Goal: Task Accomplishment & Management: Manage account settings

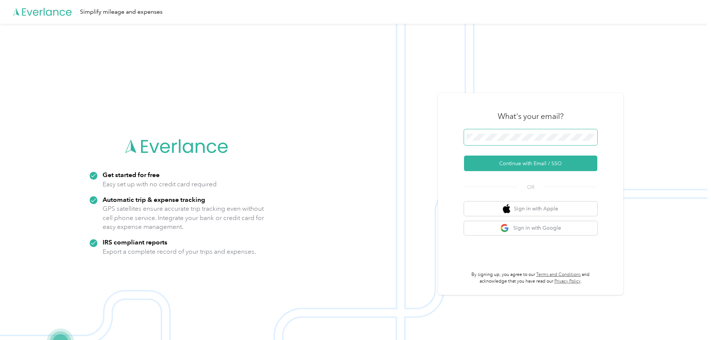
click at [494, 143] on span at bounding box center [530, 137] width 133 height 16
click at [542, 165] on button "Continue with Email / SSO" at bounding box center [530, 164] width 133 height 16
click at [531, 165] on button "Continue with Email / SSO" at bounding box center [530, 164] width 133 height 16
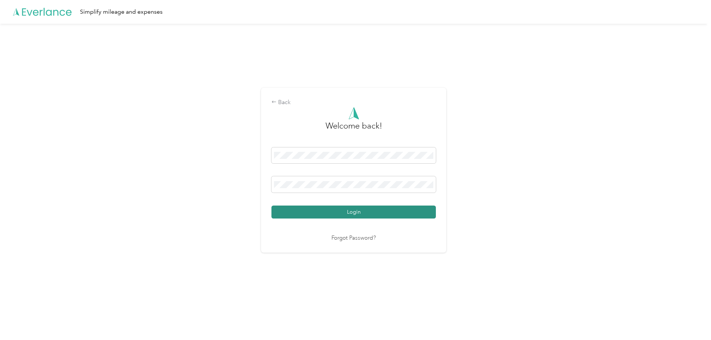
click at [356, 217] on button "Login" at bounding box center [353, 212] width 164 height 13
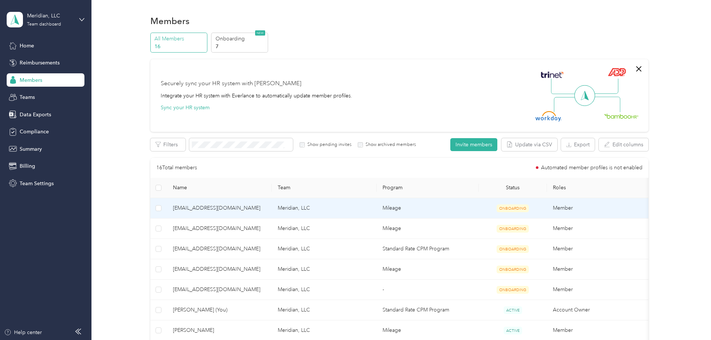
click at [199, 209] on span "[EMAIL_ADDRESS][DOMAIN_NAME]" at bounding box center [219, 208] width 93 height 8
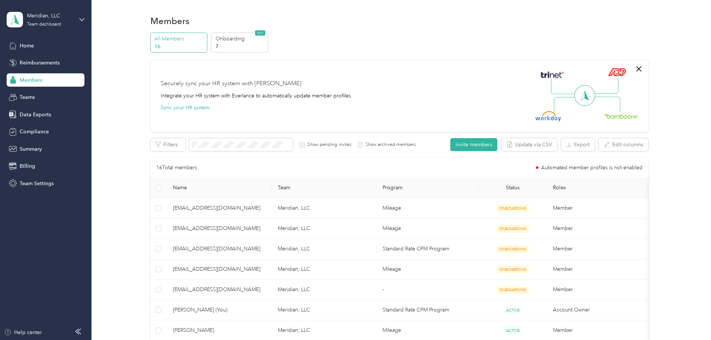
click at [453, 91] on div "Securely sync your HR system with Everlance Integrate your HR system with Everl…" at bounding box center [396, 96] width 471 height 52
click at [616, 74] on img at bounding box center [617, 72] width 18 height 9
click at [623, 73] on img at bounding box center [617, 72] width 18 height 9
drag, startPoint x: 602, startPoint y: 67, endPoint x: 588, endPoint y: 98, distance: 33.7
click at [607, 101] on div at bounding box center [584, 96] width 93 height 52
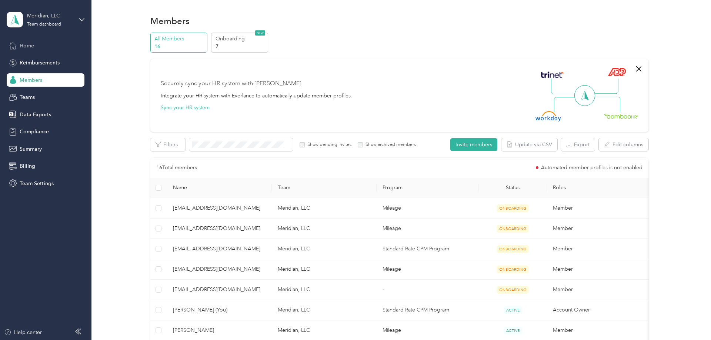
click at [30, 45] on span "Home" at bounding box center [27, 46] width 14 height 8
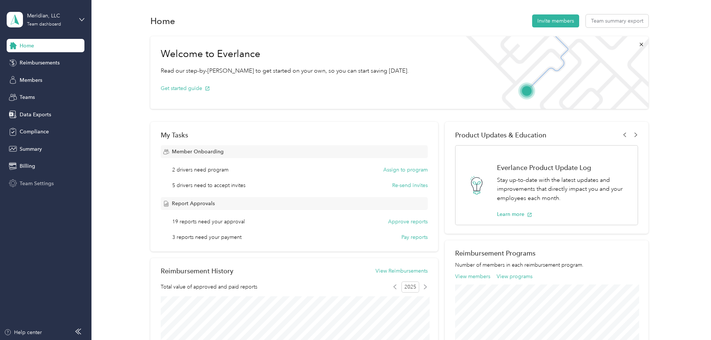
click at [45, 183] on span "Team Settings" at bounding box center [37, 184] width 34 height 8
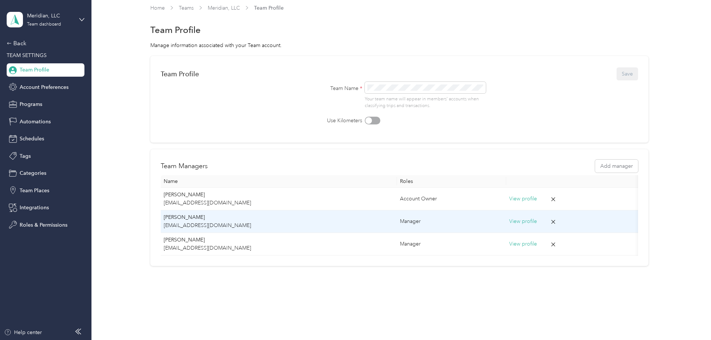
scroll to position [7, 0]
click at [511, 220] on button "View profile" at bounding box center [523, 219] width 28 height 8
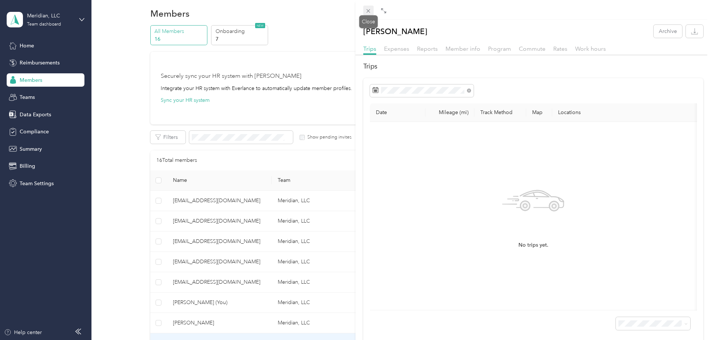
click at [370, 9] on icon at bounding box center [368, 11] width 6 height 6
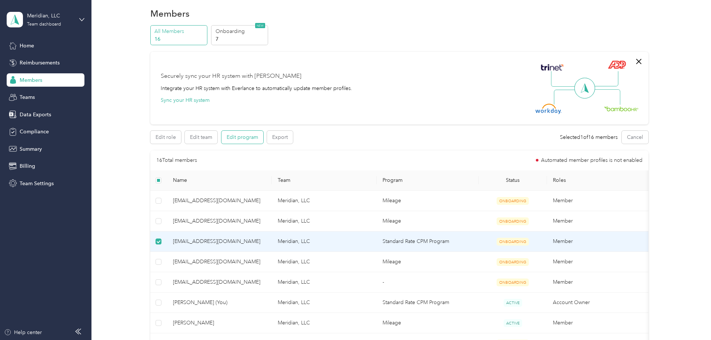
click at [236, 139] on button "Edit program" at bounding box center [242, 137] width 42 height 13
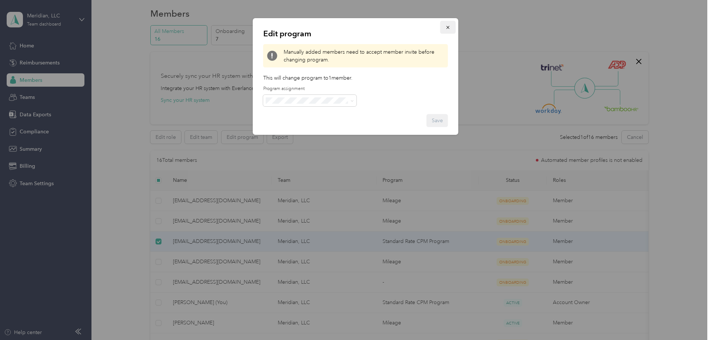
click at [447, 27] on icon "button" at bounding box center [448, 27] width 5 height 5
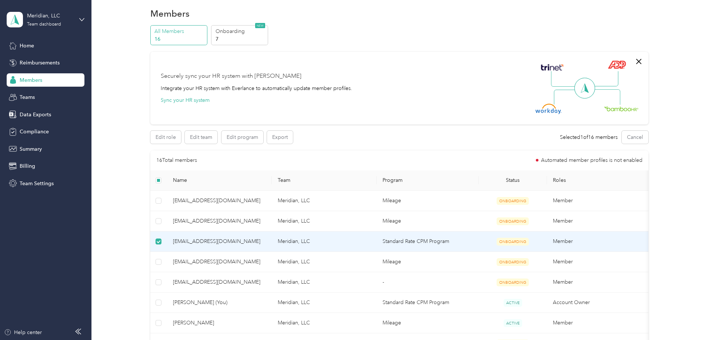
scroll to position [7, 0]
click at [210, 140] on button "Edit team" at bounding box center [201, 137] width 33 height 13
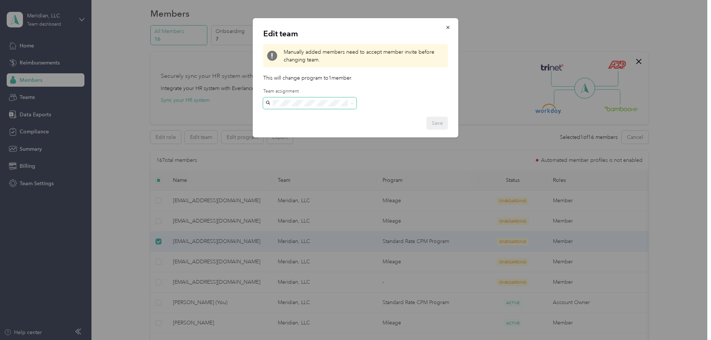
click at [349, 100] on span at bounding box center [309, 103] width 93 height 12
click at [447, 26] on icon "button" at bounding box center [448, 27] width 5 height 5
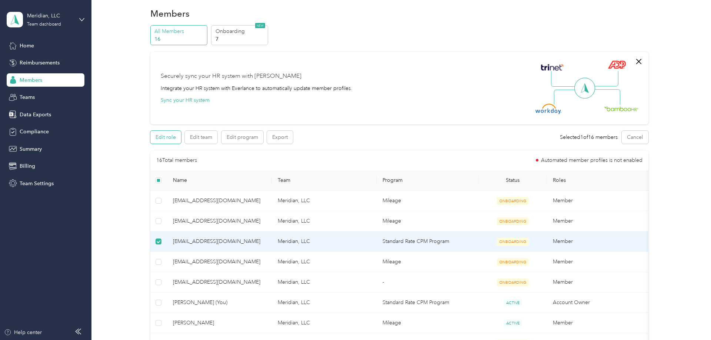
click at [165, 139] on button "Edit role" at bounding box center [165, 137] width 31 height 13
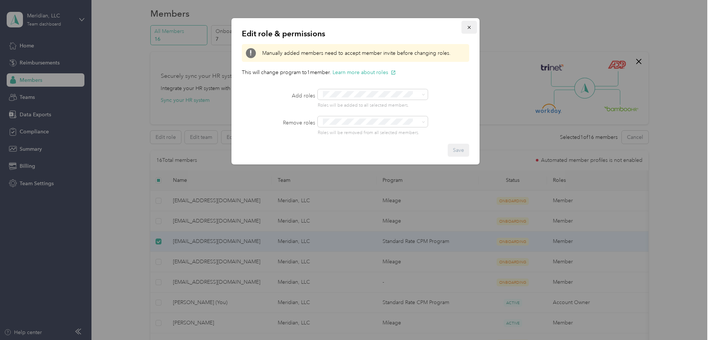
click at [469, 28] on icon "button" at bounding box center [469, 27] width 5 height 5
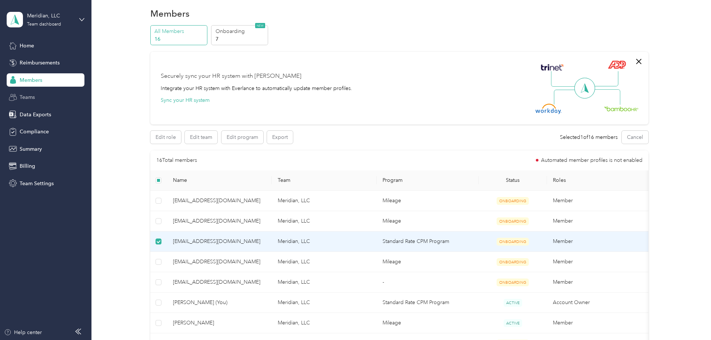
click at [35, 97] on span "Teams" at bounding box center [27, 97] width 15 height 8
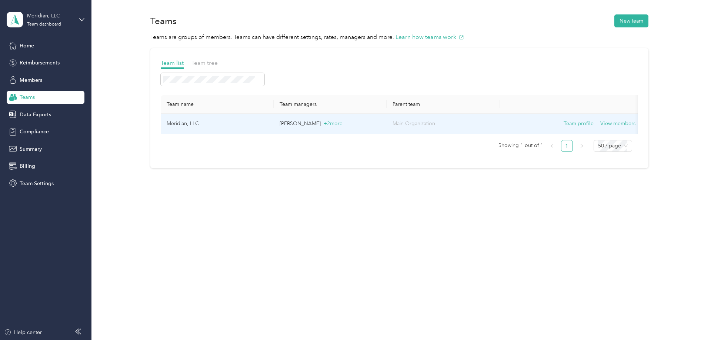
click at [291, 121] on p "[PERSON_NAME] + 2 more" at bounding box center [330, 124] width 101 height 8
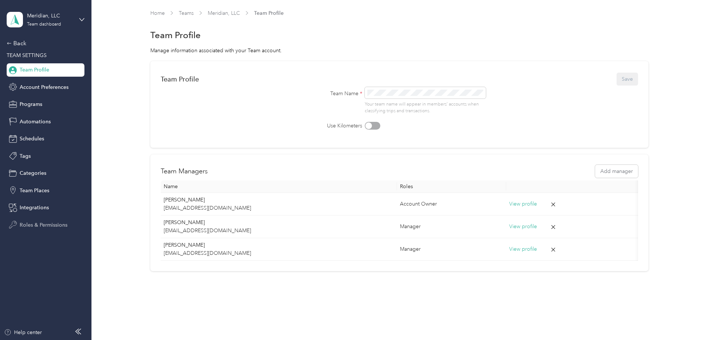
click at [47, 221] on span "Roles & Permissions" at bounding box center [44, 225] width 48 height 8
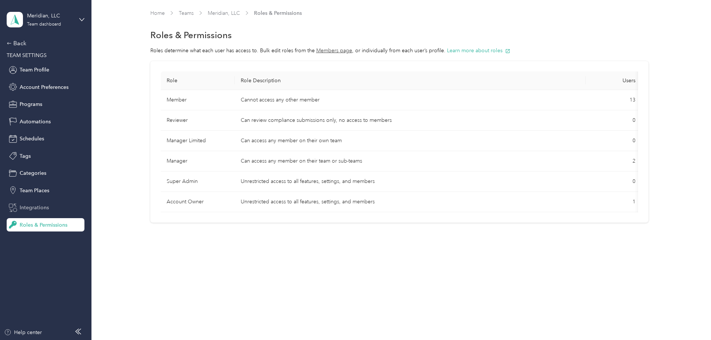
click at [31, 206] on span "Integrations" at bounding box center [34, 208] width 29 height 8
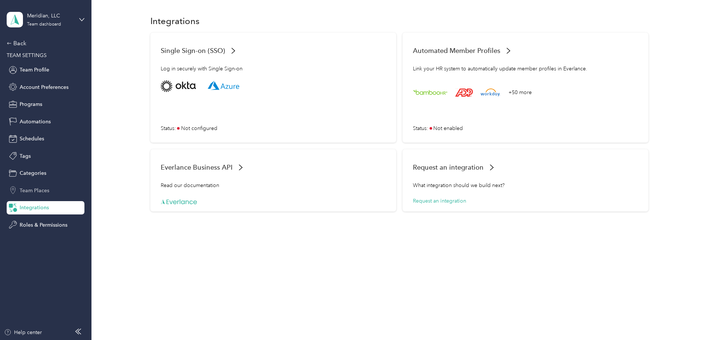
click at [41, 189] on span "Team Places" at bounding box center [35, 191] width 30 height 8
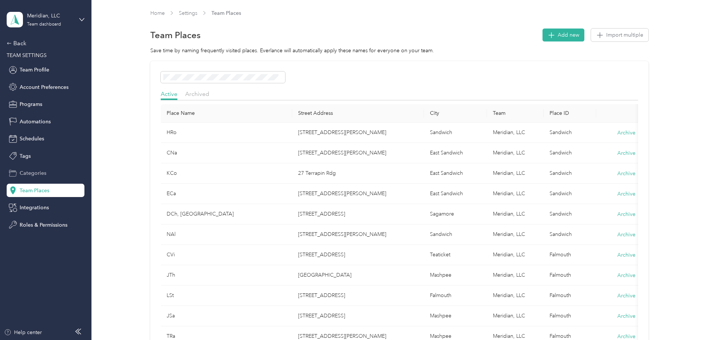
click at [37, 173] on span "Categories" at bounding box center [33, 173] width 27 height 8
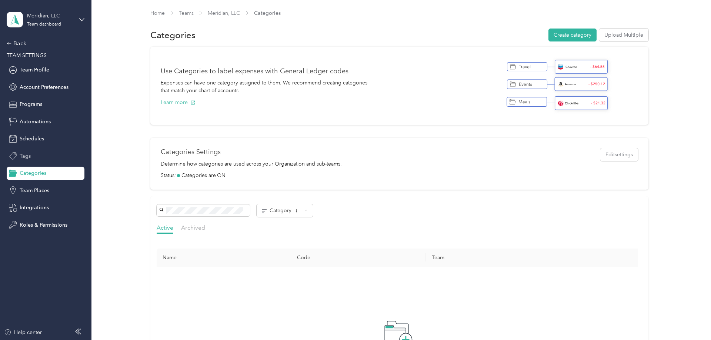
click at [31, 158] on div "Tags" at bounding box center [46, 155] width 78 height 13
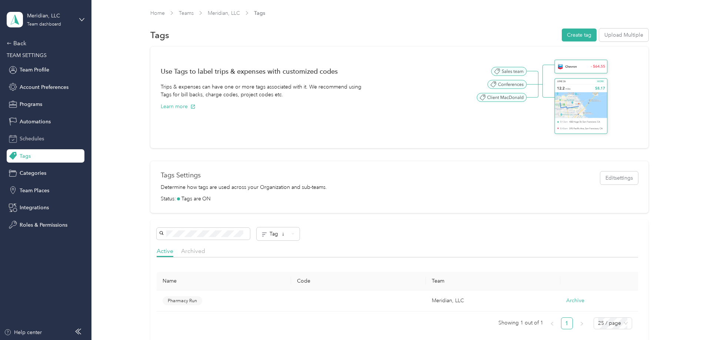
click at [29, 136] on span "Schedules" at bounding box center [32, 139] width 24 height 8
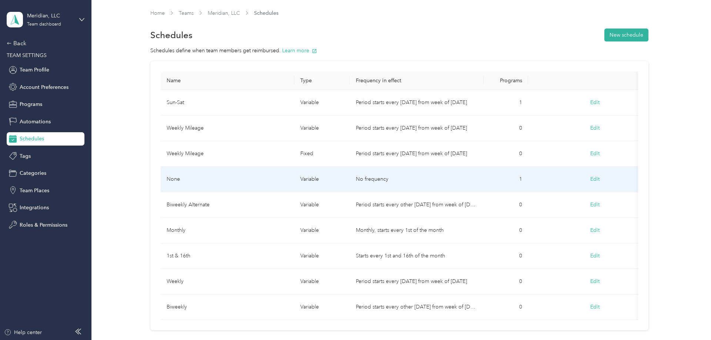
click at [597, 177] on button "Edit" at bounding box center [595, 179] width 20 height 13
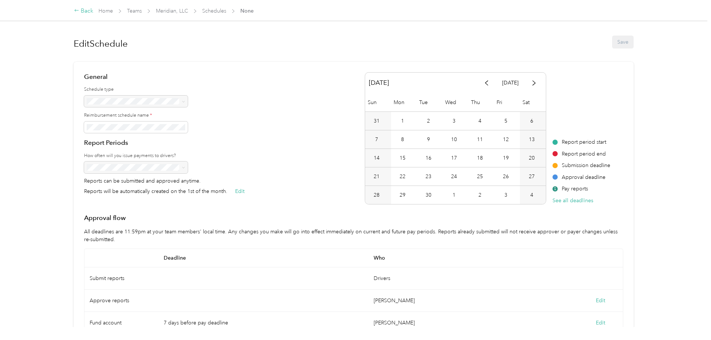
click at [85, 11] on div "Back" at bounding box center [83, 11] width 19 height 9
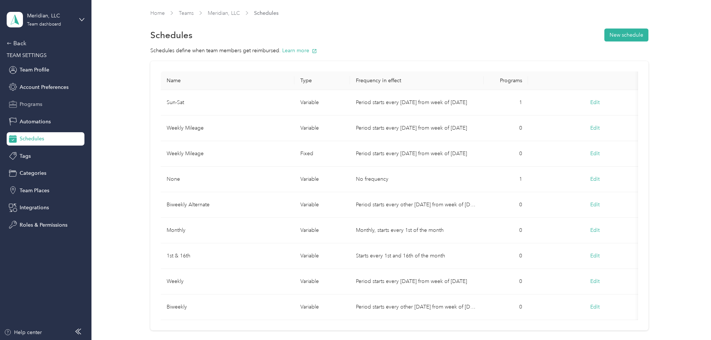
click at [46, 103] on div "Programs" at bounding box center [46, 104] width 78 height 13
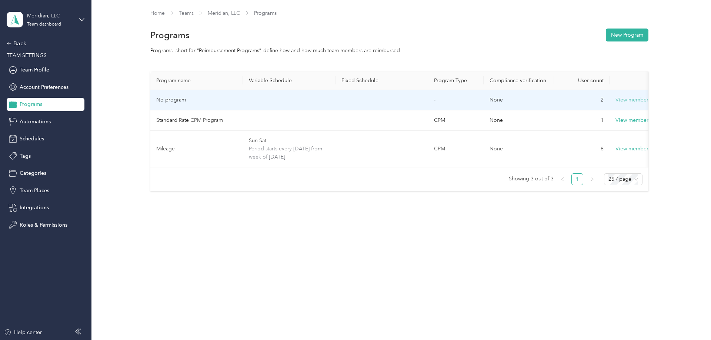
click at [628, 100] on button "View members" at bounding box center [633, 100] width 35 height 8
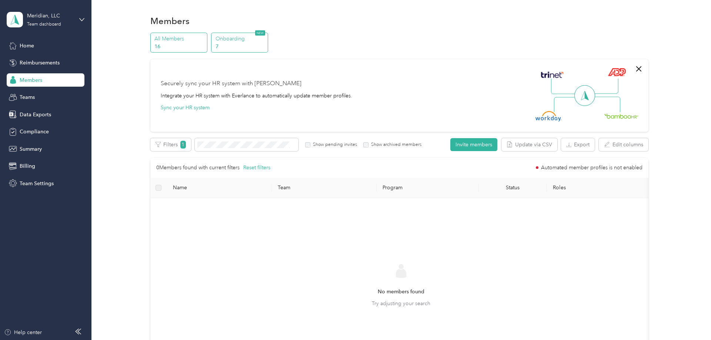
click at [233, 44] on p "7" at bounding box center [241, 47] width 50 height 8
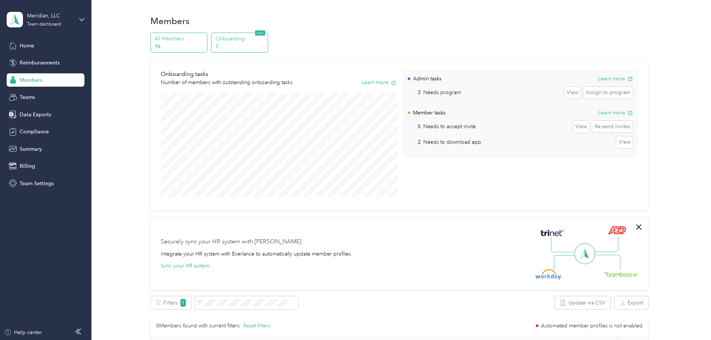
click at [191, 50] on p "16" at bounding box center [179, 47] width 50 height 8
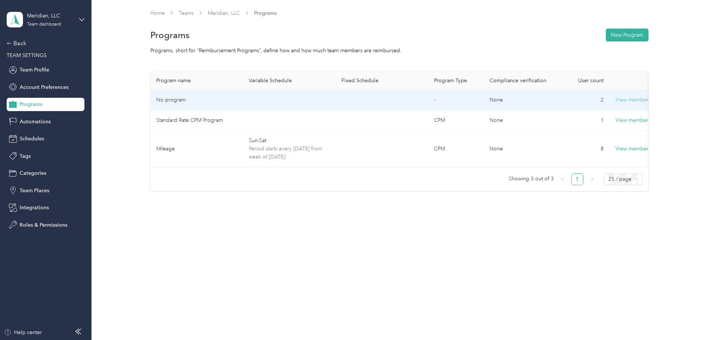
click at [638, 100] on button "View members" at bounding box center [633, 100] width 35 height 8
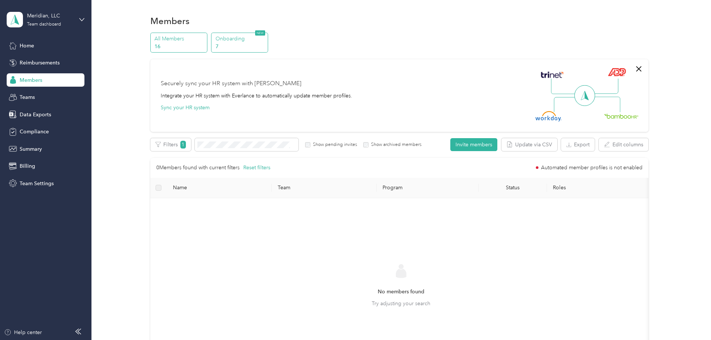
click at [240, 47] on p "7" at bounding box center [241, 47] width 50 height 8
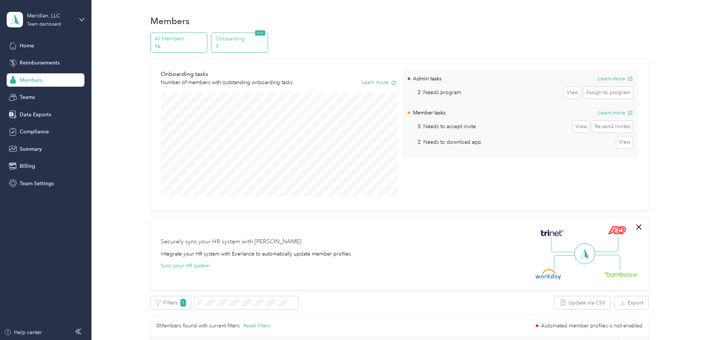
click at [171, 43] on p "16" at bounding box center [179, 47] width 50 height 8
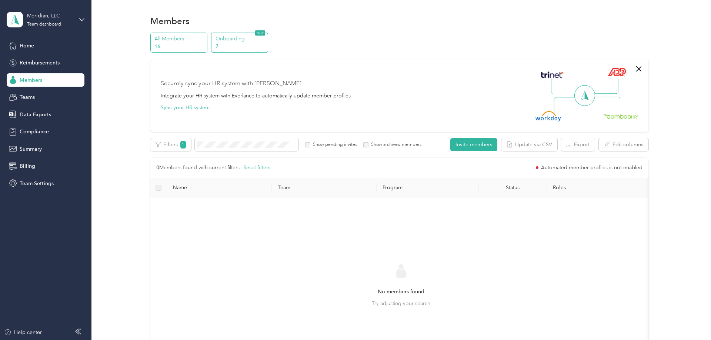
click at [236, 43] on p "7" at bounding box center [241, 47] width 50 height 8
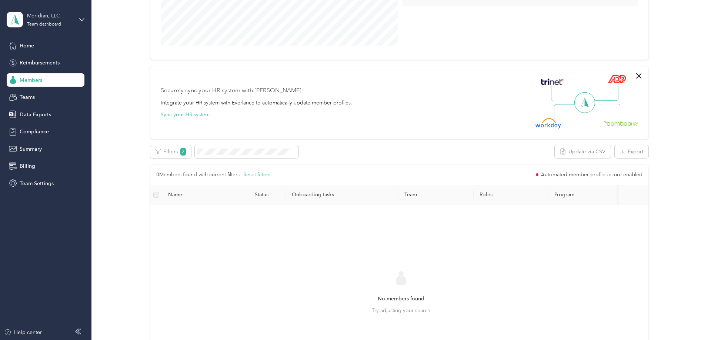
scroll to position [76, 0]
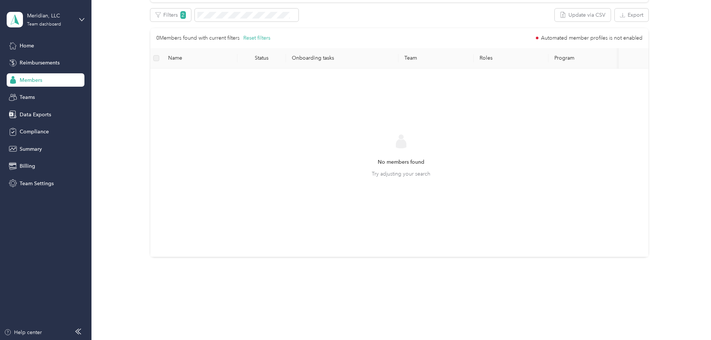
scroll to position [99, 0]
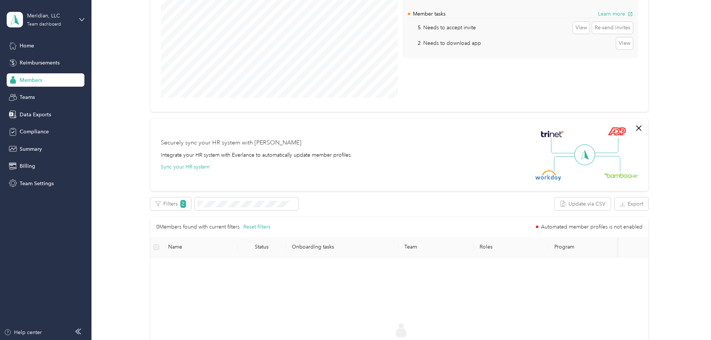
click at [45, 79] on div "Members" at bounding box center [46, 79] width 78 height 13
click at [37, 183] on span "Team Settings" at bounding box center [37, 184] width 34 height 8
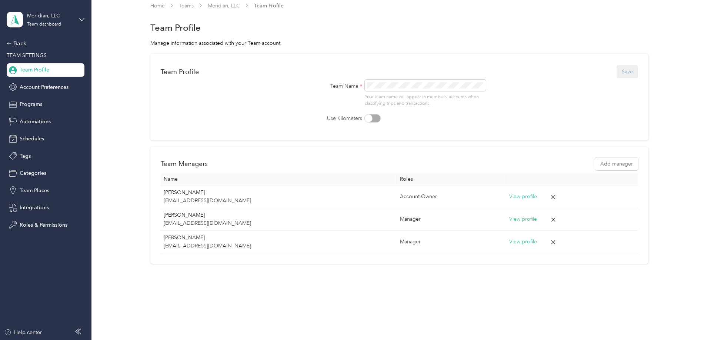
scroll to position [7, 0]
click at [37, 105] on span "Programs" at bounding box center [31, 104] width 23 height 8
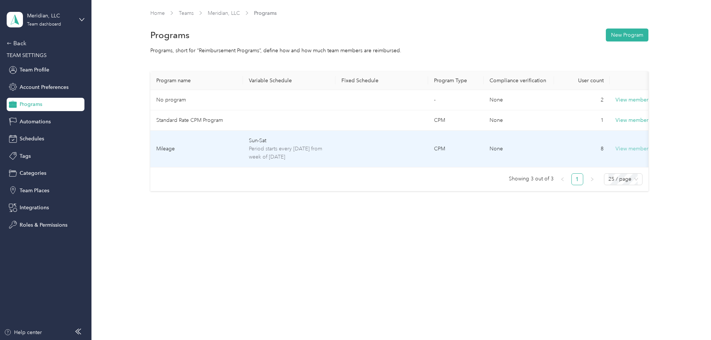
click at [641, 150] on button "View members" at bounding box center [633, 149] width 35 height 8
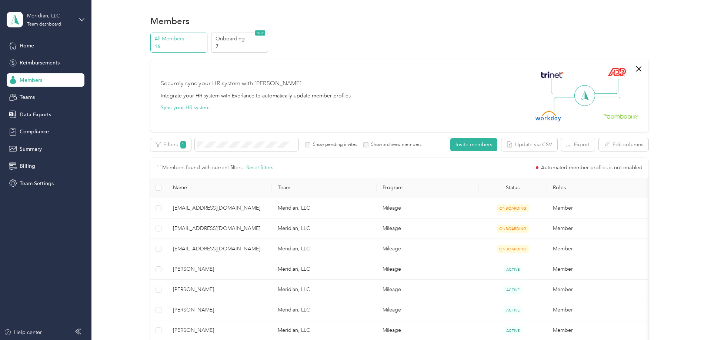
click at [194, 44] on p "16" at bounding box center [179, 47] width 50 height 8
click at [251, 48] on p "7" at bounding box center [241, 47] width 50 height 8
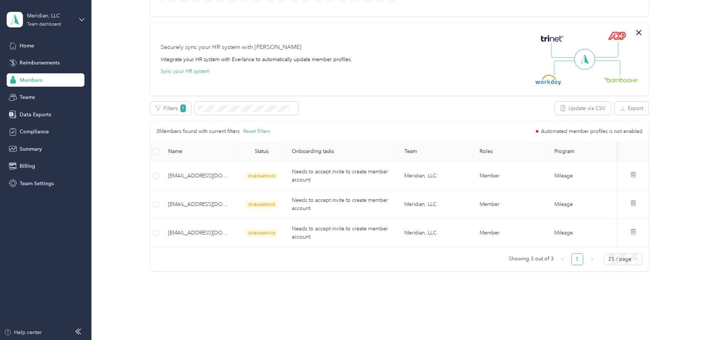
scroll to position [209, 0]
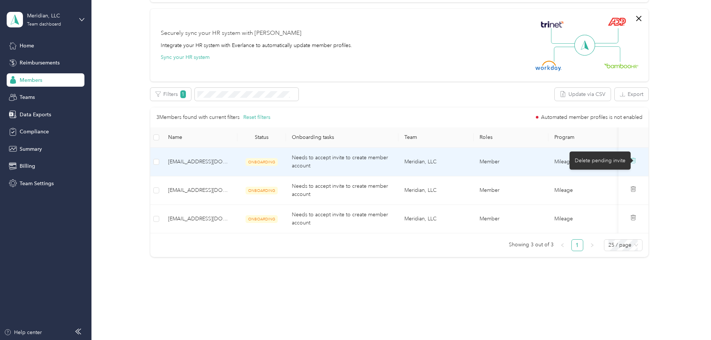
click at [636, 163] on icon at bounding box center [633, 160] width 6 height 6
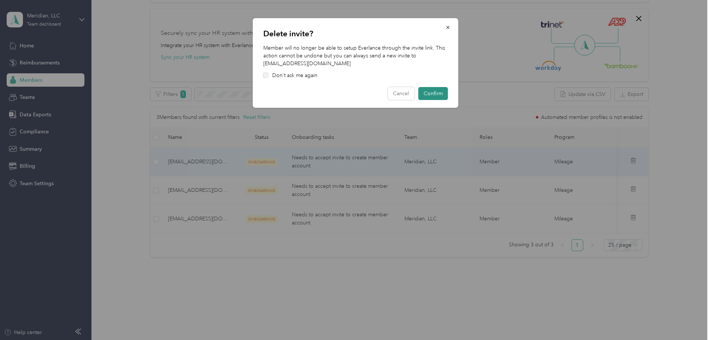
click at [433, 93] on button "Confirm" at bounding box center [433, 93] width 30 height 13
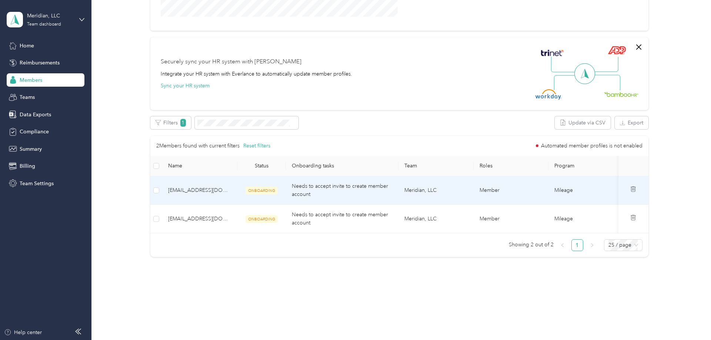
scroll to position [0, 0]
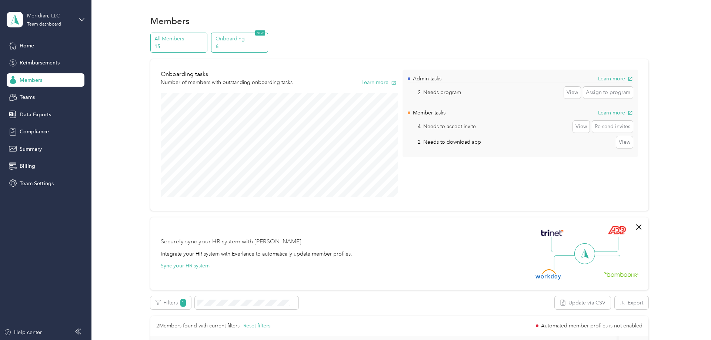
click at [179, 47] on p "15" at bounding box center [179, 47] width 50 height 8
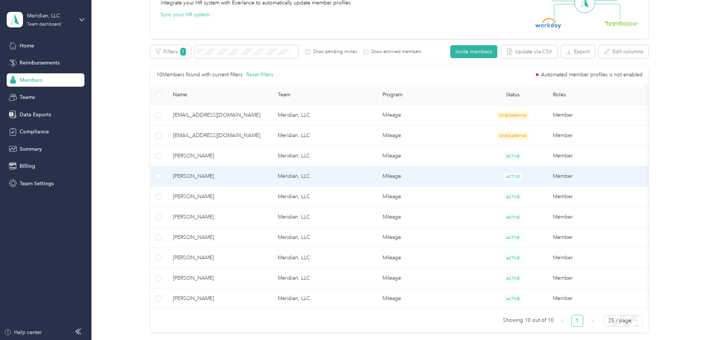
scroll to position [17, 0]
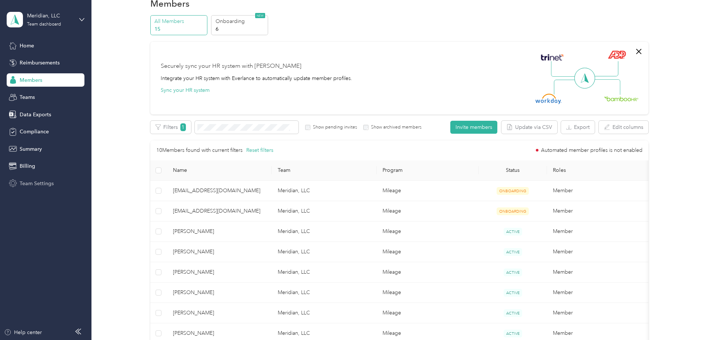
click at [38, 185] on span "Team Settings" at bounding box center [37, 184] width 34 height 8
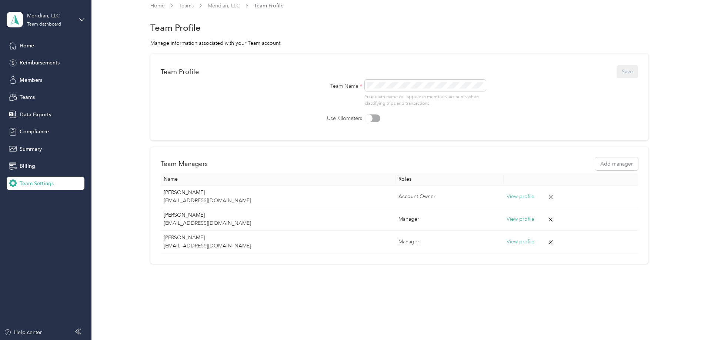
scroll to position [7, 0]
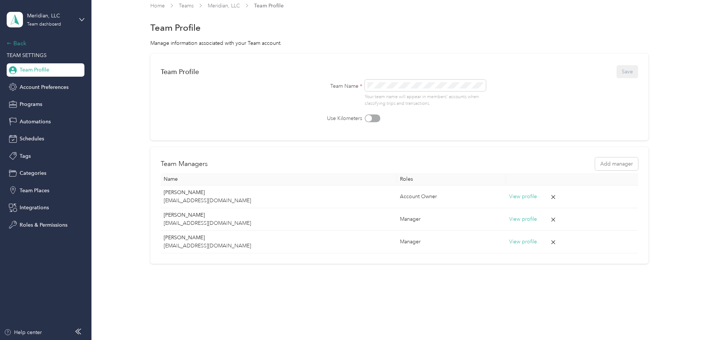
click at [17, 42] on div "Back" at bounding box center [44, 43] width 74 height 9
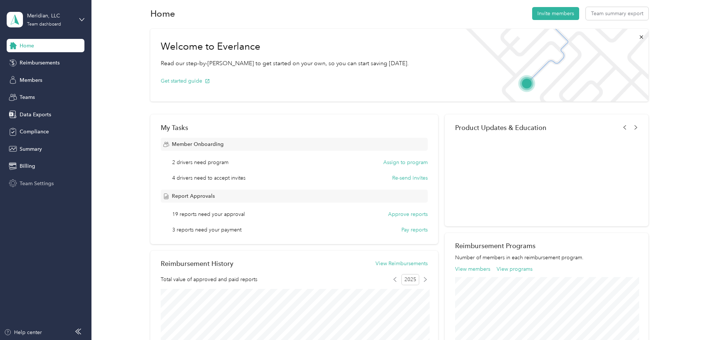
click at [43, 183] on span "Team Settings" at bounding box center [37, 184] width 34 height 8
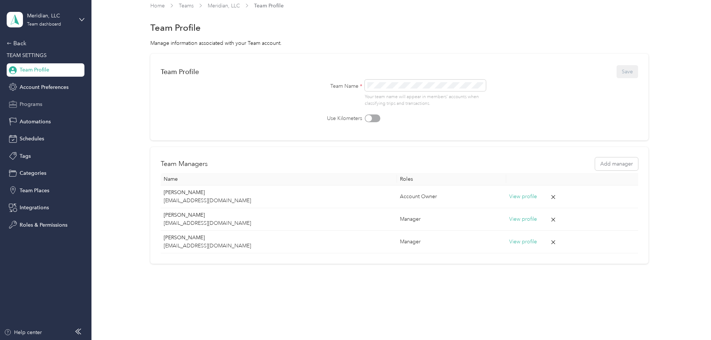
click at [43, 106] on div "Programs" at bounding box center [46, 104] width 78 height 13
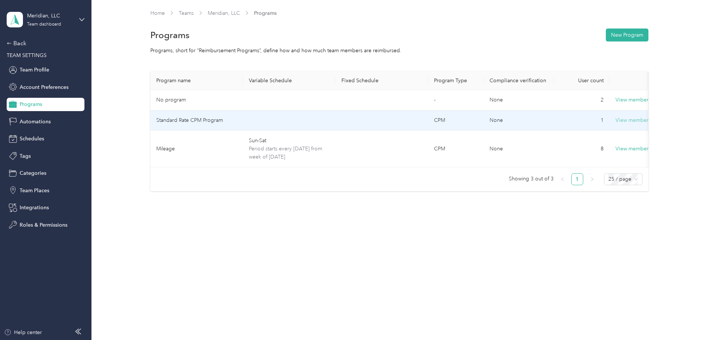
click at [627, 120] on button "View members" at bounding box center [633, 120] width 35 height 8
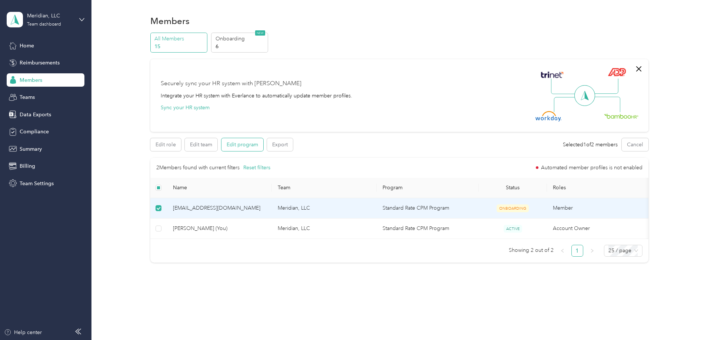
click at [245, 149] on button "Edit program" at bounding box center [242, 144] width 42 height 13
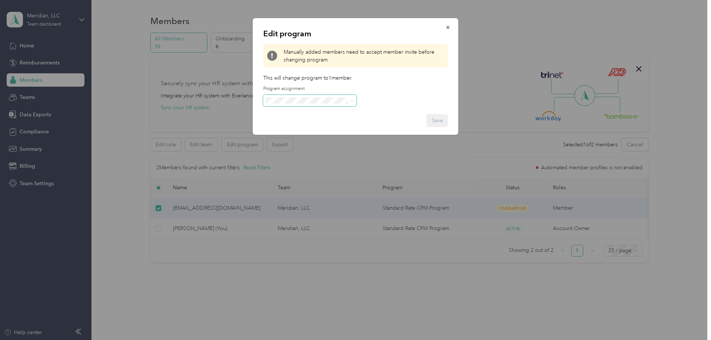
click at [356, 98] on span at bounding box center [309, 101] width 93 height 12
click at [351, 100] on icon at bounding box center [352, 100] width 3 height 3
click at [441, 123] on div "Save" at bounding box center [355, 120] width 185 height 13
click at [449, 29] on icon "button" at bounding box center [447, 27] width 3 height 3
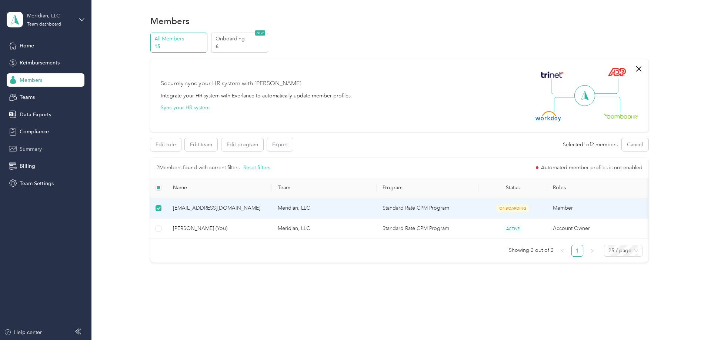
click at [37, 150] on span "Summary" at bounding box center [31, 149] width 22 height 8
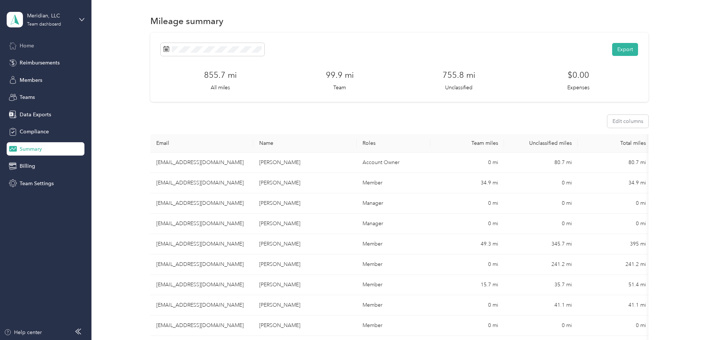
click at [25, 47] on span "Home" at bounding box center [27, 46] width 14 height 8
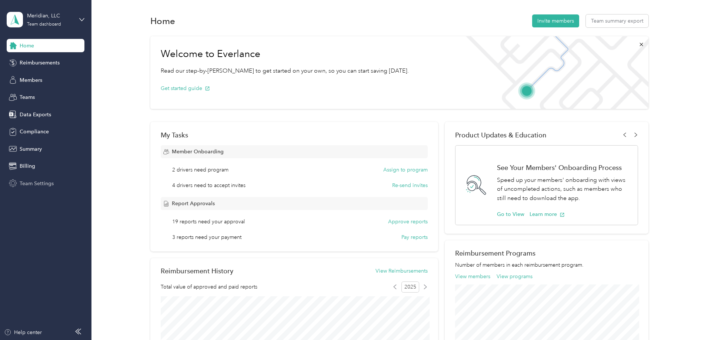
click at [37, 181] on span "Team Settings" at bounding box center [37, 184] width 34 height 8
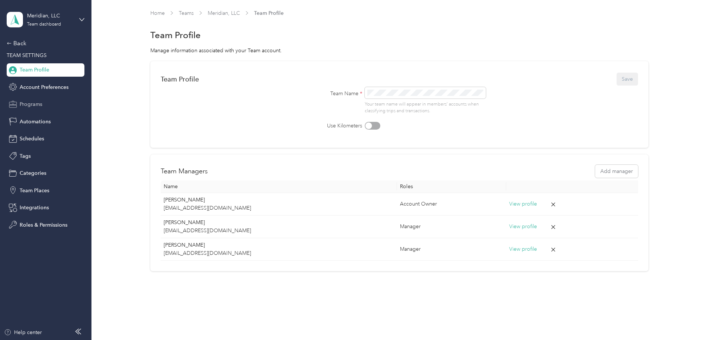
click at [36, 105] on span "Programs" at bounding box center [31, 104] width 23 height 8
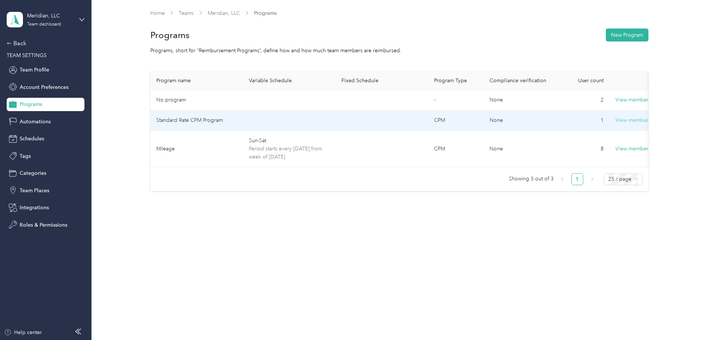
click at [631, 119] on button "View members" at bounding box center [633, 120] width 35 height 8
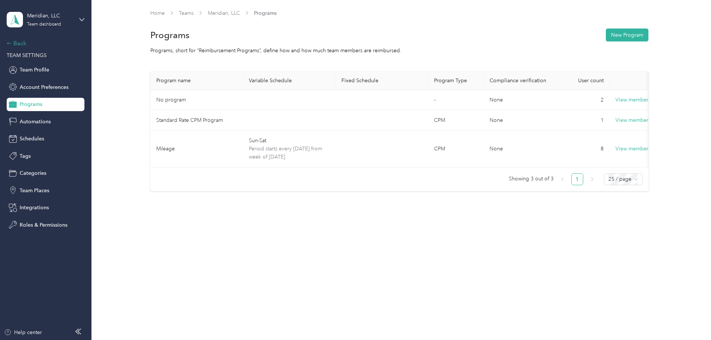
click at [21, 43] on div "Back" at bounding box center [44, 43] width 74 height 9
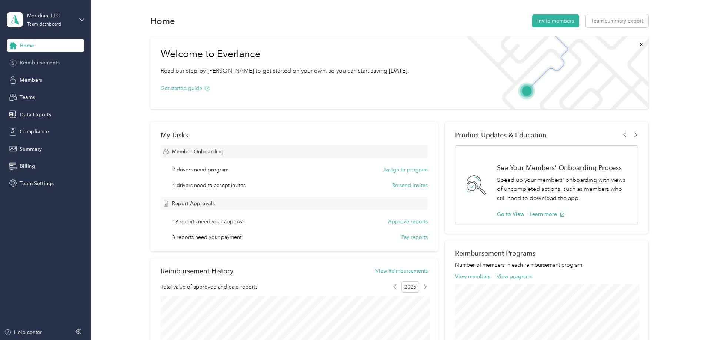
click at [30, 63] on span "Reimbursements" at bounding box center [40, 63] width 40 height 8
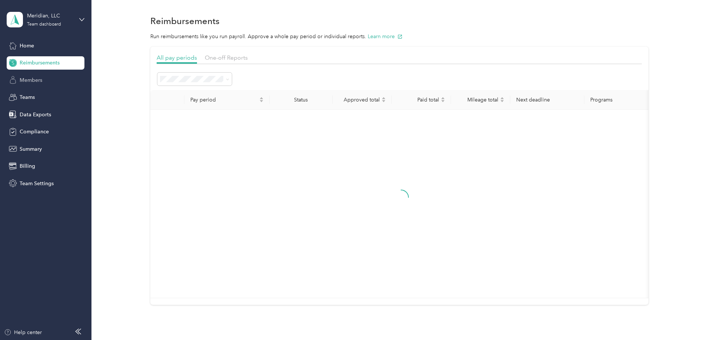
click at [28, 77] on span "Members" at bounding box center [31, 80] width 23 height 8
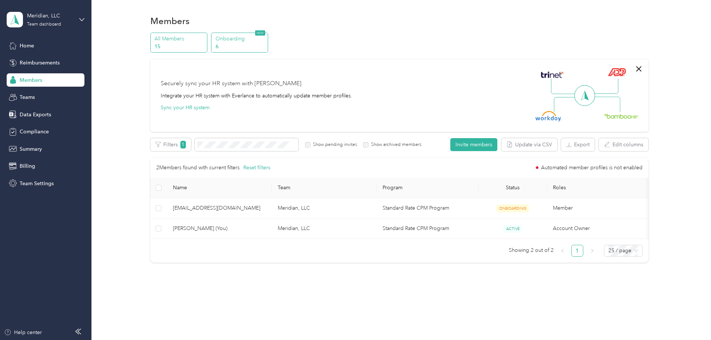
click at [233, 36] on p "Onboarding" at bounding box center [241, 39] width 50 height 8
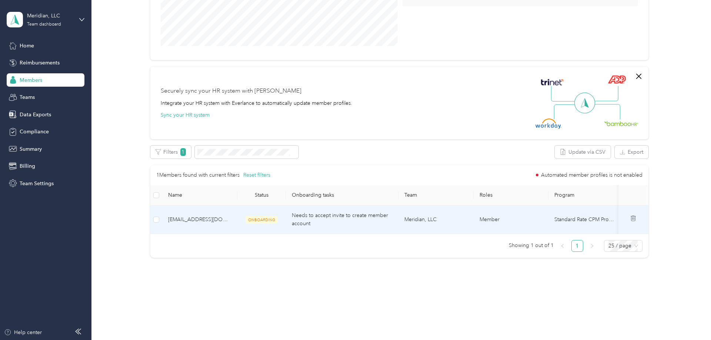
scroll to position [151, 0]
click at [636, 220] on icon at bounding box center [633, 217] width 6 height 6
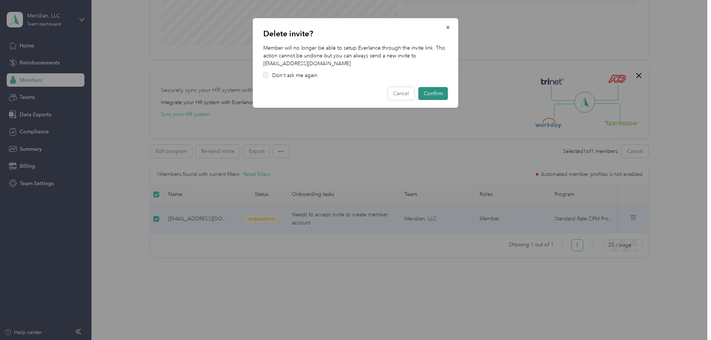
click at [434, 94] on button "Confirm" at bounding box center [433, 93] width 30 height 13
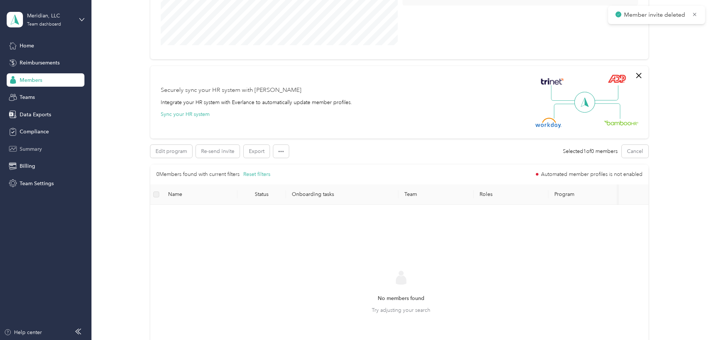
click at [37, 151] on span "Summary" at bounding box center [31, 149] width 22 height 8
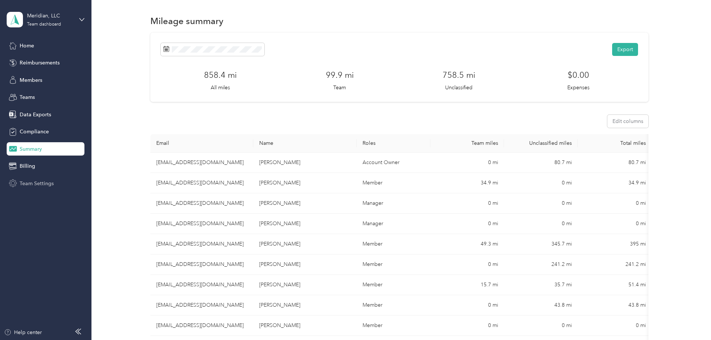
click at [36, 183] on span "Team Settings" at bounding box center [37, 184] width 34 height 8
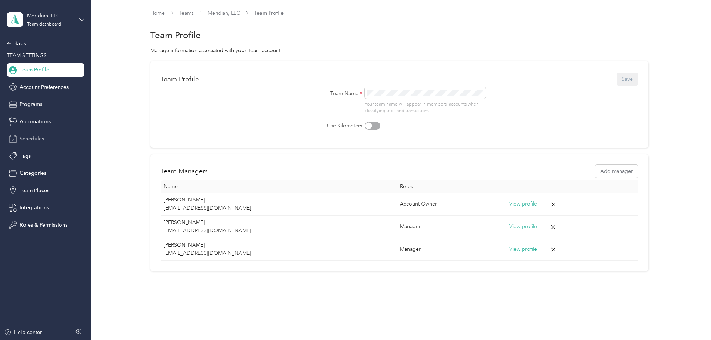
click at [40, 137] on span "Schedules" at bounding box center [32, 139] width 24 height 8
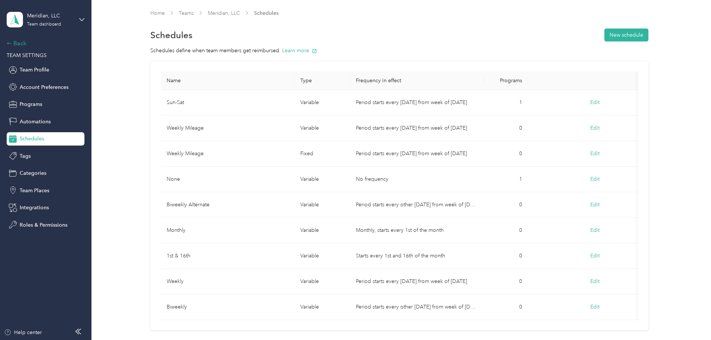
click at [17, 46] on div "Back" at bounding box center [44, 43] width 74 height 9
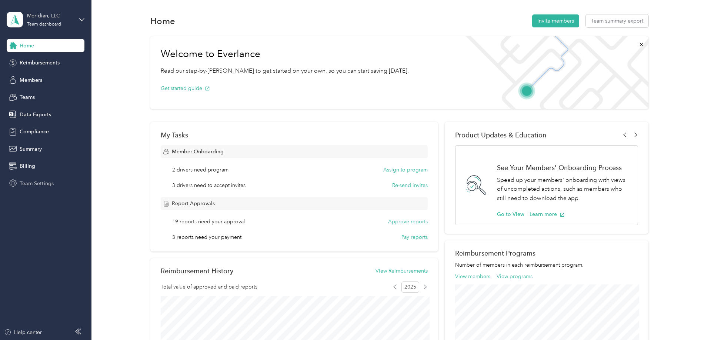
click at [46, 186] on span "Team Settings" at bounding box center [37, 184] width 34 height 8
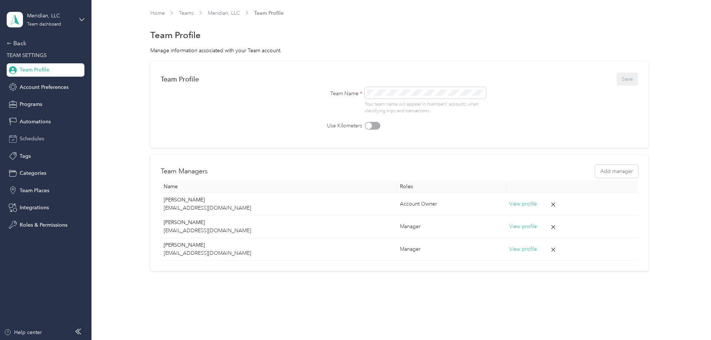
click at [33, 140] on span "Schedules" at bounding box center [32, 139] width 24 height 8
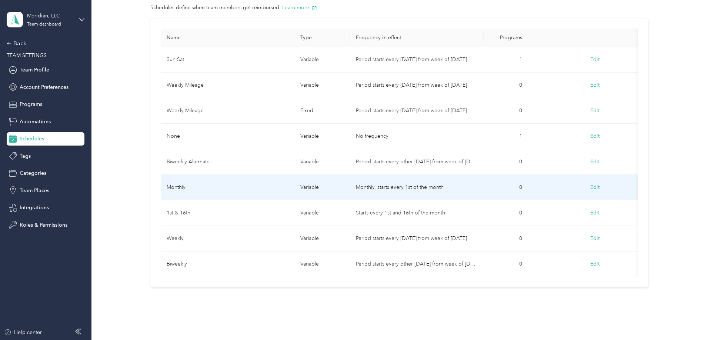
scroll to position [67, 0]
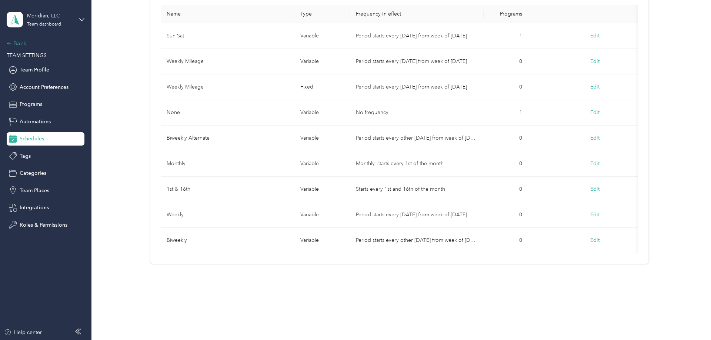
click at [19, 44] on div "Back" at bounding box center [44, 43] width 74 height 9
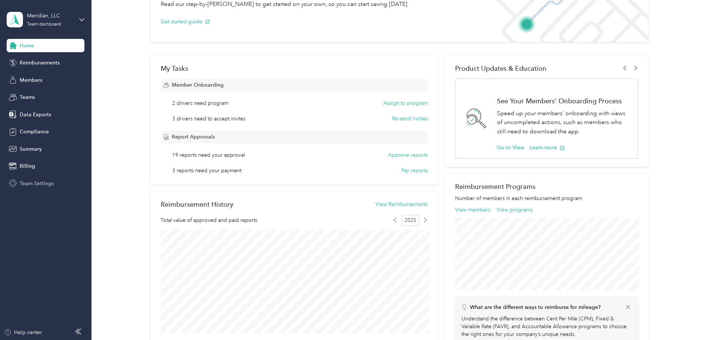
click at [39, 185] on span "Team Settings" at bounding box center [37, 184] width 34 height 8
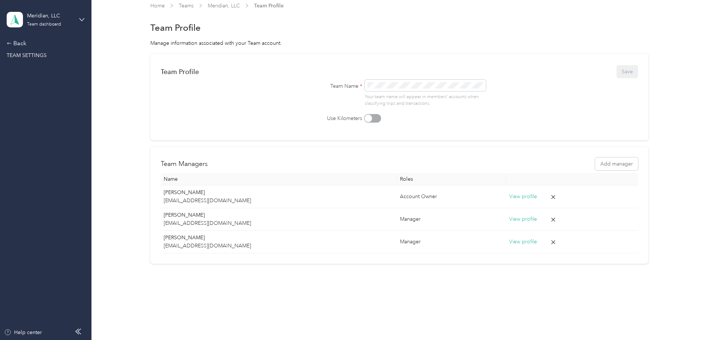
scroll to position [7, 0]
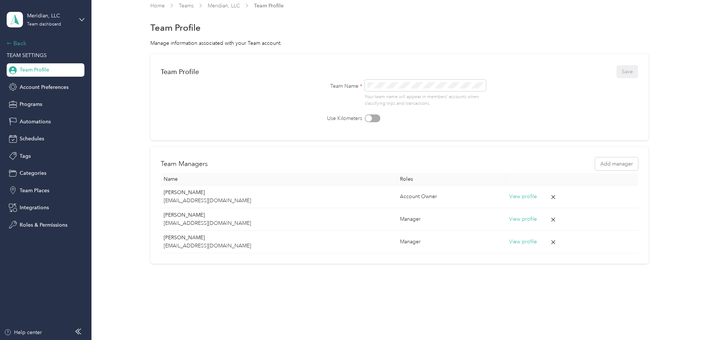
click at [18, 41] on div "Back" at bounding box center [44, 43] width 74 height 9
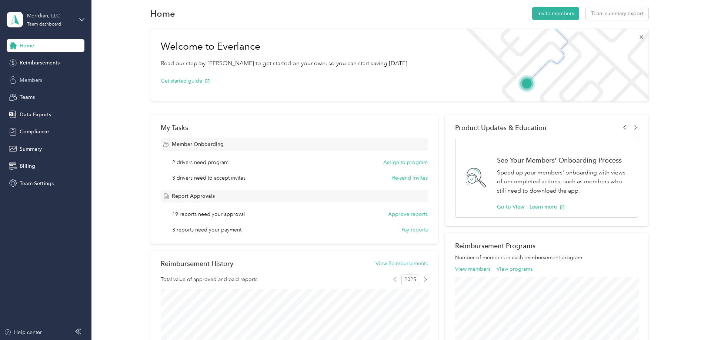
click at [34, 83] on span "Members" at bounding box center [31, 80] width 23 height 8
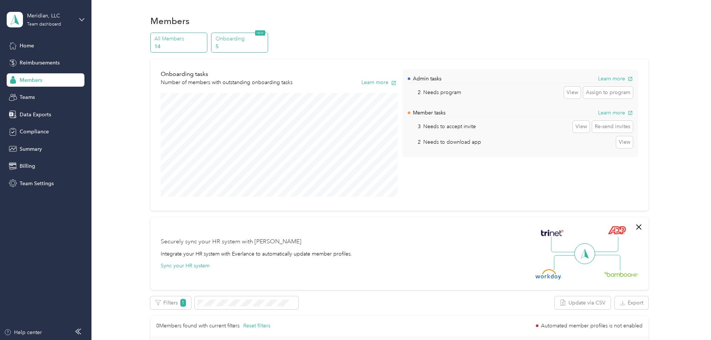
click at [186, 46] on p "14" at bounding box center [179, 47] width 50 height 8
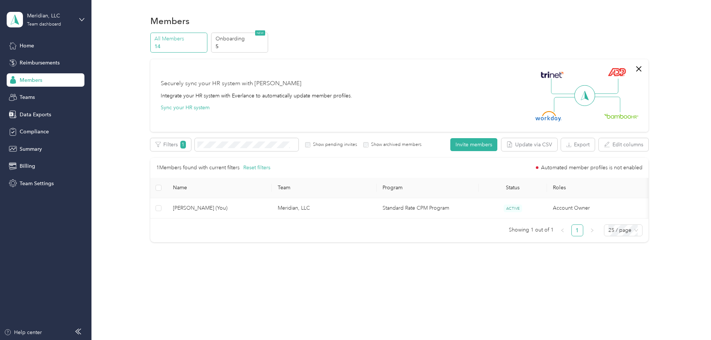
click at [190, 43] on p "14" at bounding box center [179, 47] width 50 height 8
click at [253, 45] on p "5" at bounding box center [241, 47] width 50 height 8
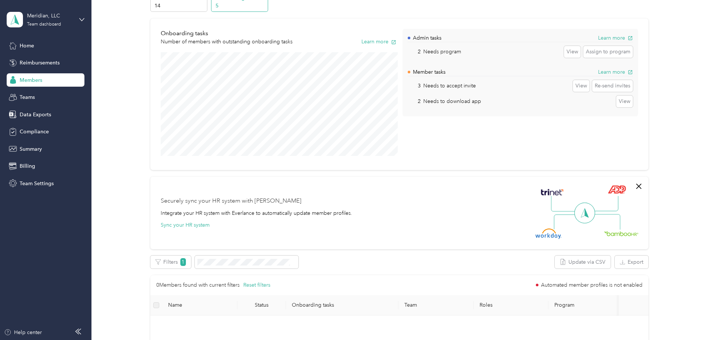
scroll to position [38, 0]
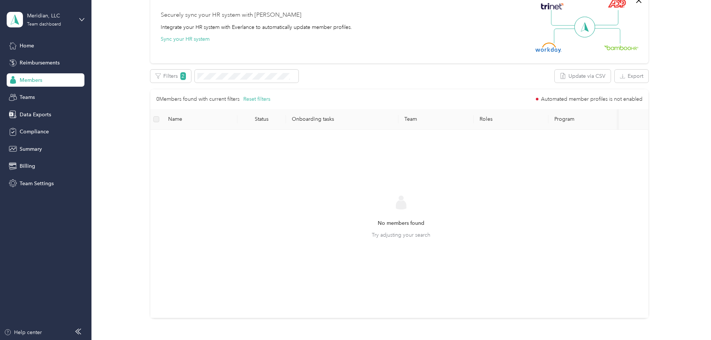
scroll to position [38, 0]
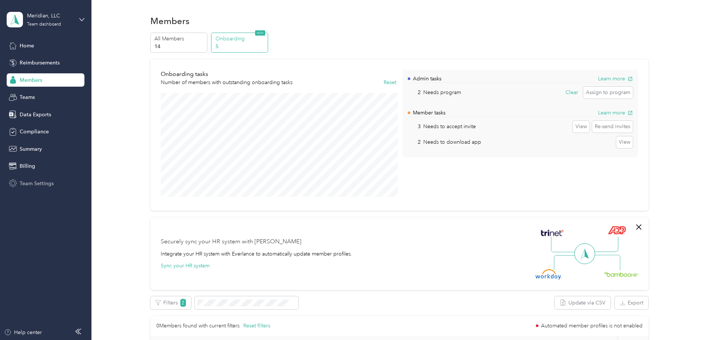
click at [43, 182] on span "Team Settings" at bounding box center [37, 184] width 34 height 8
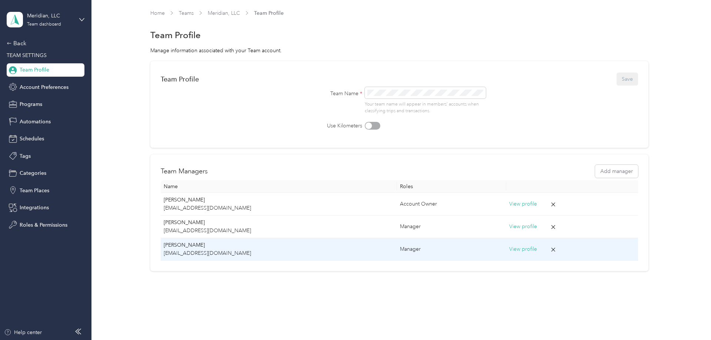
click at [510, 249] on button "View profile" at bounding box center [523, 249] width 28 height 8
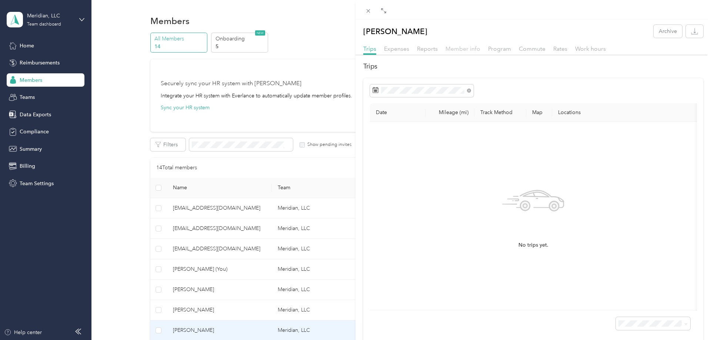
click at [476, 48] on span "Member info" at bounding box center [463, 48] width 35 height 7
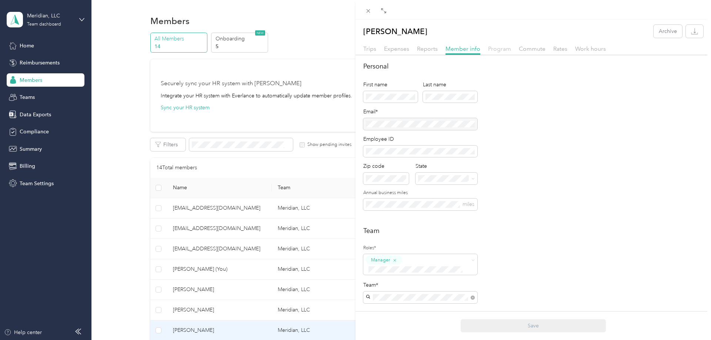
click at [501, 49] on span "Program" at bounding box center [499, 48] width 23 height 7
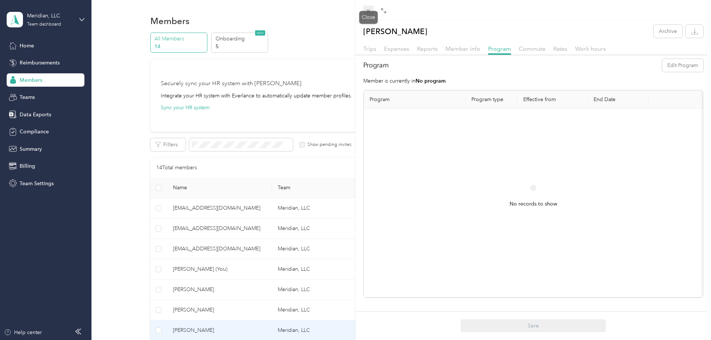
click at [363, 9] on span at bounding box center [368, 11] width 10 height 10
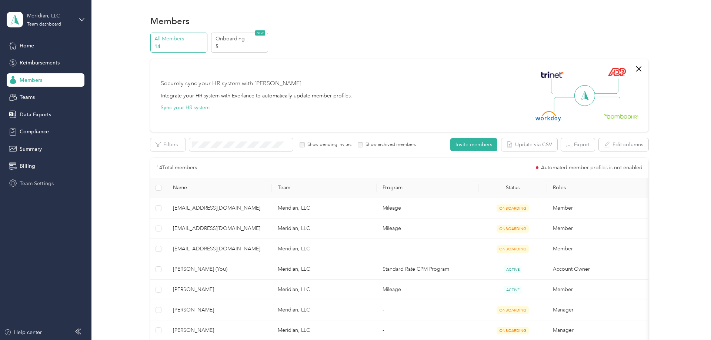
click at [40, 182] on span "Team Settings" at bounding box center [37, 184] width 34 height 8
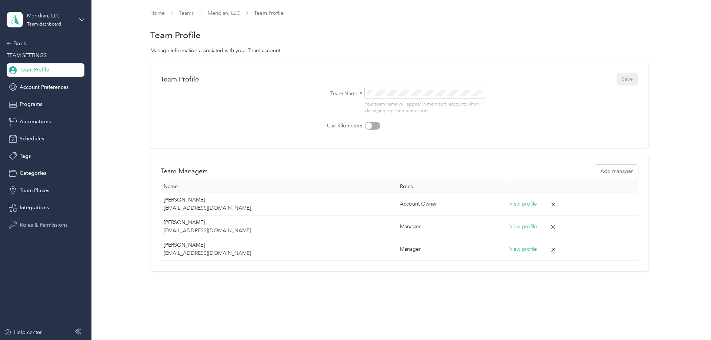
click at [42, 226] on span "Roles & Permissions" at bounding box center [44, 225] width 48 height 8
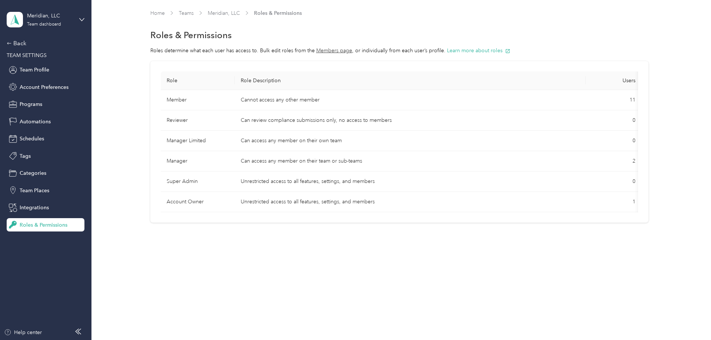
click at [245, 152] on td "Can access any member on their team or sub-teams" at bounding box center [410, 161] width 351 height 20
click at [307, 167] on td "Can access any member on their team or sub-teams" at bounding box center [410, 161] width 351 height 20
click at [35, 206] on span "Integrations" at bounding box center [34, 208] width 29 height 8
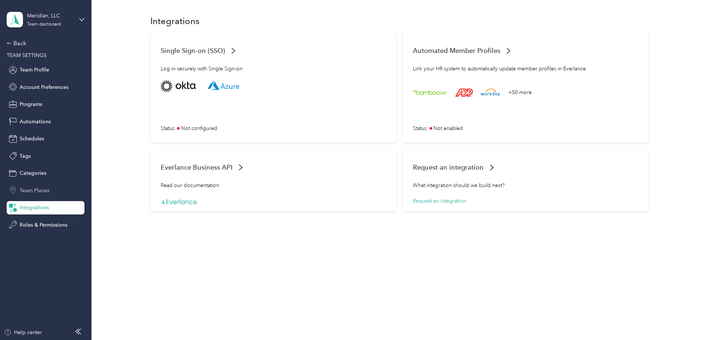
click at [36, 189] on span "Team Places" at bounding box center [35, 191] width 30 height 8
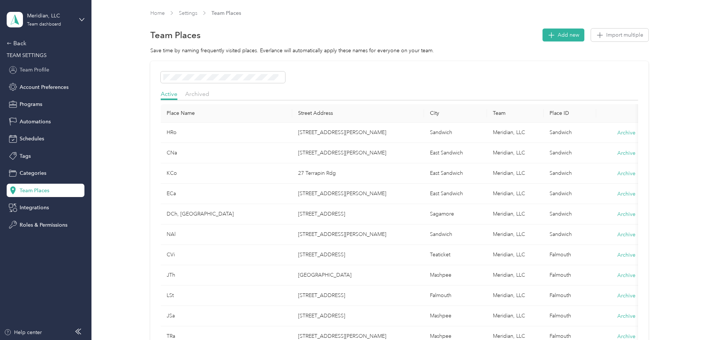
click at [33, 70] on span "Team Profile" at bounding box center [35, 70] width 30 height 8
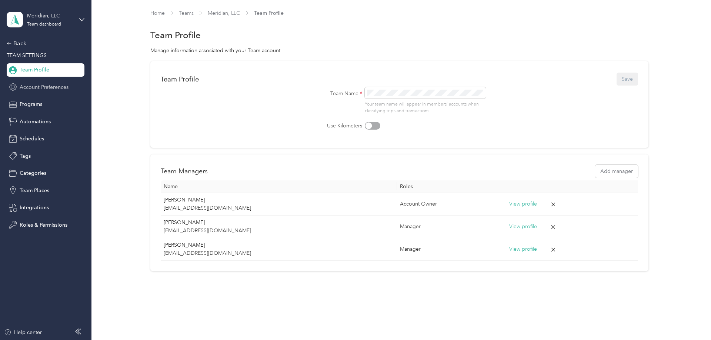
click at [36, 86] on span "Account Preferences" at bounding box center [44, 87] width 49 height 8
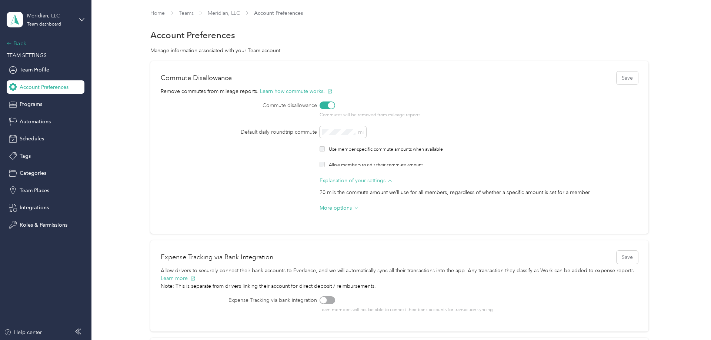
click at [25, 43] on div "Back" at bounding box center [44, 43] width 74 height 9
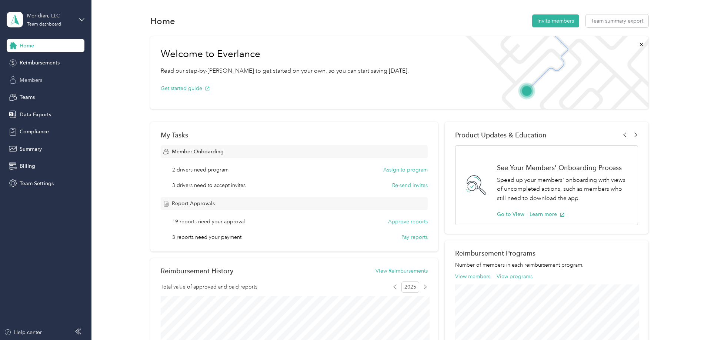
click at [33, 79] on span "Members" at bounding box center [31, 80] width 23 height 8
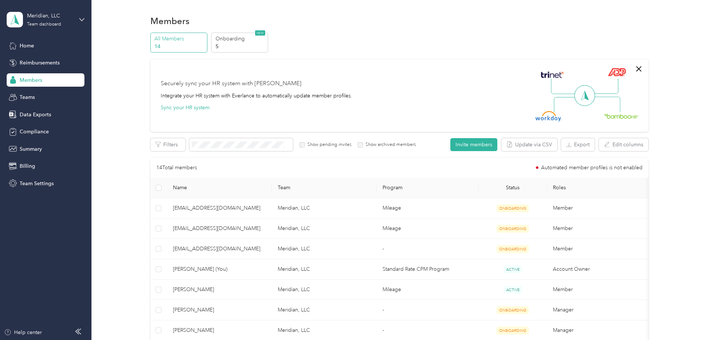
scroll to position [189, 0]
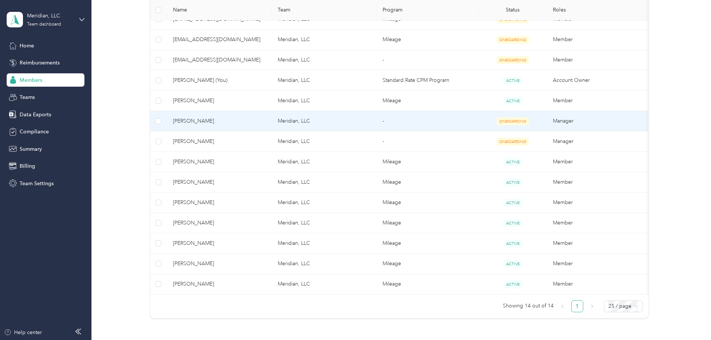
click at [296, 116] on td "Meridian, LLC" at bounding box center [324, 121] width 105 height 20
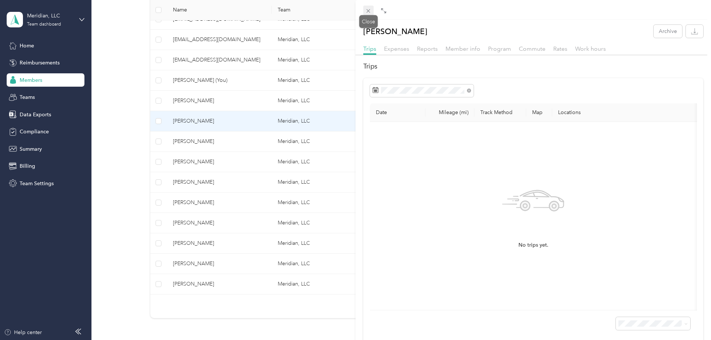
click at [370, 10] on icon at bounding box center [368, 11] width 6 height 6
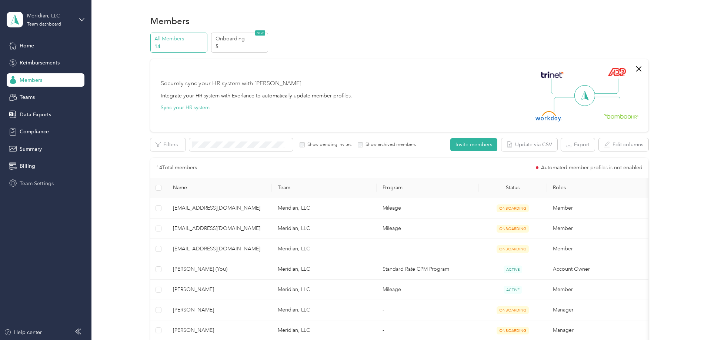
click at [47, 182] on span "Team Settings" at bounding box center [37, 184] width 34 height 8
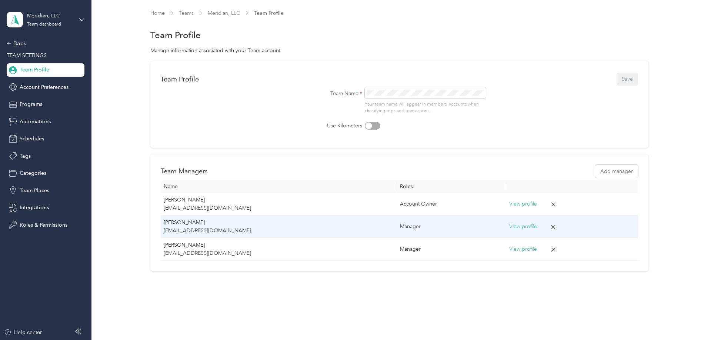
click at [511, 227] on button "View profile" at bounding box center [523, 227] width 28 height 8
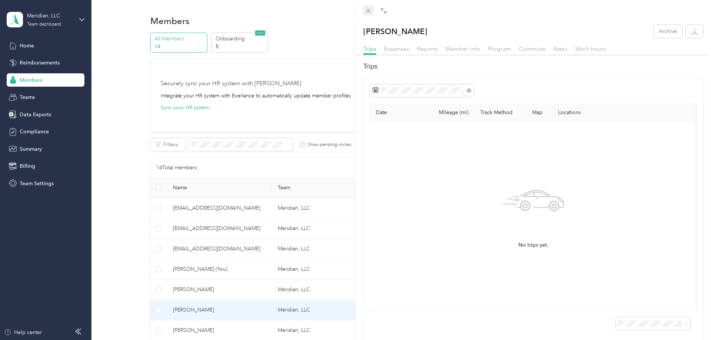
click at [368, 11] on icon at bounding box center [369, 11] width 4 height 4
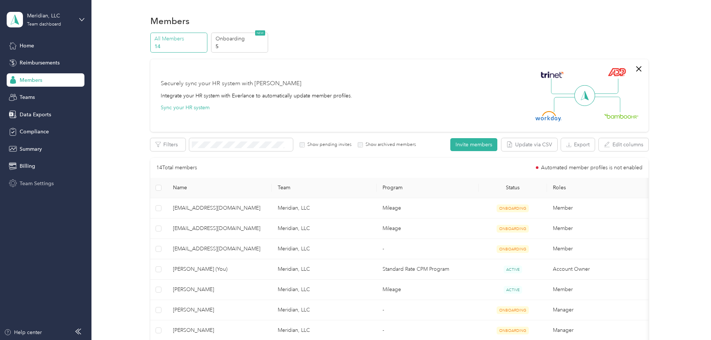
click at [35, 184] on span "Team Settings" at bounding box center [37, 184] width 34 height 8
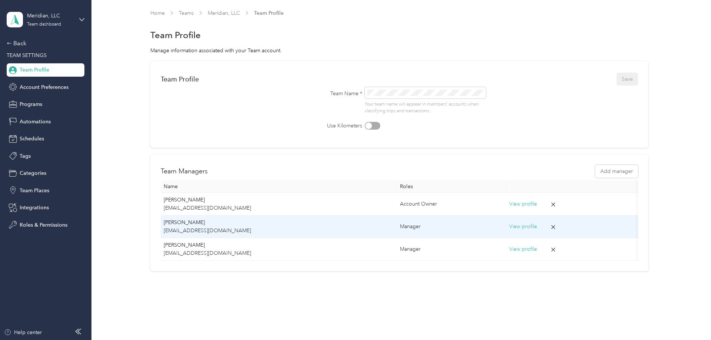
click at [176, 230] on p "[EMAIL_ADDRESS][DOMAIN_NAME]" at bounding box center [279, 231] width 231 height 8
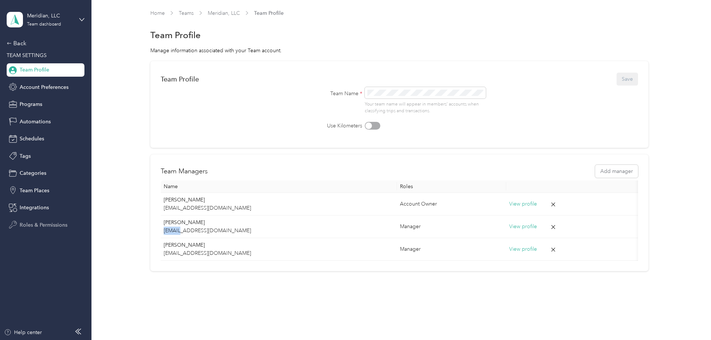
click at [48, 221] on span "Roles & Permissions" at bounding box center [44, 225] width 48 height 8
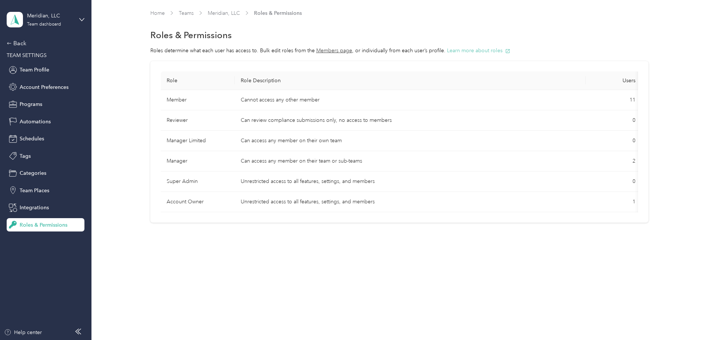
click at [474, 51] on button "Learn more about roles" at bounding box center [478, 51] width 63 height 8
click at [34, 208] on span "Integrations" at bounding box center [34, 208] width 29 height 8
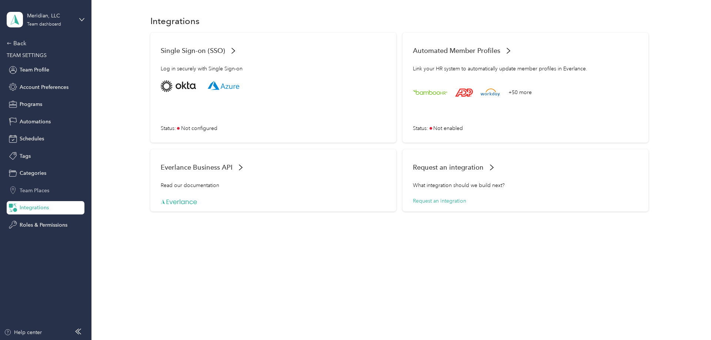
click at [36, 195] on div "Team Places" at bounding box center [46, 190] width 78 height 13
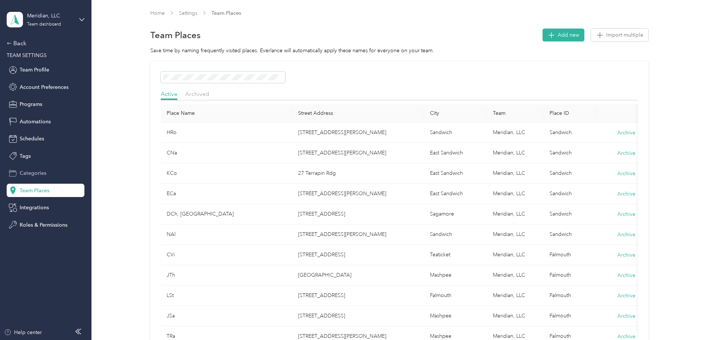
click at [39, 173] on span "Categories" at bounding box center [33, 173] width 27 height 8
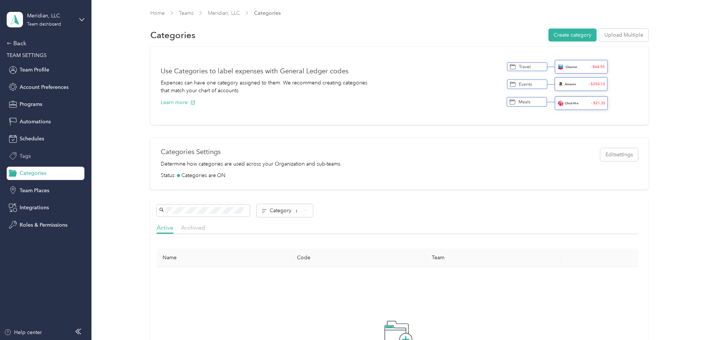
click at [29, 158] on span "Tags" at bounding box center [25, 156] width 11 height 8
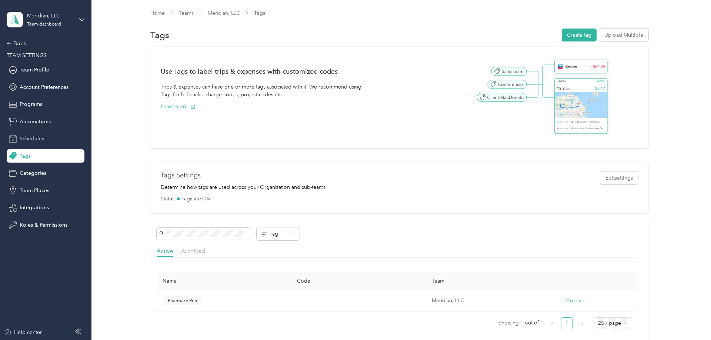
click at [35, 137] on span "Schedules" at bounding box center [32, 139] width 24 height 8
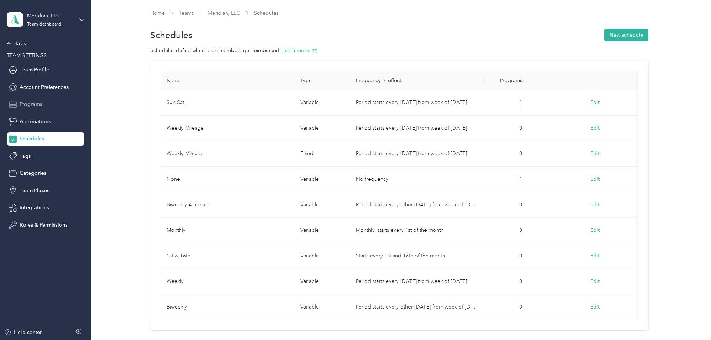
click at [34, 104] on span "Programs" at bounding box center [31, 104] width 23 height 8
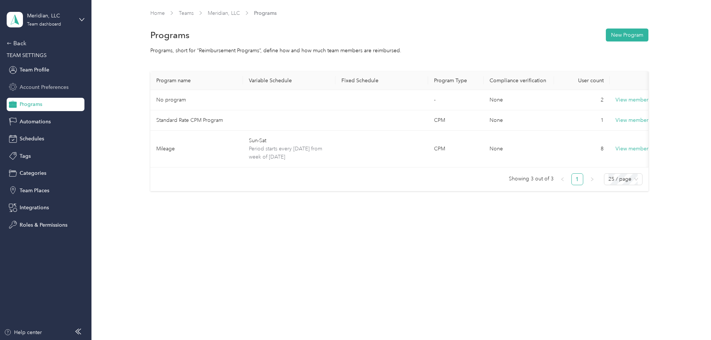
click at [39, 88] on span "Account Preferences" at bounding box center [44, 87] width 49 height 8
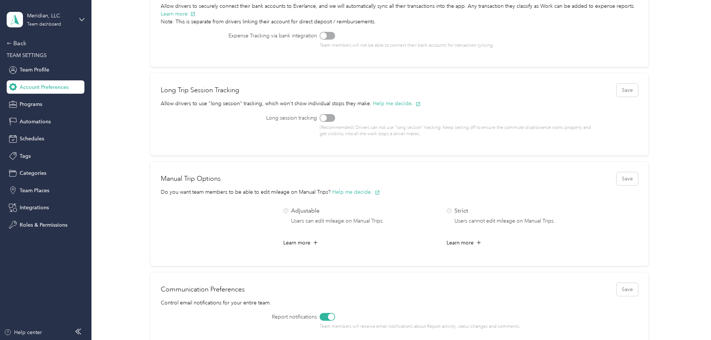
scroll to position [356, 0]
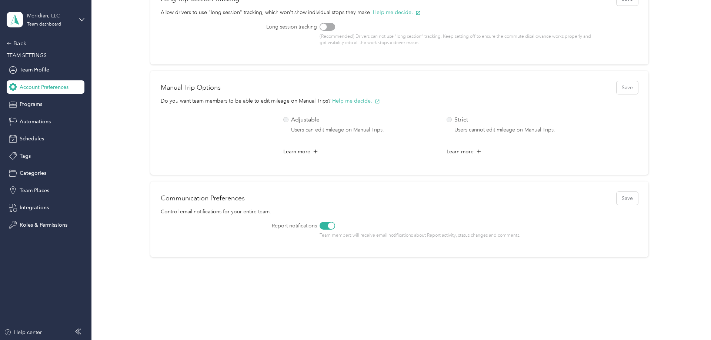
click at [324, 226] on div at bounding box center [328, 226] width 16 height 8
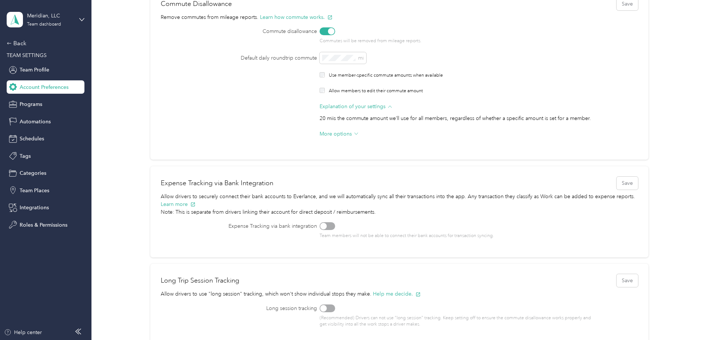
scroll to position [53, 0]
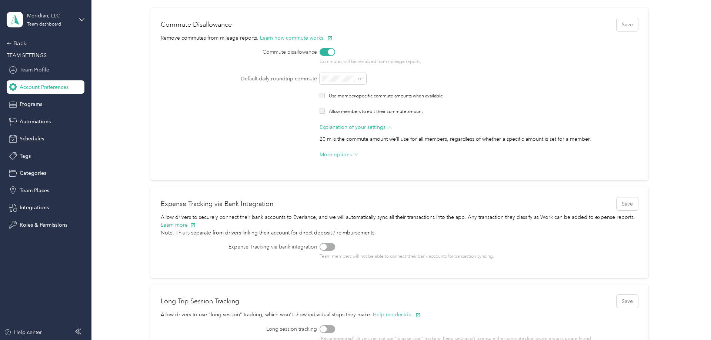
click at [43, 70] on span "Team Profile" at bounding box center [35, 70] width 30 height 8
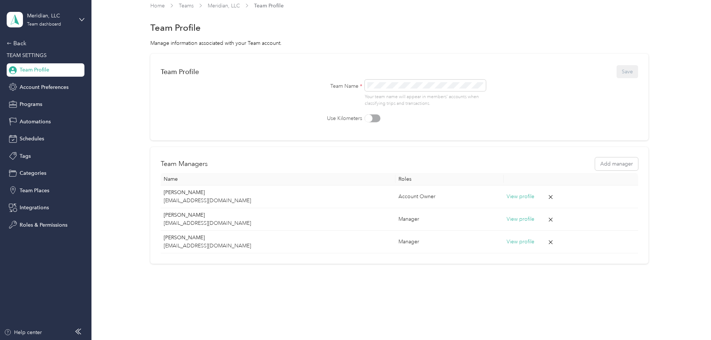
scroll to position [7, 0]
click at [26, 44] on div "Back" at bounding box center [44, 43] width 74 height 9
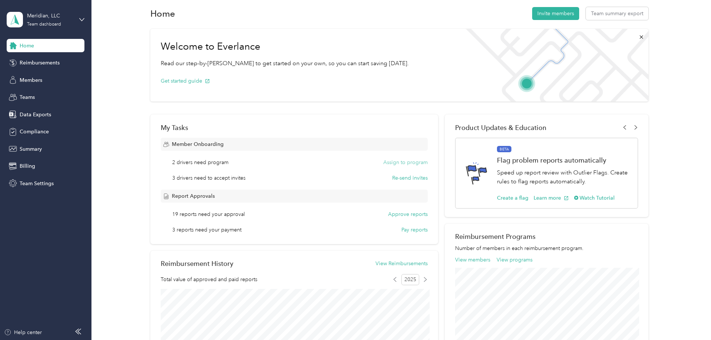
click at [399, 163] on button "Assign to program" at bounding box center [405, 163] width 44 height 8
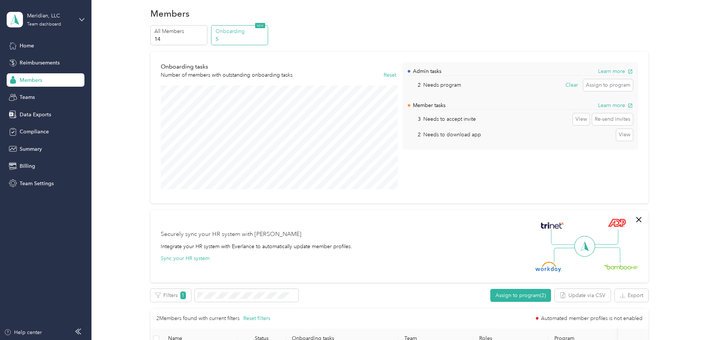
scroll to position [159, 0]
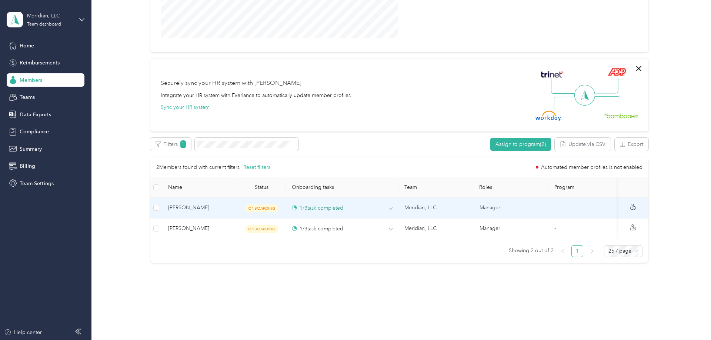
click at [389, 208] on icon at bounding box center [391, 209] width 4 height 4
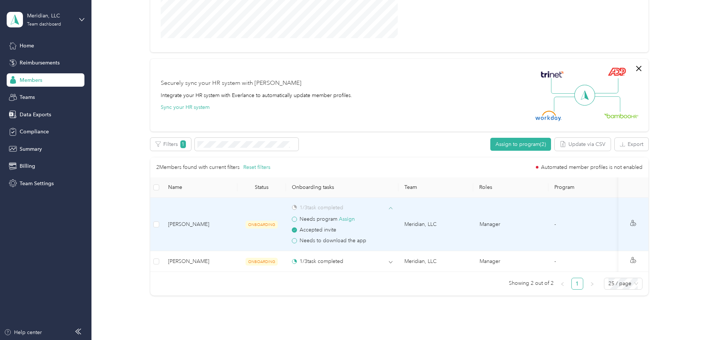
click at [294, 240] on span at bounding box center [294, 240] width 5 height 5
click at [177, 224] on span "[PERSON_NAME]" at bounding box center [199, 224] width 63 height 8
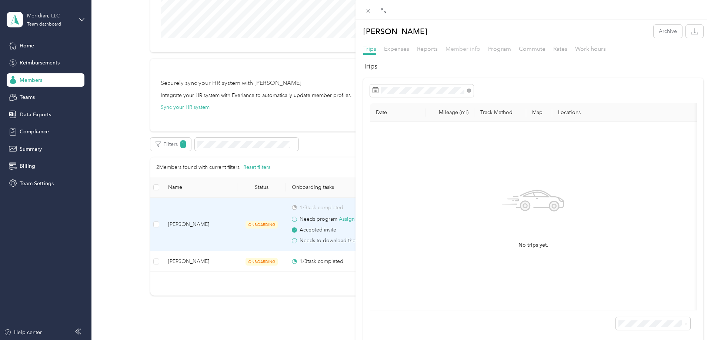
click at [470, 50] on span "Member info" at bounding box center [463, 48] width 35 height 7
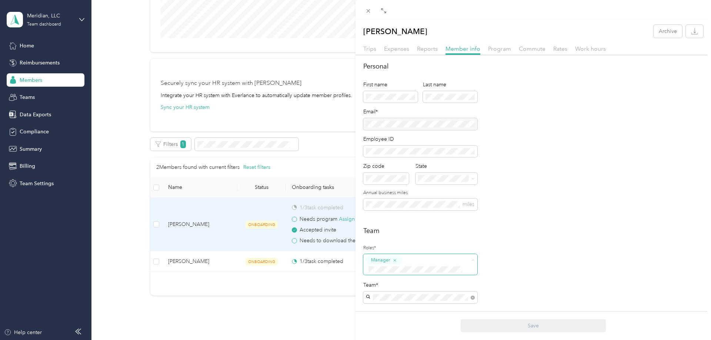
click at [475, 260] on span "Manager" at bounding box center [420, 264] width 114 height 21
click at [398, 231] on span "Super Admin" at bounding box center [387, 232] width 27 height 7
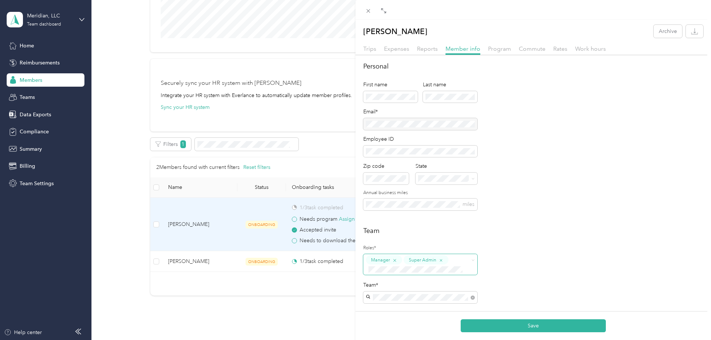
click at [393, 260] on icon "button" at bounding box center [394, 260] width 5 height 5
click at [535, 324] on button "Save" at bounding box center [533, 325] width 145 height 13
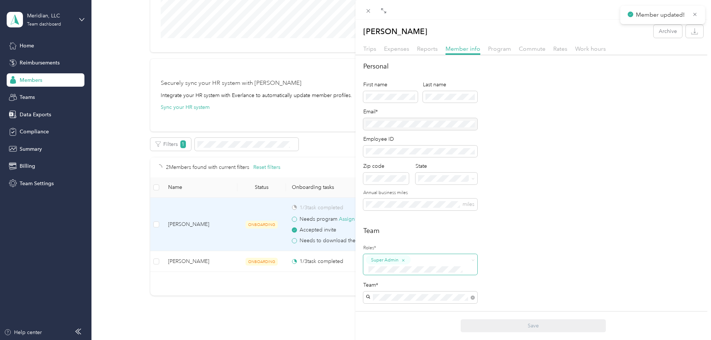
scroll to position [143, 0]
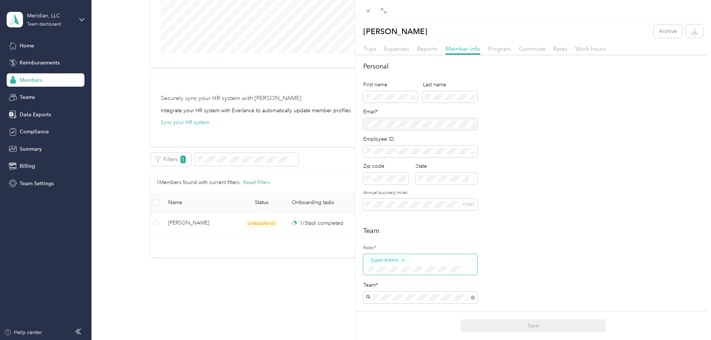
click at [363, 9] on div at bounding box center [534, 10] width 356 height 20
click at [366, 10] on icon at bounding box center [368, 11] width 6 height 6
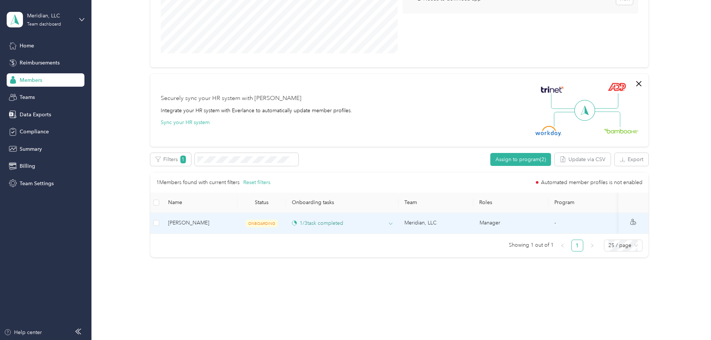
click at [317, 223] on div "1 / 3 task completed" at bounding box center [317, 223] width 51 height 8
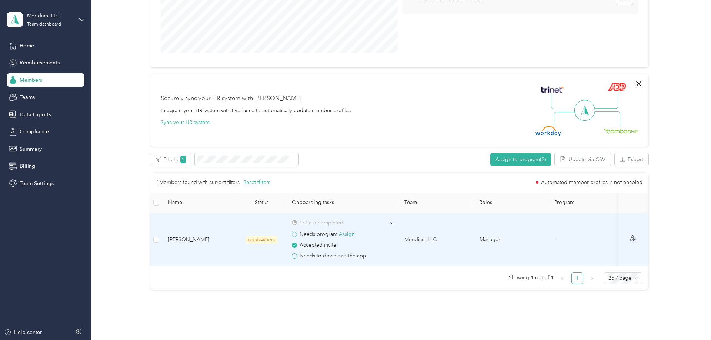
click at [490, 238] on td "Manager" at bounding box center [511, 240] width 75 height 54
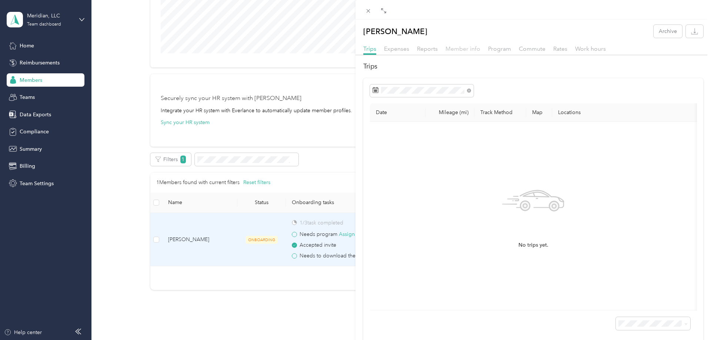
click at [469, 49] on span "Member info" at bounding box center [463, 48] width 35 height 7
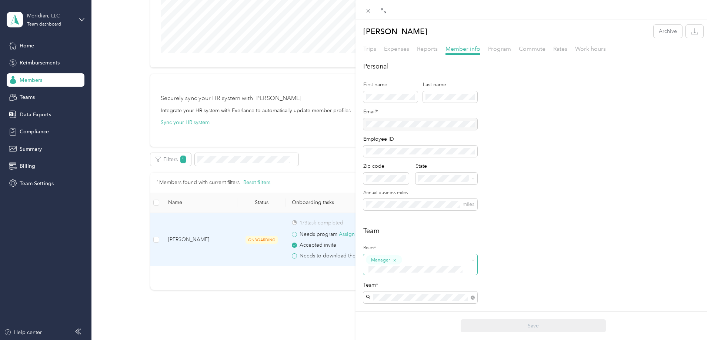
click at [399, 233] on span "Super Admin" at bounding box center [387, 231] width 27 height 7
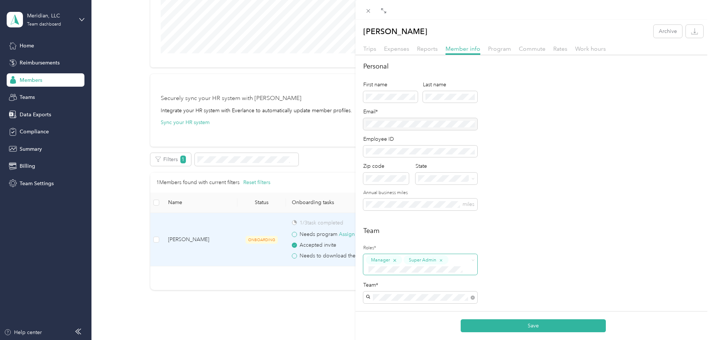
click at [395, 259] on icon "button" at bounding box center [394, 260] width 5 height 5
click at [514, 331] on button "Save" at bounding box center [533, 325] width 145 height 13
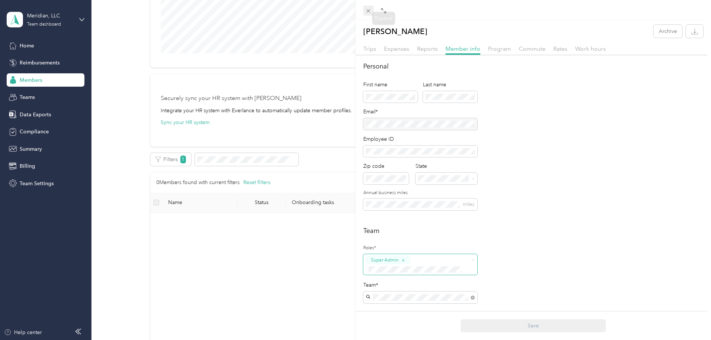
click at [369, 9] on icon at bounding box center [368, 11] width 6 height 6
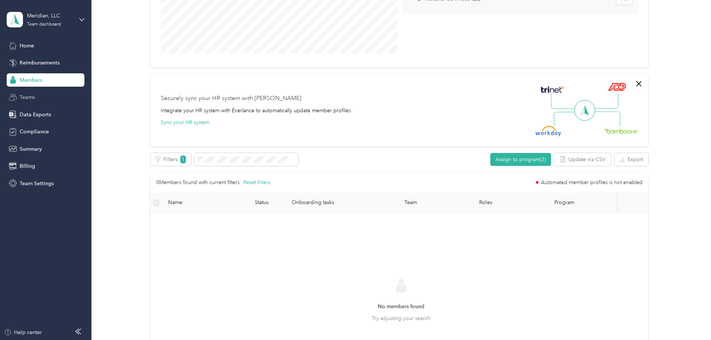
click at [33, 97] on span "Teams" at bounding box center [27, 97] width 15 height 8
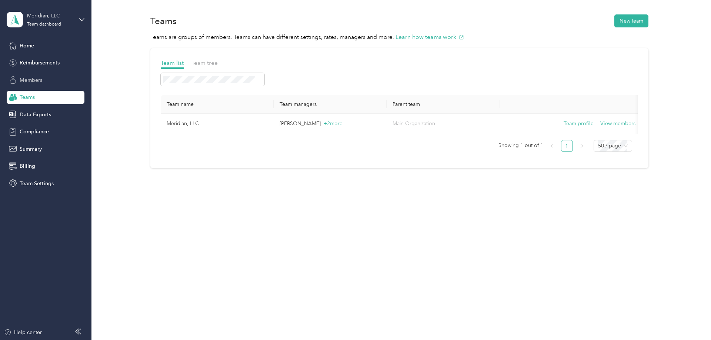
click at [30, 78] on span "Members" at bounding box center [31, 80] width 23 height 8
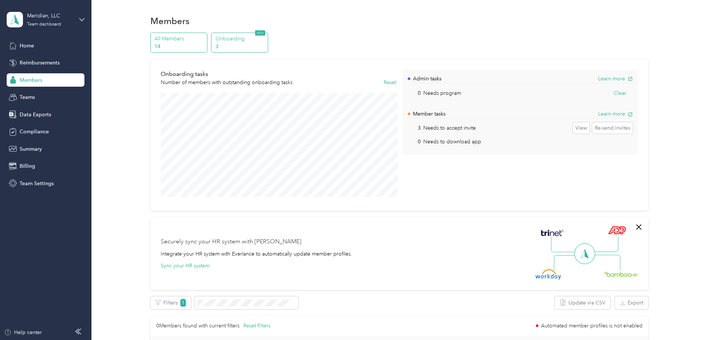
click at [191, 51] on div "All Members 14" at bounding box center [178, 43] width 57 height 20
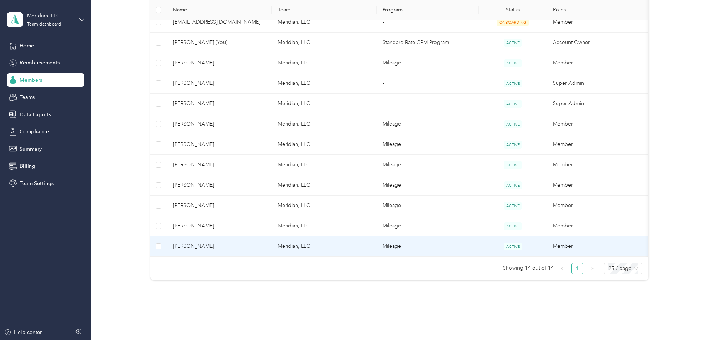
scroll to position [76, 0]
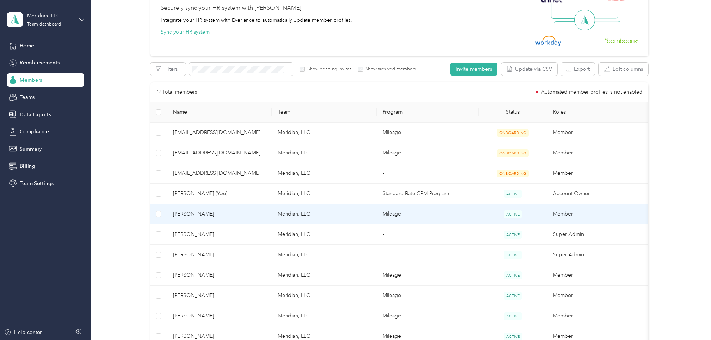
click at [301, 212] on td "Meridian, LLC" at bounding box center [324, 214] width 105 height 20
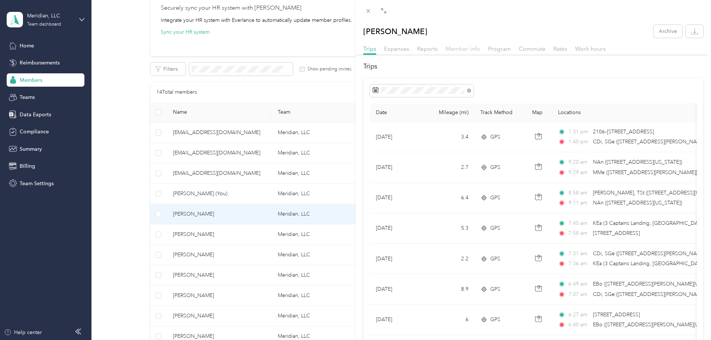
click at [470, 48] on span "Member info" at bounding box center [463, 48] width 35 height 7
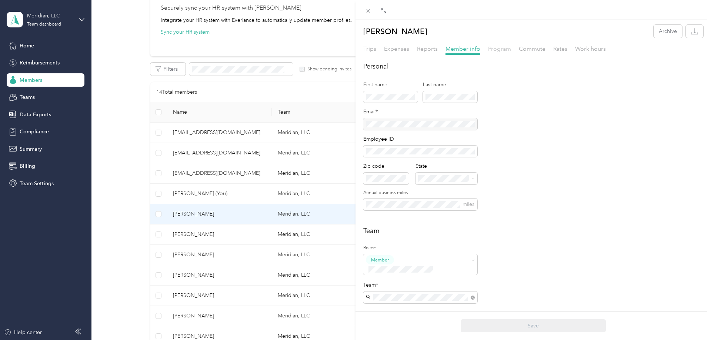
click at [500, 50] on span "Program" at bounding box center [499, 48] width 23 height 7
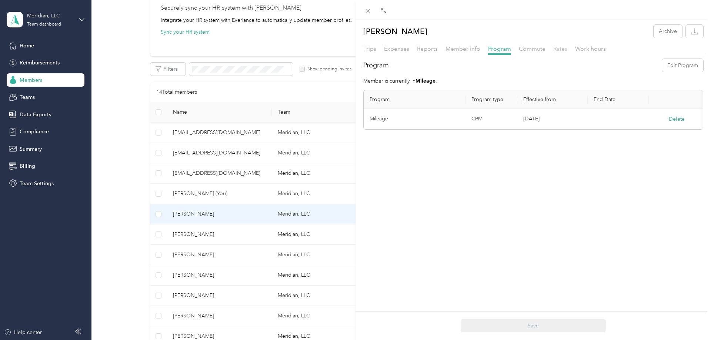
click at [566, 50] on span "Rates" at bounding box center [560, 48] width 14 height 7
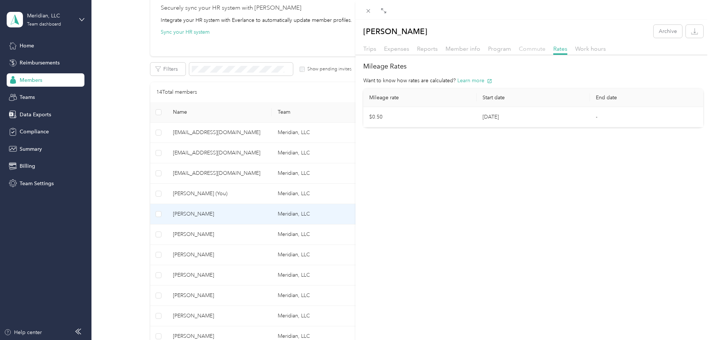
click at [537, 49] on span "Commute" at bounding box center [532, 48] width 27 height 7
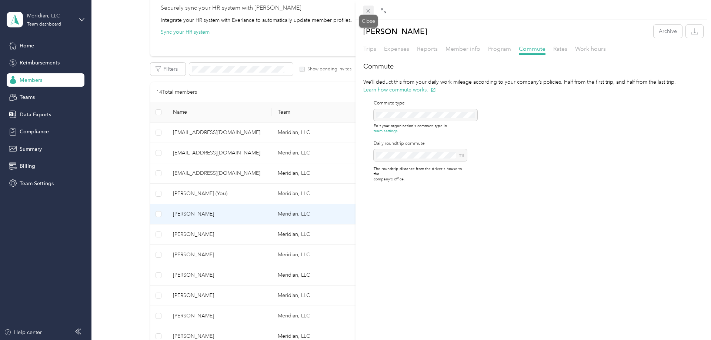
click at [367, 11] on icon at bounding box center [368, 11] width 6 height 6
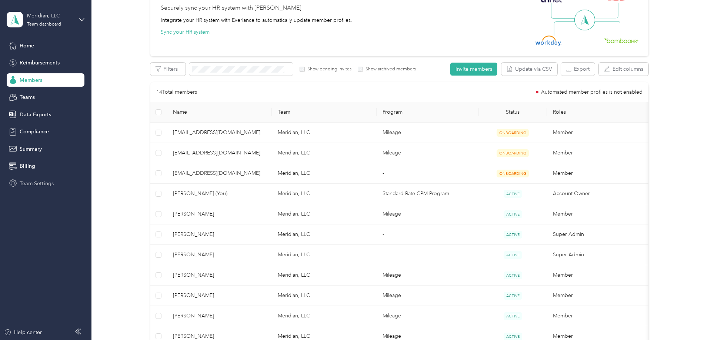
click at [37, 183] on span "Team Settings" at bounding box center [37, 184] width 34 height 8
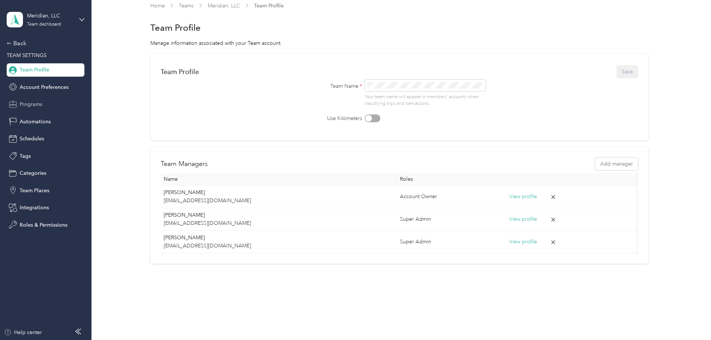
click at [35, 108] on span "Programs" at bounding box center [31, 104] width 23 height 8
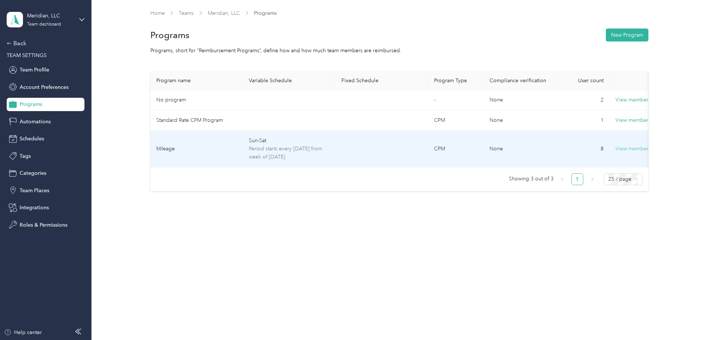
click at [630, 148] on button "View members" at bounding box center [633, 149] width 35 height 8
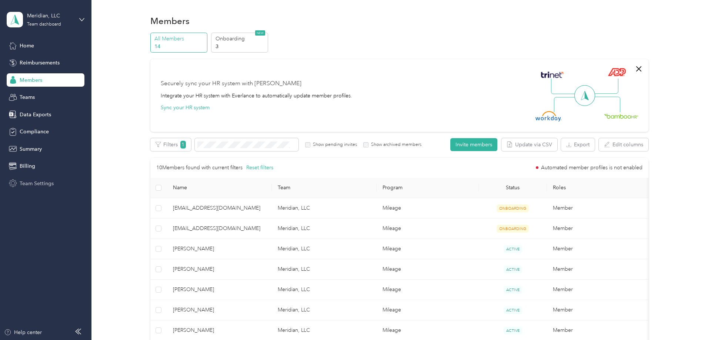
click at [39, 183] on span "Team Settings" at bounding box center [37, 184] width 34 height 8
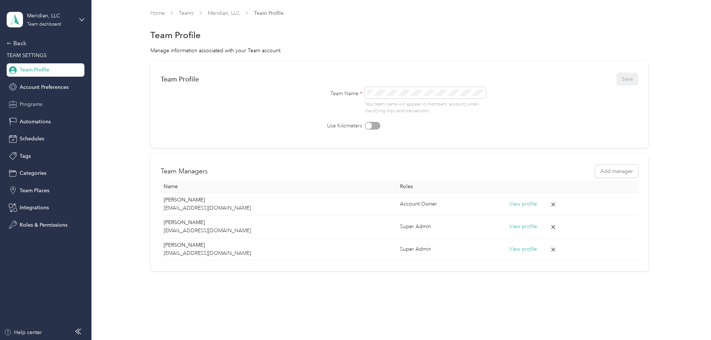
click at [37, 107] on span "Programs" at bounding box center [31, 104] width 23 height 8
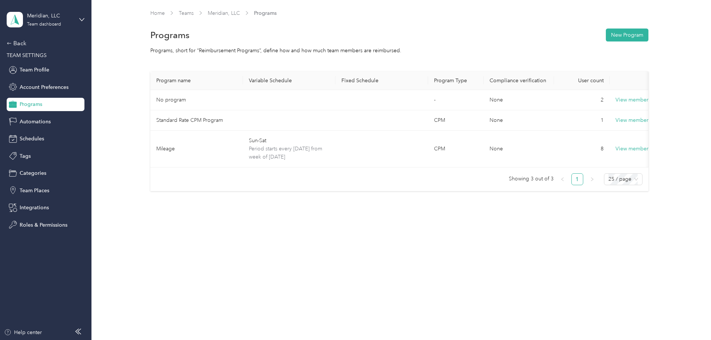
click at [36, 146] on div "Back TEAM SETTINGS Team Profile Account Preferences Programs Automations Schedu…" at bounding box center [46, 135] width 78 height 193
click at [36, 139] on span "Schedules" at bounding box center [32, 139] width 24 height 8
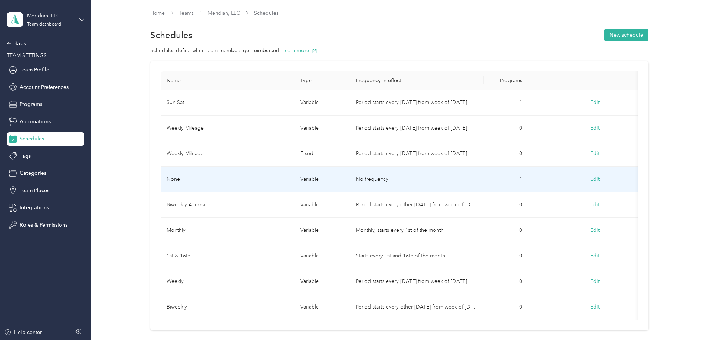
click at [371, 180] on td "No frequency" at bounding box center [417, 180] width 134 height 26
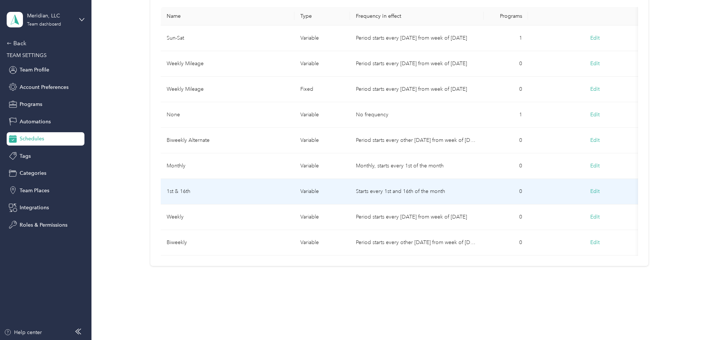
scroll to position [67, 0]
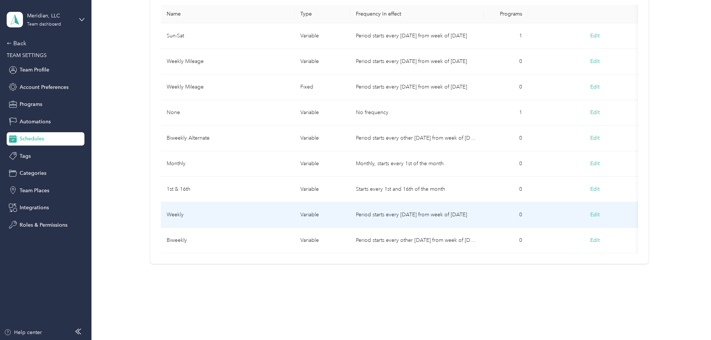
click at [597, 215] on button "Edit" at bounding box center [595, 214] width 20 height 13
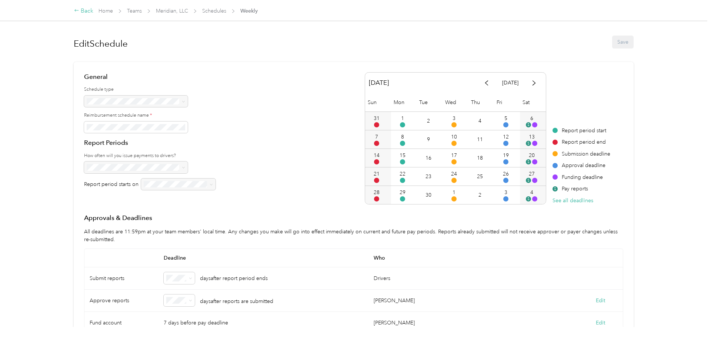
click at [85, 11] on div "Back" at bounding box center [83, 11] width 19 height 9
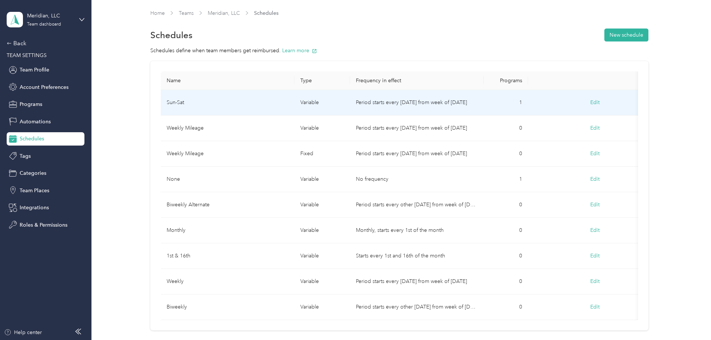
click at [411, 104] on td "Period starts every [DATE] from week of [DATE]" at bounding box center [417, 103] width 134 height 26
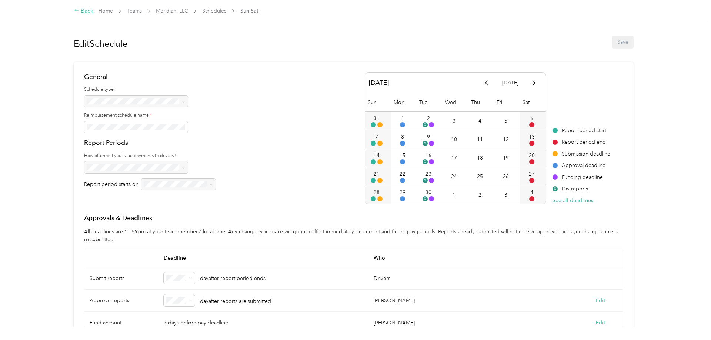
click at [84, 11] on div "Back" at bounding box center [83, 11] width 19 height 9
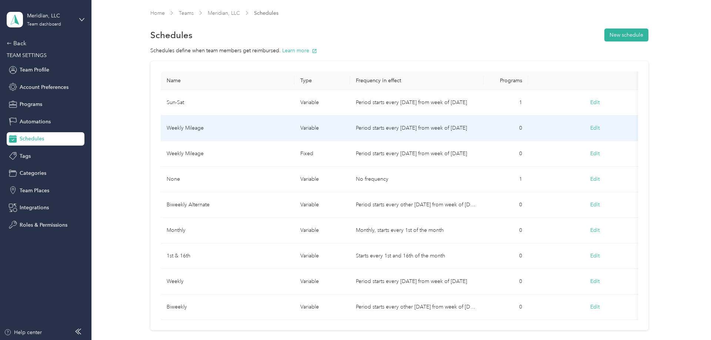
click at [429, 128] on td "Period starts every [DATE] from week of [DATE]" at bounding box center [417, 129] width 134 height 26
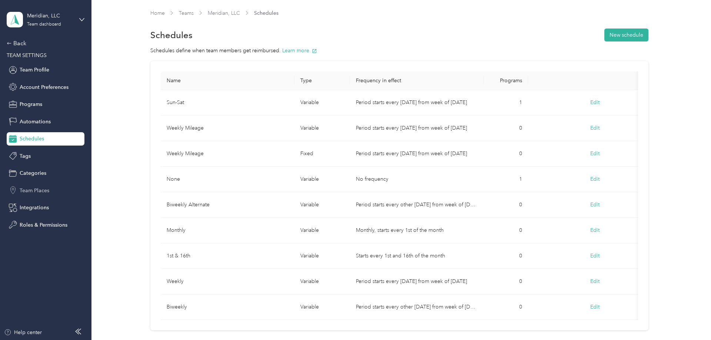
click at [36, 193] on span "Team Places" at bounding box center [35, 191] width 30 height 8
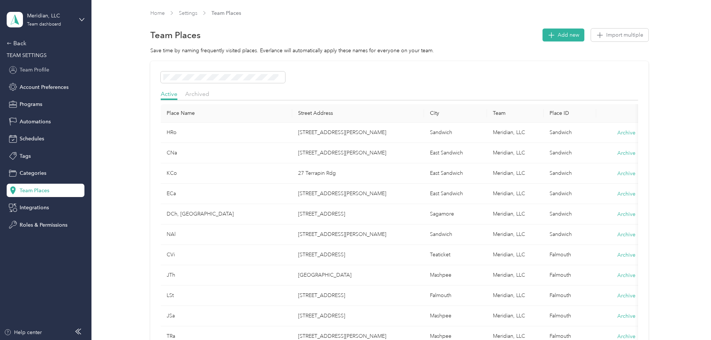
click at [40, 69] on span "Team Profile" at bounding box center [35, 70] width 30 height 8
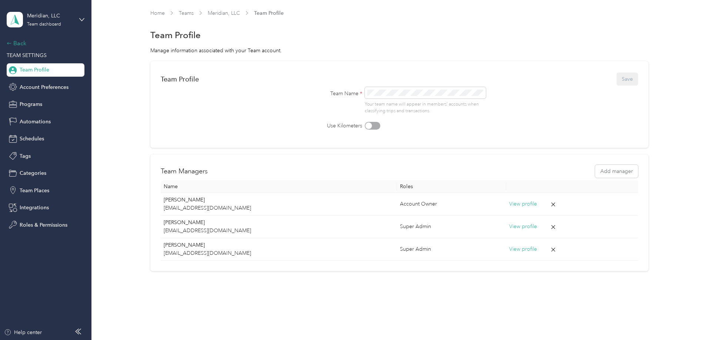
click at [22, 43] on div "Back" at bounding box center [44, 43] width 74 height 9
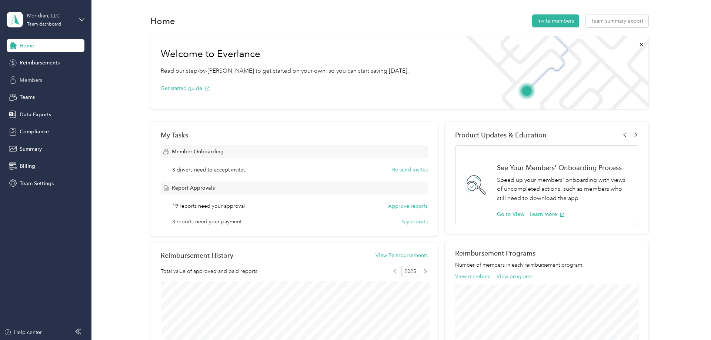
click at [37, 80] on span "Members" at bounding box center [31, 80] width 23 height 8
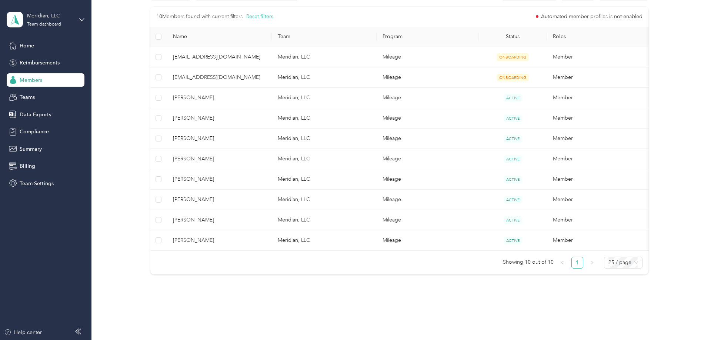
scroll to position [76, 0]
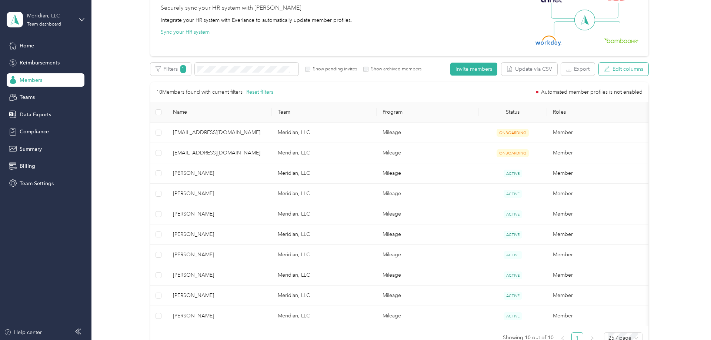
click at [634, 70] on button "Edit columns" at bounding box center [624, 69] width 50 height 13
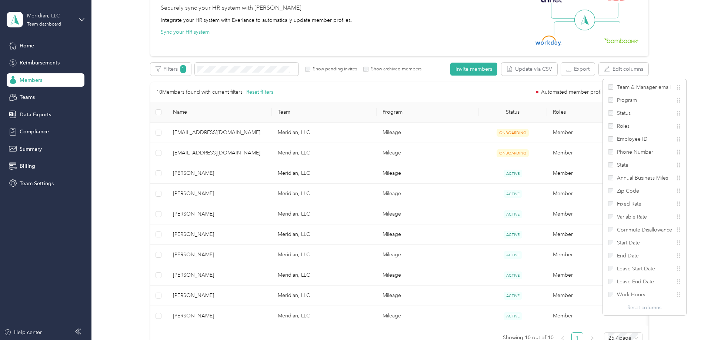
click at [679, 43] on div "All Members 14 Onboarding 3 NEW Securely sync your HR system with Everlance Int…" at bounding box center [399, 157] width 598 height 400
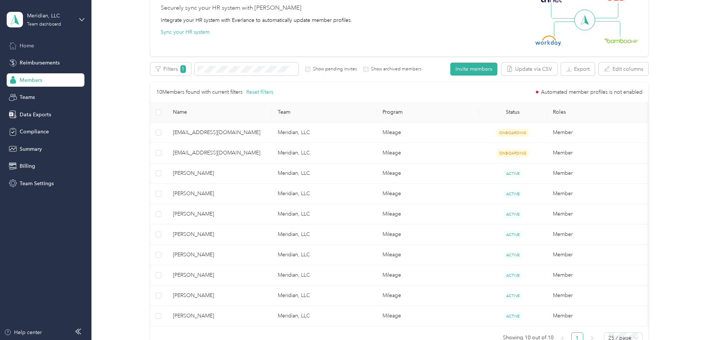
click at [25, 48] on span "Home" at bounding box center [27, 46] width 14 height 8
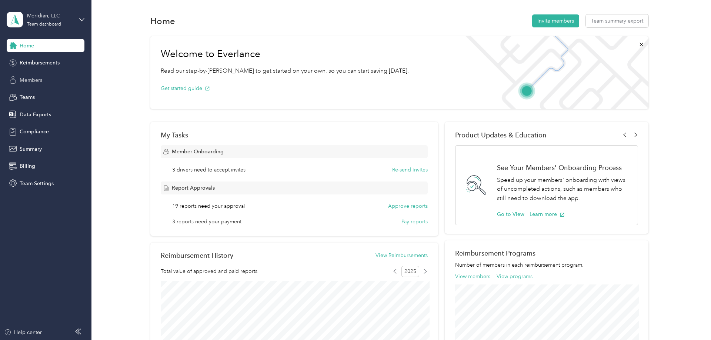
click at [33, 77] on span "Members" at bounding box center [31, 80] width 23 height 8
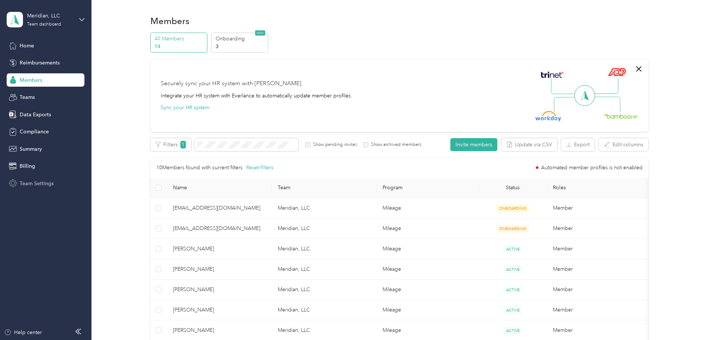
click at [43, 185] on span "Team Settings" at bounding box center [37, 184] width 34 height 8
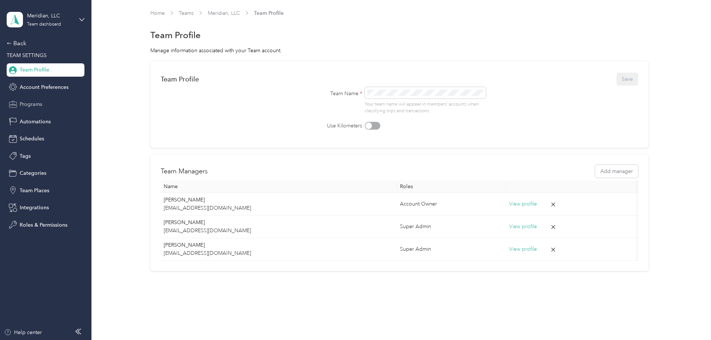
click at [33, 108] on span "Programs" at bounding box center [31, 104] width 23 height 8
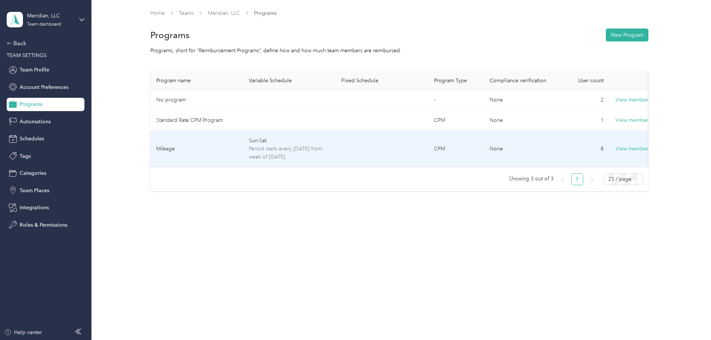
click at [275, 154] on span "Period starts every [DATE] from week of [DATE]" at bounding box center [289, 153] width 81 height 16
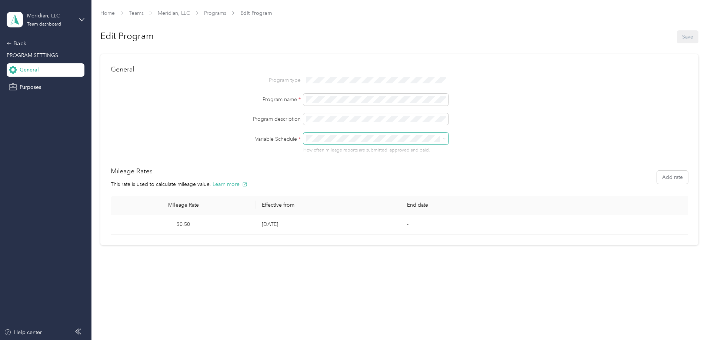
click at [444, 140] on icon at bounding box center [444, 138] width 3 height 3
click at [324, 149] on span "Sun-Sat" at bounding box center [318, 152] width 17 height 6
click at [446, 138] on icon at bounding box center [444, 138] width 3 height 3
click at [557, 135] on div at bounding box center [471, 139] width 337 height 12
click at [685, 41] on button "Save" at bounding box center [687, 36] width 21 height 13
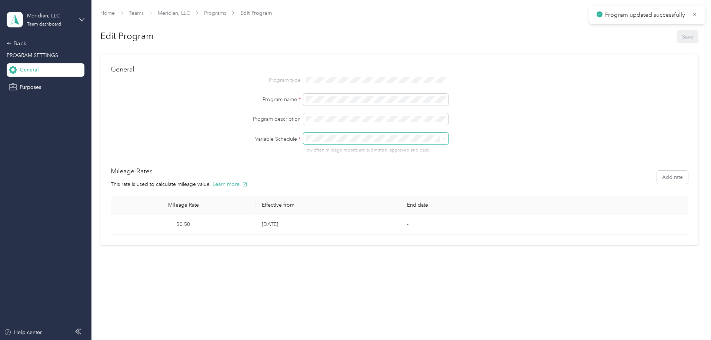
click at [445, 139] on icon at bounding box center [444, 138] width 3 height 3
click at [537, 136] on div at bounding box center [471, 139] width 337 height 12
click at [680, 39] on div "Edit Program Save" at bounding box center [399, 36] width 598 height 27
drag, startPoint x: 691, startPoint y: 38, endPoint x: 578, endPoint y: 53, distance: 113.2
click at [667, 43] on div "Edit Program Save" at bounding box center [399, 36] width 598 height 27
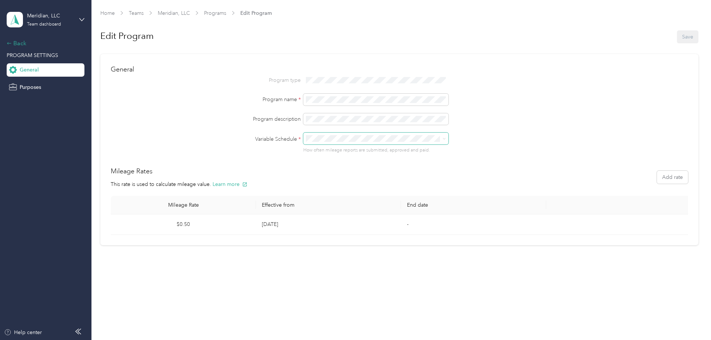
click at [17, 46] on div "Back" at bounding box center [44, 43] width 74 height 9
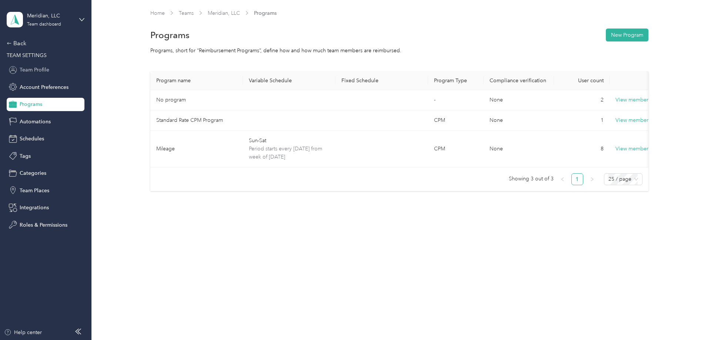
click at [41, 71] on span "Team Profile" at bounding box center [35, 70] width 30 height 8
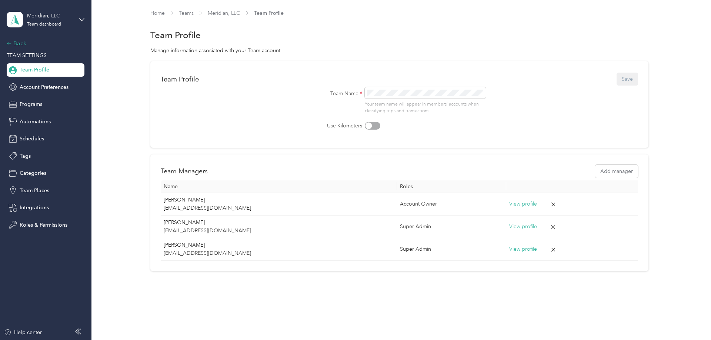
click at [17, 41] on div "Back" at bounding box center [44, 43] width 74 height 9
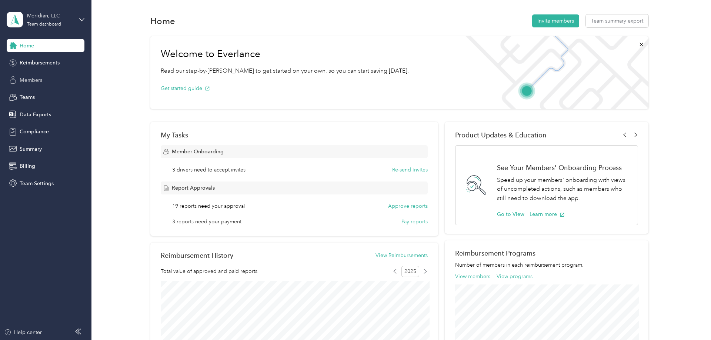
click at [38, 77] on span "Members" at bounding box center [31, 80] width 23 height 8
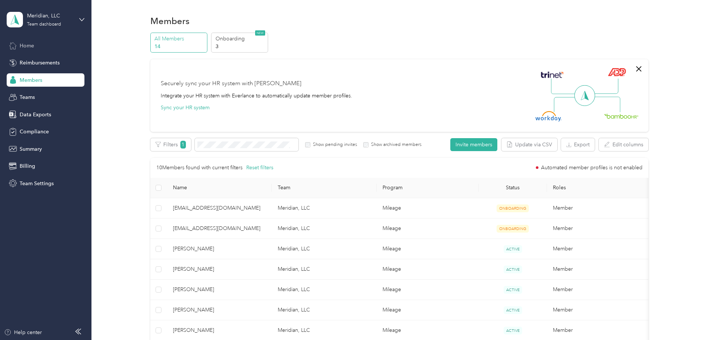
click at [27, 47] on span "Home" at bounding box center [27, 46] width 14 height 8
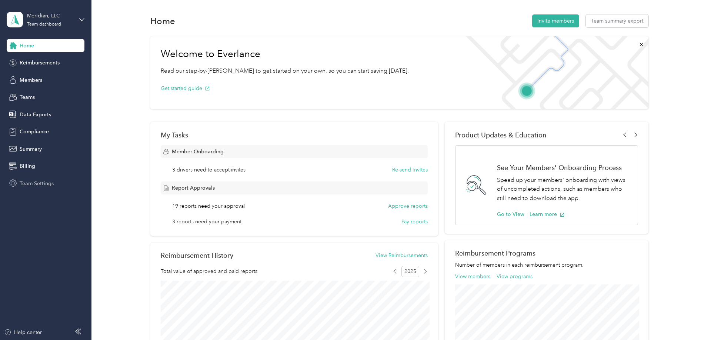
click at [41, 184] on span "Team Settings" at bounding box center [37, 184] width 34 height 8
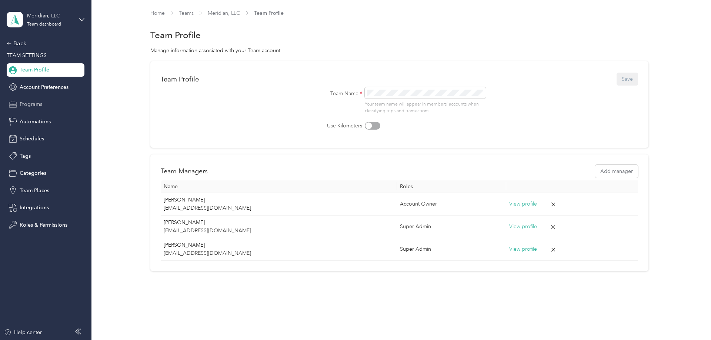
click at [35, 104] on span "Programs" at bounding box center [31, 104] width 23 height 8
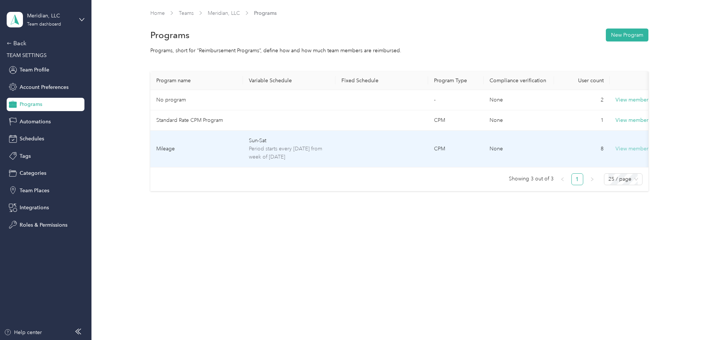
click at [636, 149] on button "View members" at bounding box center [633, 149] width 35 height 8
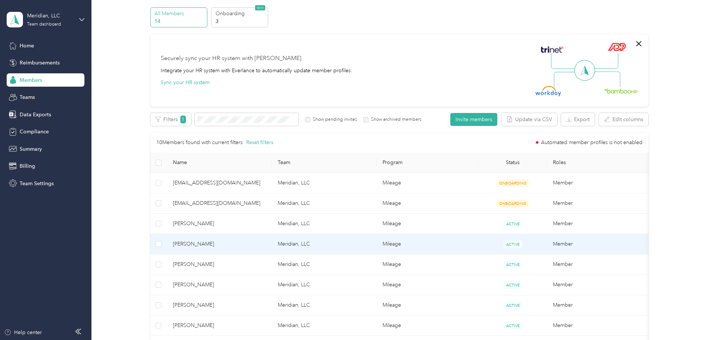
scroll to position [38, 0]
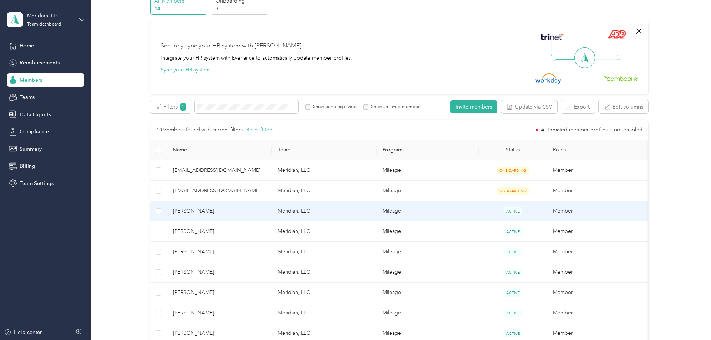
click at [300, 213] on td "Meridian, LLC" at bounding box center [324, 211] width 105 height 20
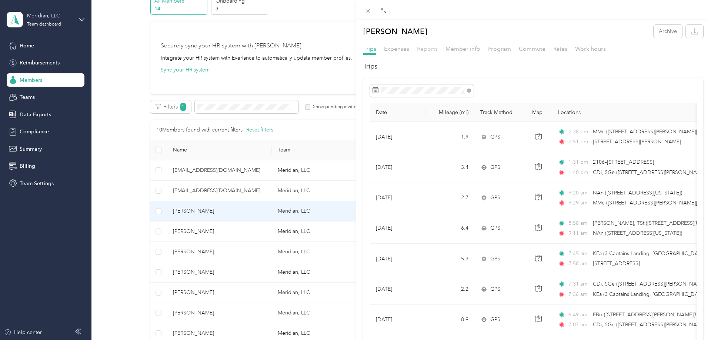
click at [433, 47] on span "Reports" at bounding box center [427, 48] width 21 height 7
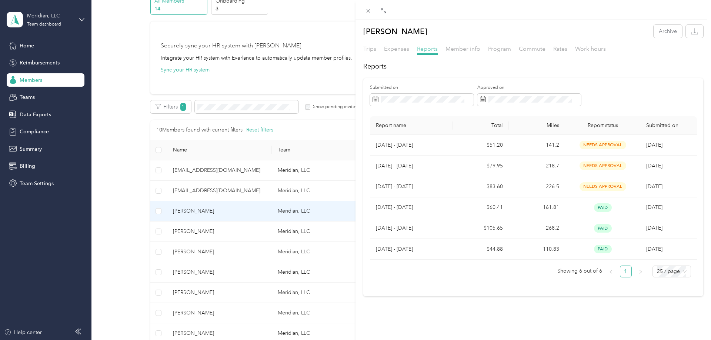
click at [427, 50] on span "Reports" at bounding box center [427, 48] width 21 height 7
click at [494, 50] on span "Program" at bounding box center [499, 48] width 23 height 7
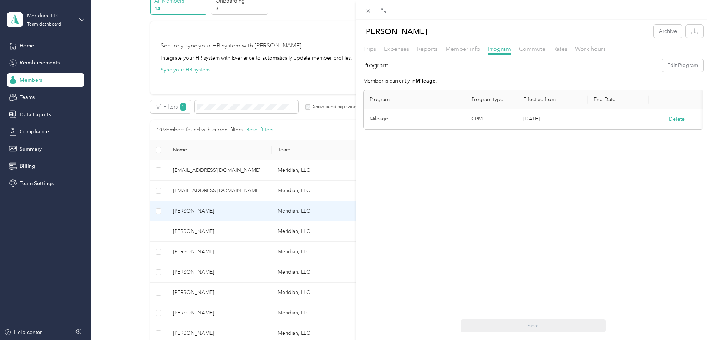
click at [376, 119] on td "Mileage" at bounding box center [415, 119] width 102 height 20
click at [33, 46] on div "[PERSON_NAME] Archive Trips Expenses Reports Member info Program Commute Rates …" at bounding box center [355, 170] width 711 height 340
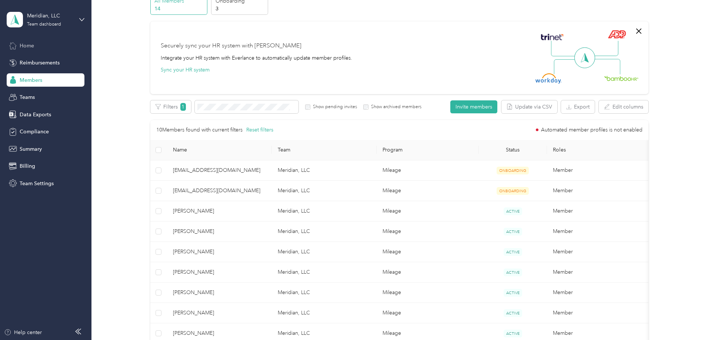
click at [27, 46] on span "Home" at bounding box center [27, 46] width 14 height 8
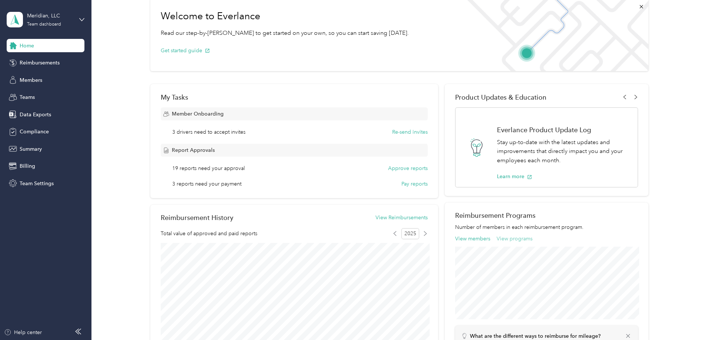
click at [528, 238] on button "View programs" at bounding box center [515, 239] width 36 height 8
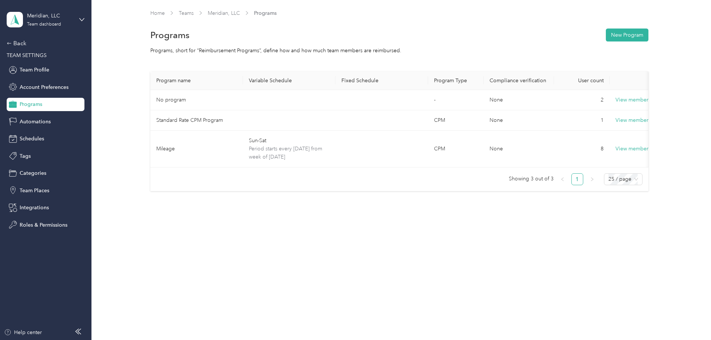
click at [33, 103] on span "Programs" at bounding box center [31, 104] width 23 height 8
click at [18, 40] on div "Back" at bounding box center [44, 43] width 74 height 9
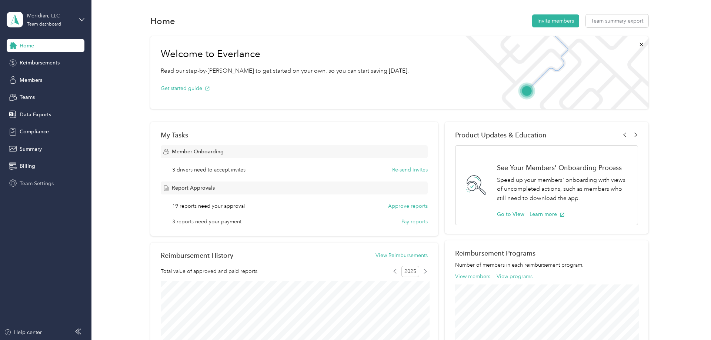
click at [47, 183] on span "Team Settings" at bounding box center [37, 184] width 34 height 8
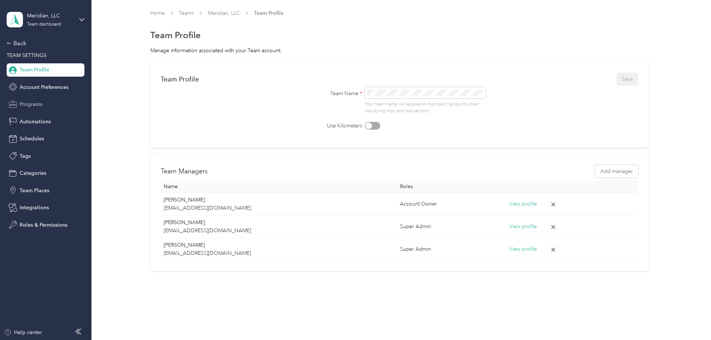
click at [41, 103] on span "Programs" at bounding box center [31, 104] width 23 height 8
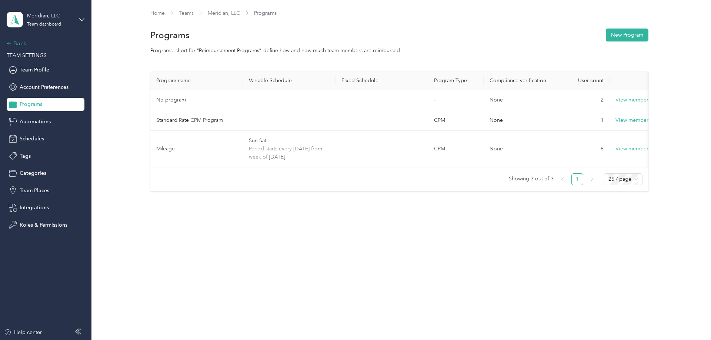
click at [21, 42] on div "Back" at bounding box center [44, 43] width 74 height 9
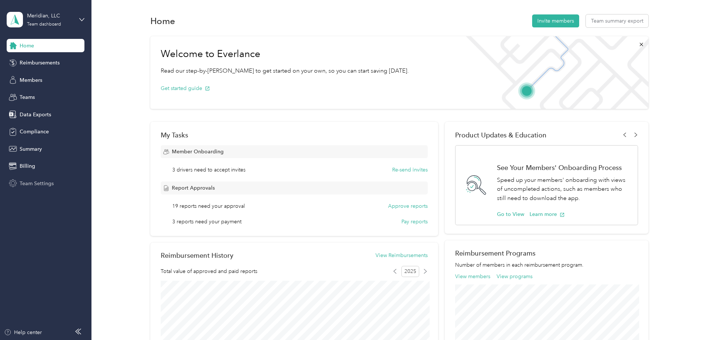
click at [42, 182] on span "Team Settings" at bounding box center [37, 184] width 34 height 8
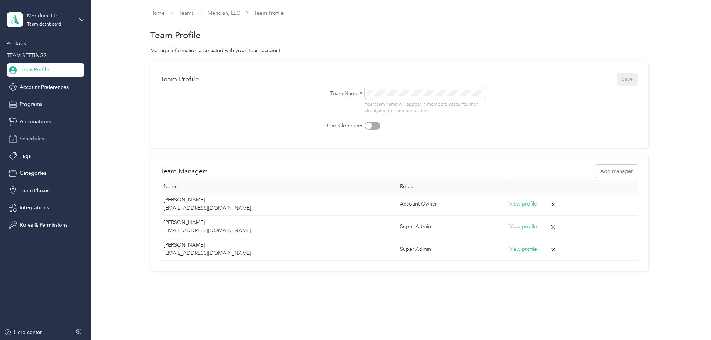
click at [35, 136] on span "Schedules" at bounding box center [32, 139] width 24 height 8
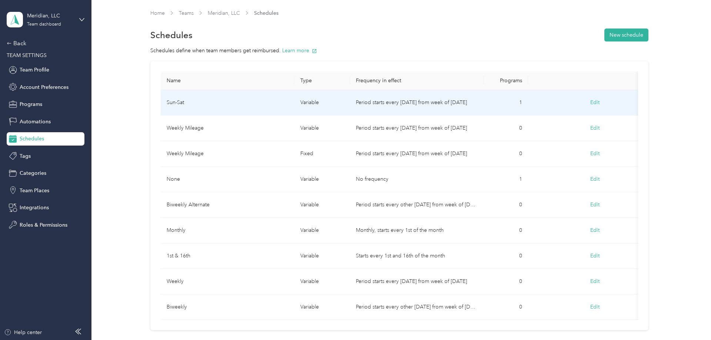
click at [420, 104] on td "Period starts every [DATE] from week of [DATE]" at bounding box center [417, 103] width 134 height 26
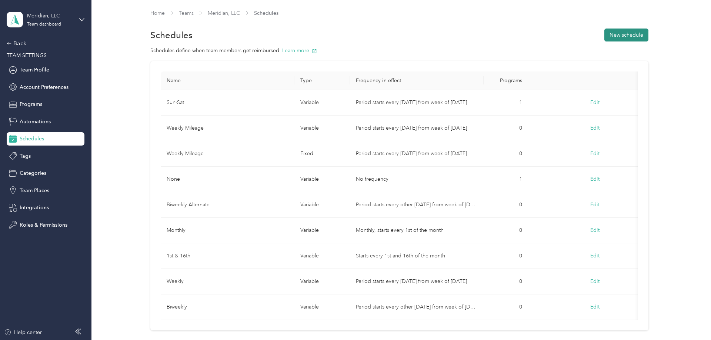
click at [636, 34] on button "New schedule" at bounding box center [626, 35] width 44 height 13
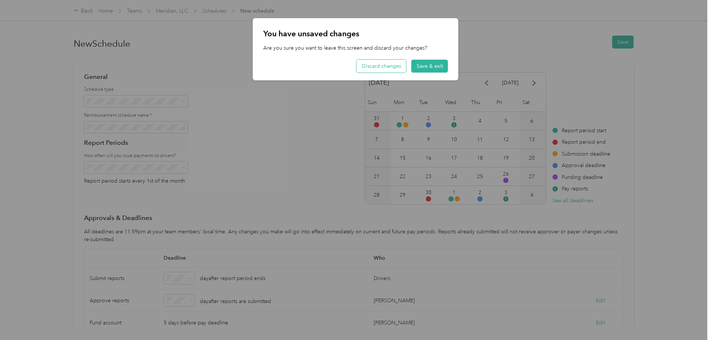
click at [401, 68] on button "Discard changes" at bounding box center [382, 66] width 50 height 13
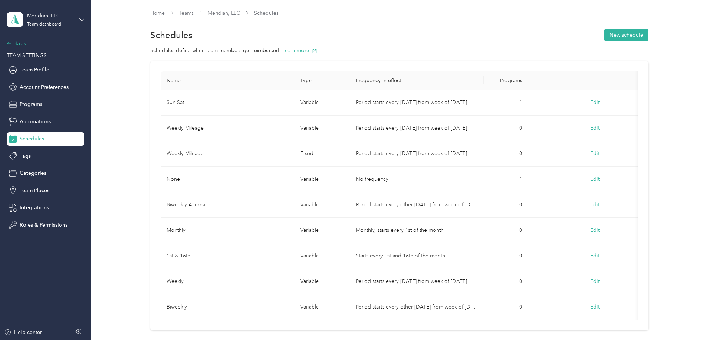
click at [23, 44] on div "Back" at bounding box center [44, 43] width 74 height 9
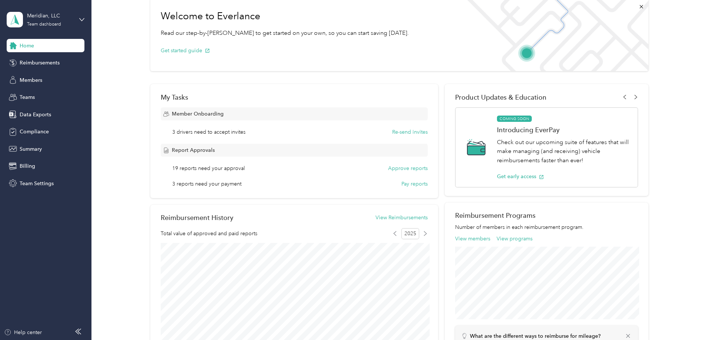
scroll to position [113, 0]
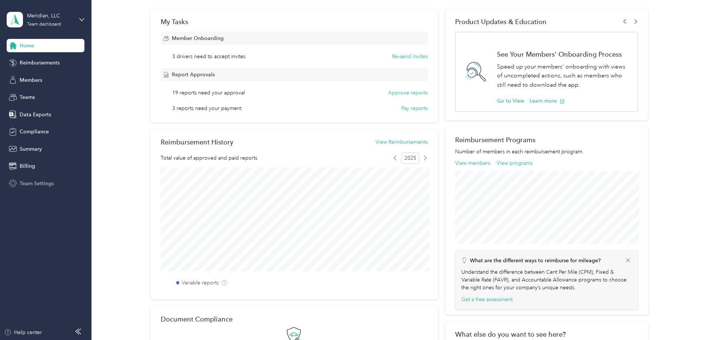
click at [40, 183] on span "Team Settings" at bounding box center [37, 184] width 34 height 8
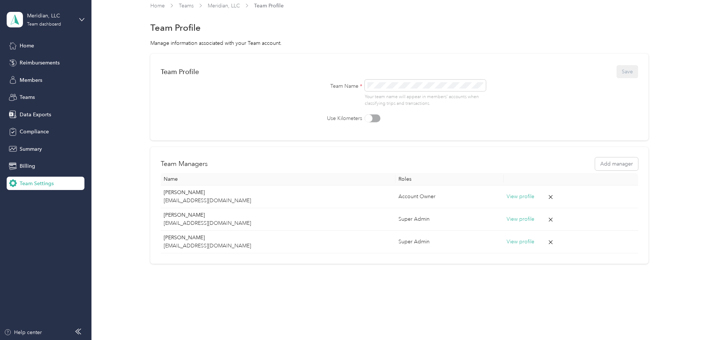
scroll to position [7, 0]
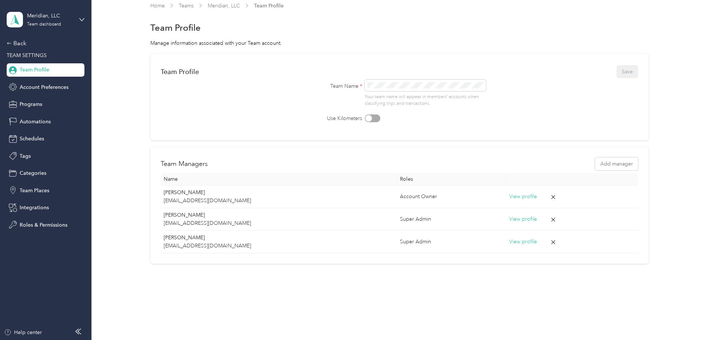
click at [28, 70] on span "Team Profile" at bounding box center [35, 70] width 30 height 8
click at [36, 193] on span "Team Places" at bounding box center [35, 191] width 30 height 8
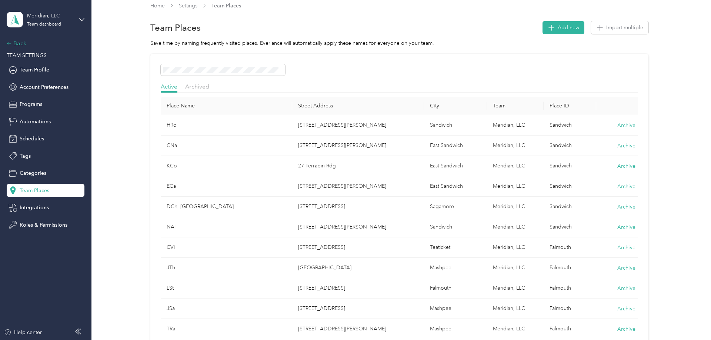
click at [21, 46] on div "Back" at bounding box center [44, 43] width 74 height 9
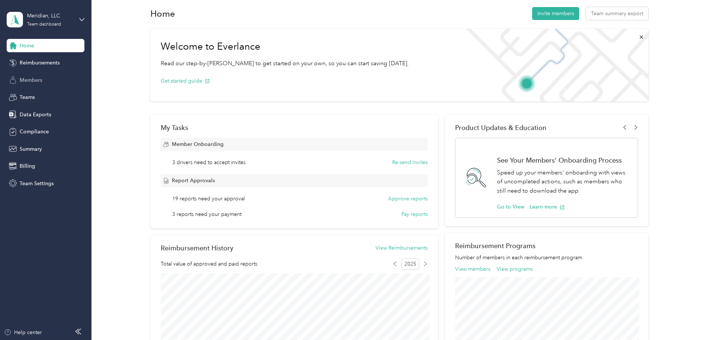
click at [34, 79] on span "Members" at bounding box center [31, 80] width 23 height 8
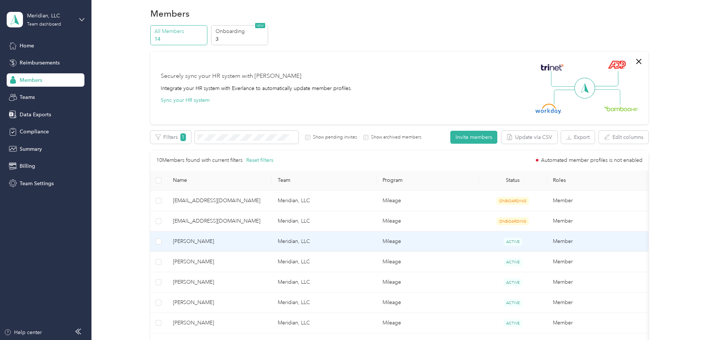
click at [299, 240] on td "Meridian, LLC" at bounding box center [324, 241] width 105 height 20
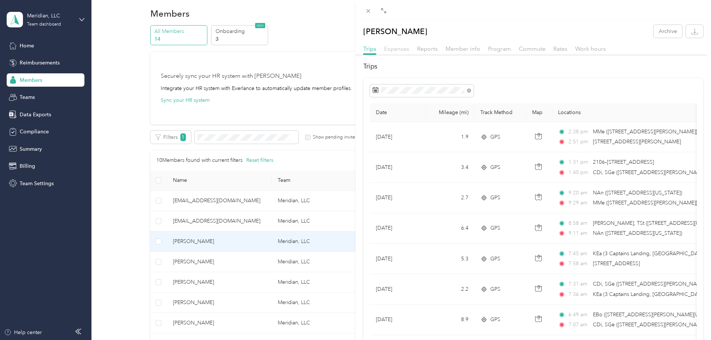
click at [387, 50] on span "Expenses" at bounding box center [396, 48] width 25 height 7
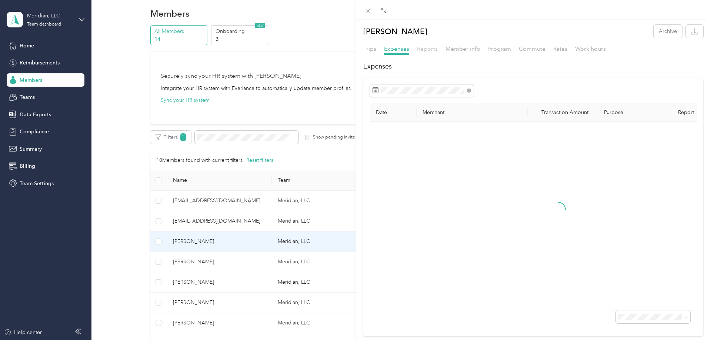
click at [433, 50] on span "Reports" at bounding box center [427, 48] width 21 height 7
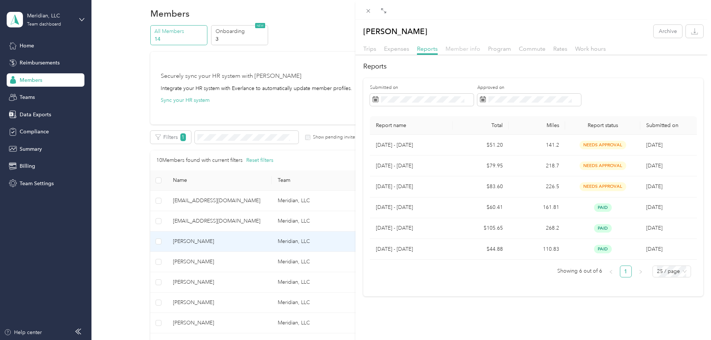
click at [464, 47] on span "Member info" at bounding box center [463, 48] width 35 height 7
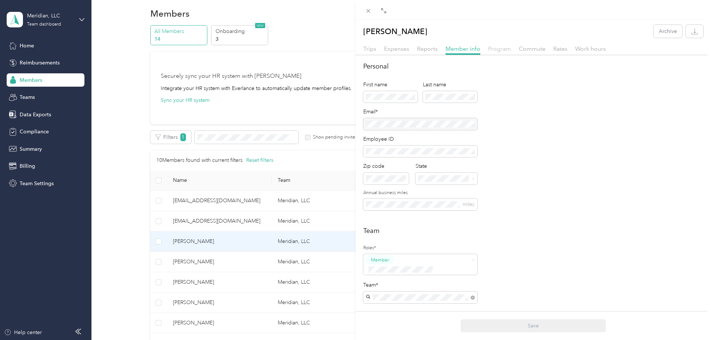
click at [493, 46] on span "Program" at bounding box center [499, 48] width 23 height 7
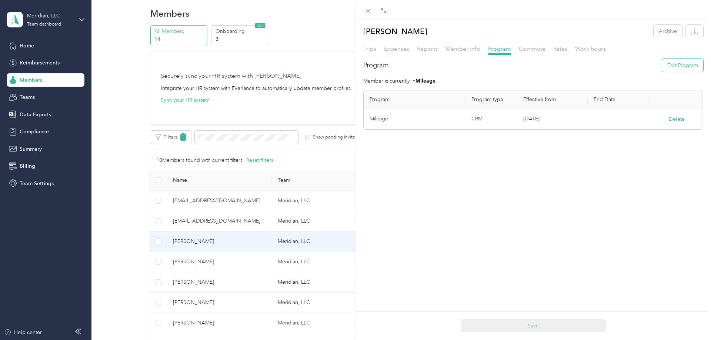
click at [676, 69] on button "Edit Program" at bounding box center [682, 65] width 41 height 13
click at [457, 123] on span at bounding box center [415, 124] width 90 height 12
click at [457, 124] on icon at bounding box center [455, 124] width 3 height 3
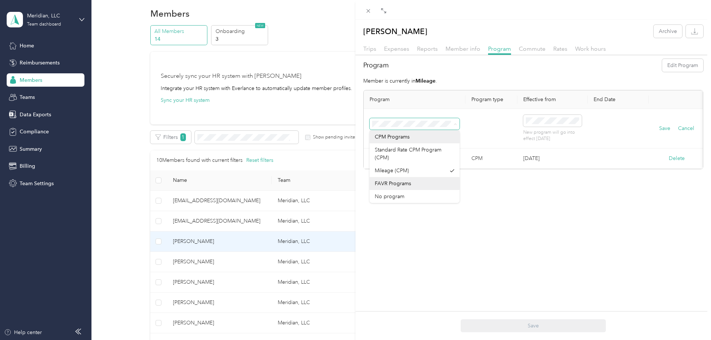
click at [457, 124] on icon at bounding box center [455, 124] width 3 height 3
click at [663, 128] on button "Save" at bounding box center [664, 128] width 11 height 8
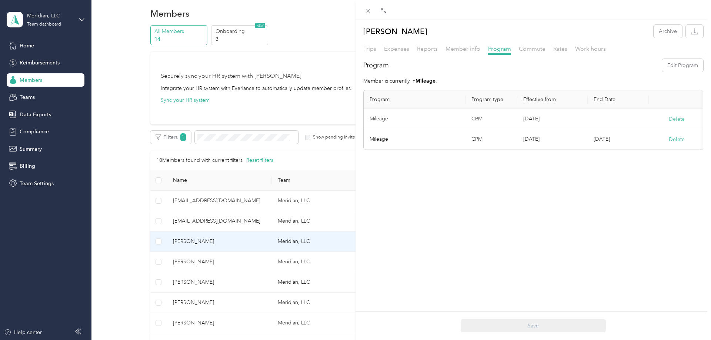
click at [680, 121] on button "Delete" at bounding box center [677, 119] width 16 height 8
click at [643, 125] on button "Yes" at bounding box center [640, 124] width 14 height 12
click at [537, 189] on div "[PERSON_NAME] Archive Trips Expenses Reports Member info Program Commute Rates …" at bounding box center [534, 190] width 356 height 340
click at [189, 243] on div "[PERSON_NAME] Archive Trips Expenses Reports Member info Program Commute Rates …" at bounding box center [355, 170] width 711 height 340
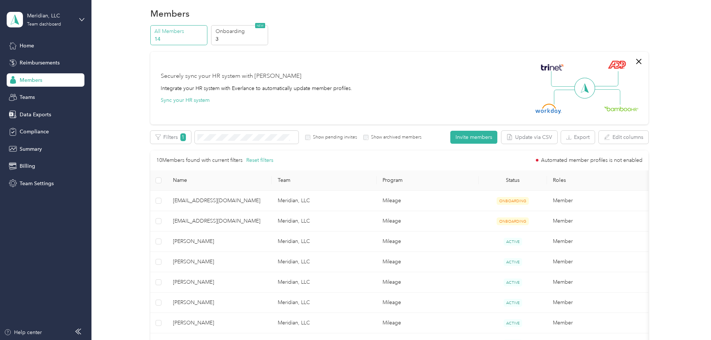
click at [194, 242] on span "[PERSON_NAME]" at bounding box center [219, 241] width 93 height 8
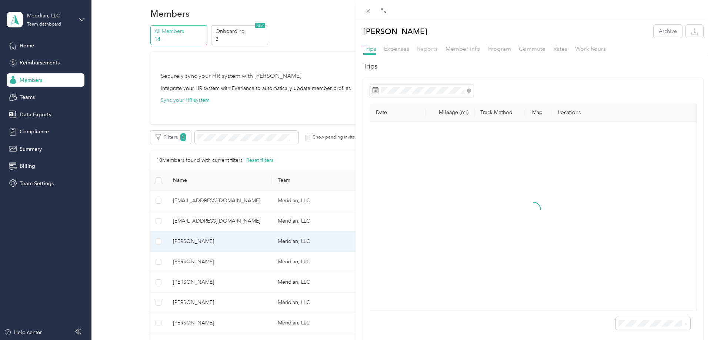
click at [431, 48] on span "Reports" at bounding box center [427, 48] width 21 height 7
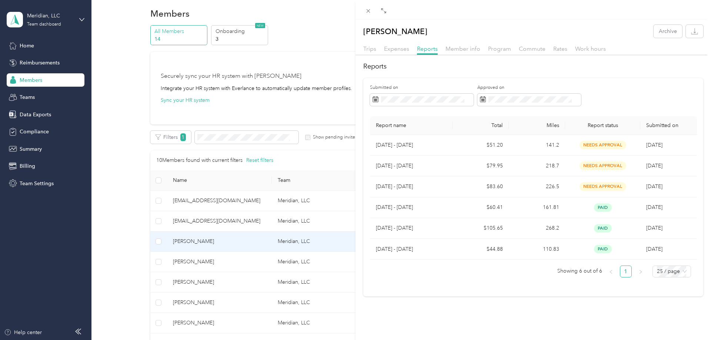
click at [44, 81] on div "[PERSON_NAME] Archive Trips Expenses Reports Member info Program Commute Rates …" at bounding box center [355, 170] width 711 height 340
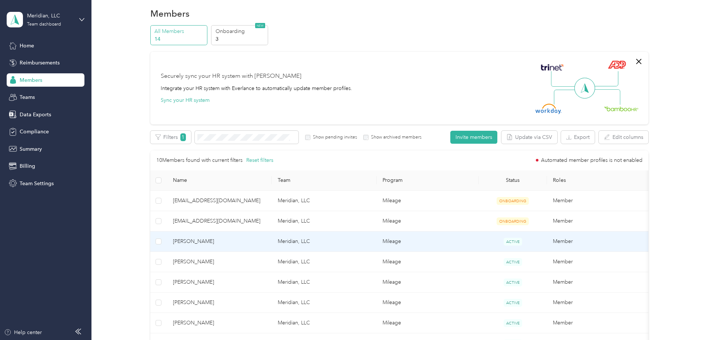
click at [199, 243] on span "[PERSON_NAME]" at bounding box center [219, 241] width 93 height 8
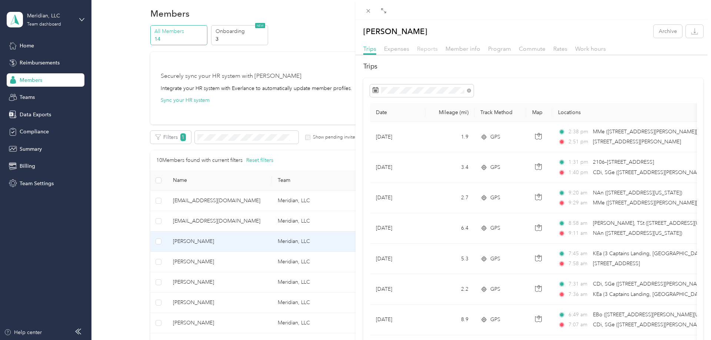
click at [427, 46] on span "Reports" at bounding box center [427, 48] width 21 height 7
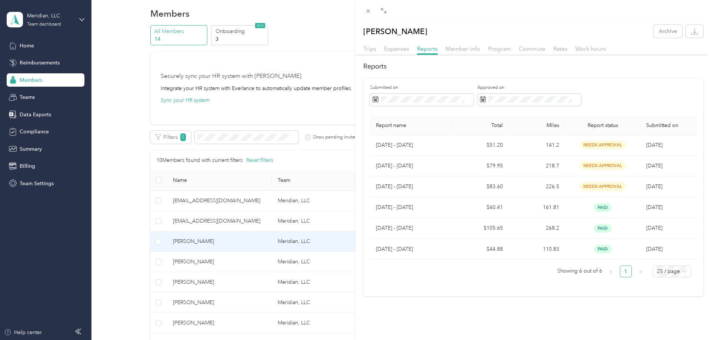
click at [194, 281] on div "[PERSON_NAME] Archive Trips Expenses Reports Member info Program Commute Rates …" at bounding box center [355, 170] width 711 height 340
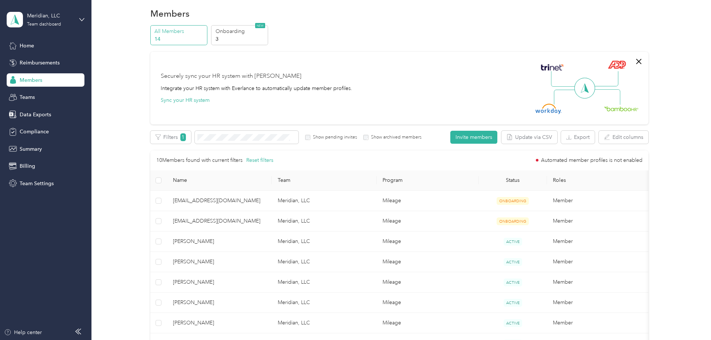
click at [195, 281] on span "[PERSON_NAME]" at bounding box center [219, 282] width 93 height 8
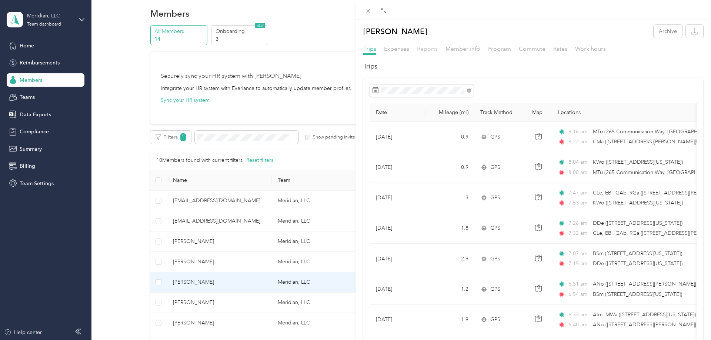
click at [431, 49] on span "Reports" at bounding box center [427, 48] width 21 height 7
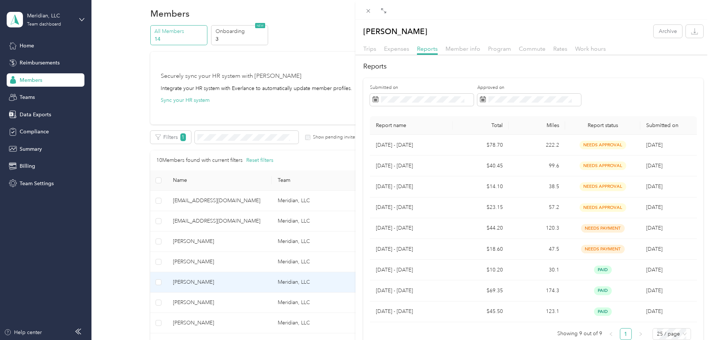
click at [118, 118] on div "[PERSON_NAME] Archive Trips Expenses Reports Member info Program Commute Rates …" at bounding box center [355, 170] width 711 height 340
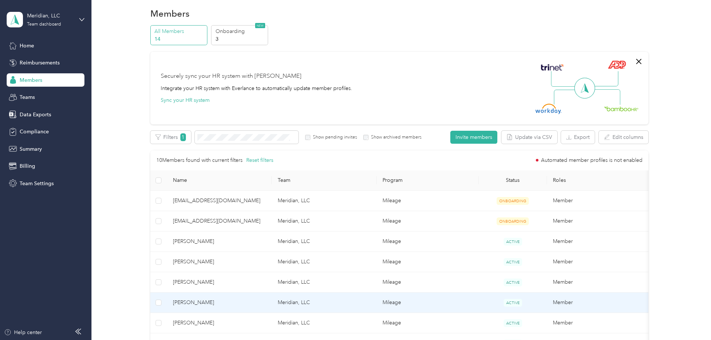
scroll to position [83, 0]
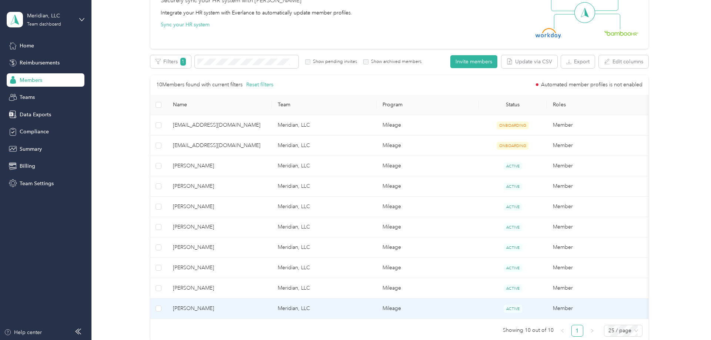
click at [200, 311] on span "[PERSON_NAME]" at bounding box center [219, 308] width 93 height 8
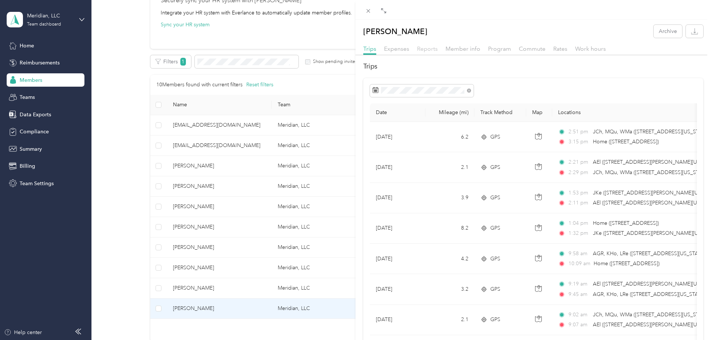
click at [433, 48] on span "Reports" at bounding box center [427, 48] width 21 height 7
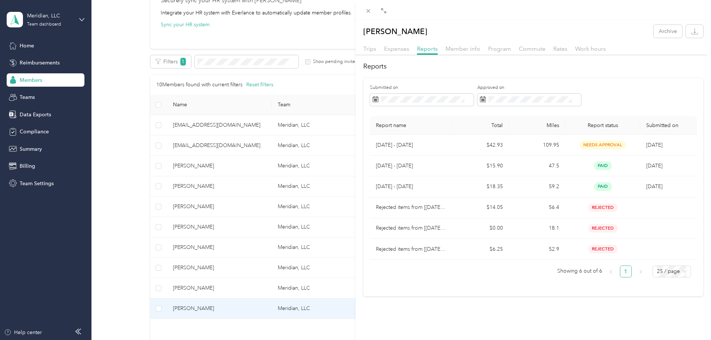
click at [119, 129] on div "[PERSON_NAME] Archive Trips Expenses Reports Member info Program Commute Rates …" at bounding box center [355, 170] width 711 height 340
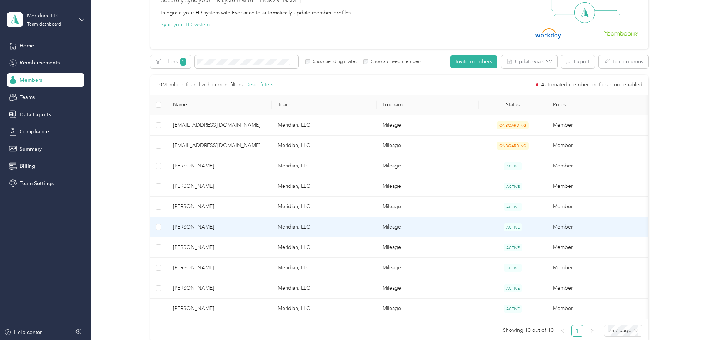
click at [198, 230] on span "[PERSON_NAME]" at bounding box center [219, 227] width 93 height 8
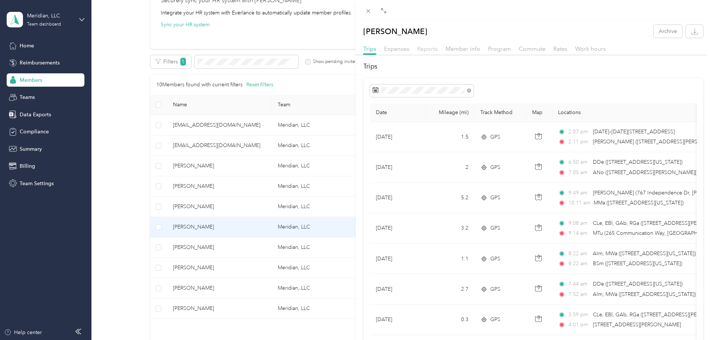
click at [424, 50] on span "Reports" at bounding box center [427, 48] width 21 height 7
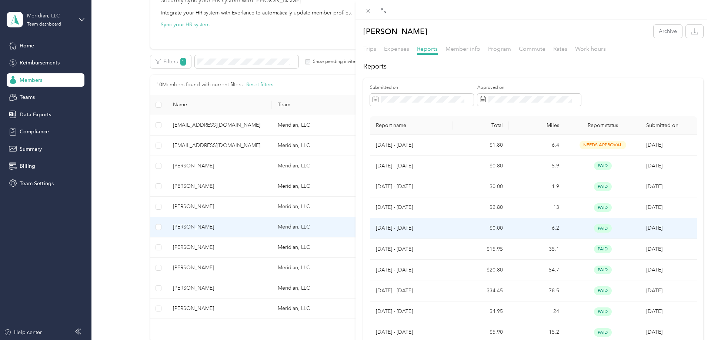
click at [496, 229] on td "$0.00" at bounding box center [481, 228] width 56 height 21
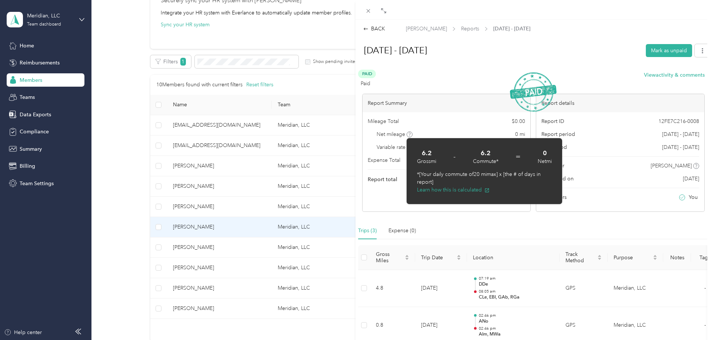
click at [483, 57] on h1 "[DATE] - [DATE]" at bounding box center [498, 50] width 284 height 18
click at [26, 47] on div "BACK [PERSON_NAME] Reports [DATE] - [DATE] [DATE] - [DATE] Mark as unpaid Paid …" at bounding box center [355, 170] width 711 height 340
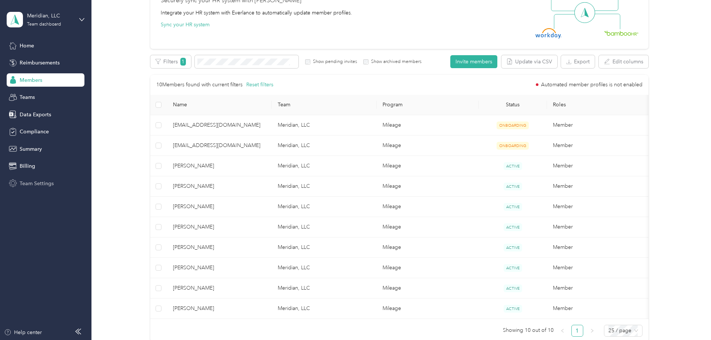
click at [35, 185] on span "Team Settings" at bounding box center [37, 184] width 34 height 8
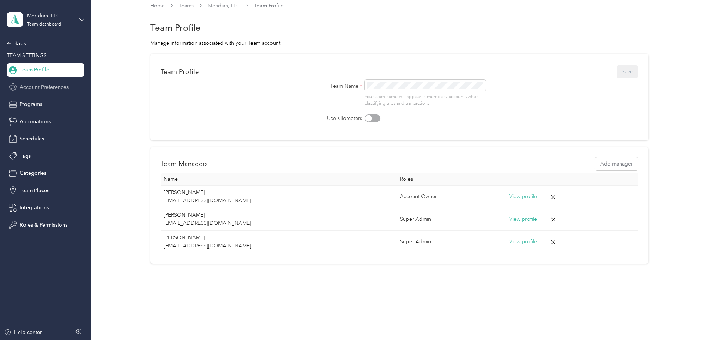
click at [44, 87] on span "Account Preferences" at bounding box center [44, 87] width 49 height 8
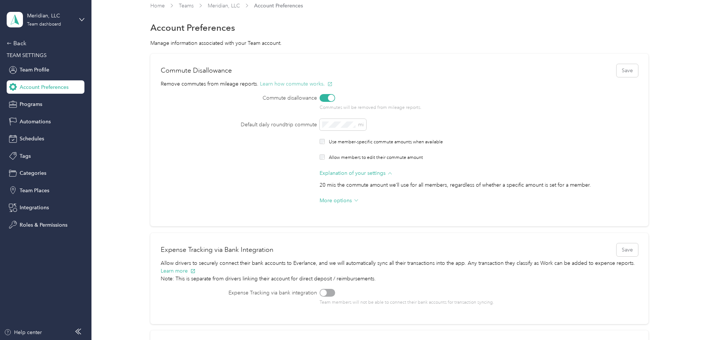
click at [301, 86] on button "Learn how commute works." at bounding box center [296, 84] width 73 height 8
click at [343, 201] on span "More options" at bounding box center [336, 201] width 32 height 8
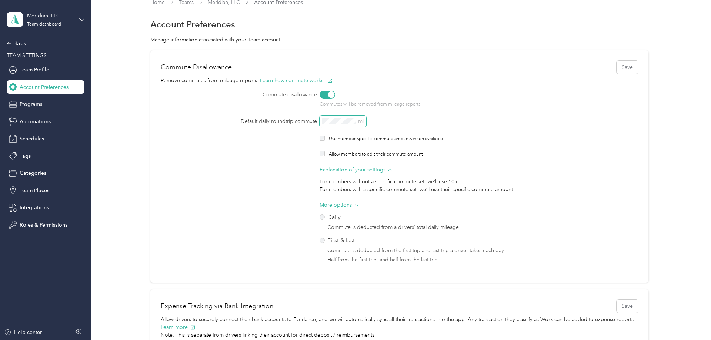
scroll to position [7, 0]
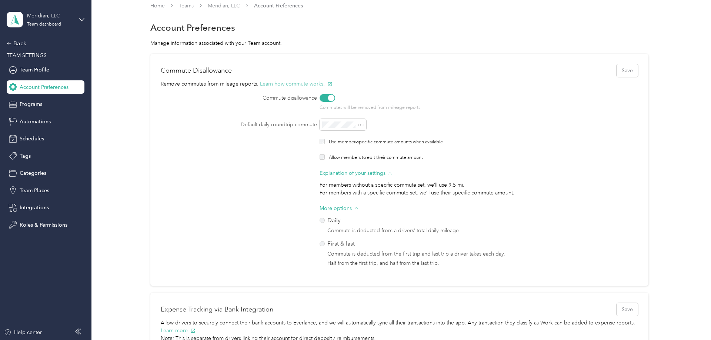
click at [303, 83] on button "Learn how commute works." at bounding box center [296, 84] width 73 height 8
click at [463, 133] on div "Default daily roundtrip commute mi Use member-specific commute amounts when ava…" at bounding box center [399, 193] width 477 height 149
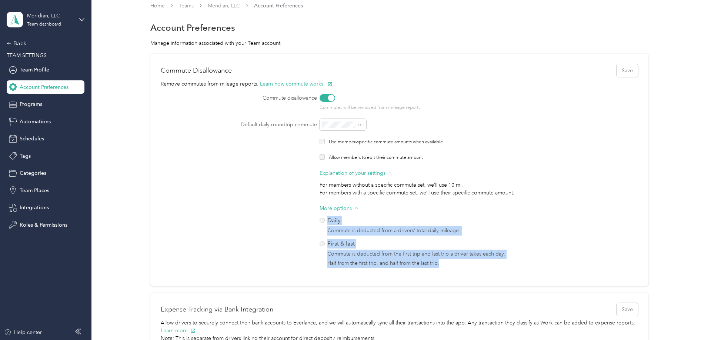
drag, startPoint x: 157, startPoint y: 64, endPoint x: 554, endPoint y: 282, distance: 452.5
click at [554, 282] on div "Commute Disallowance Save Remove commutes from mileage reports. Learn how commu…" at bounding box center [399, 170] width 498 height 233
click at [566, 253] on label "First & last Commute is deducted from the first trip and last trip a driver tak…" at bounding box center [459, 253] width 279 height 29
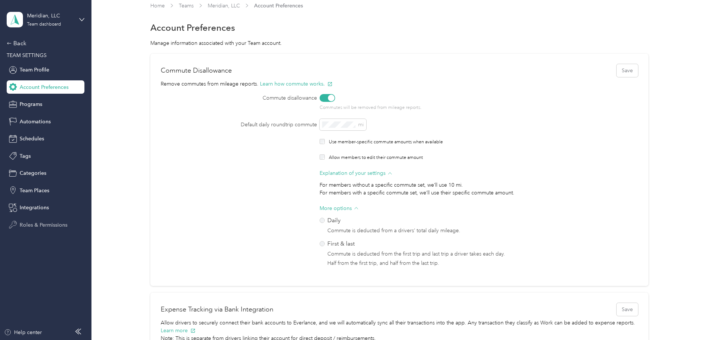
click at [43, 227] on span "Roles & Permissions" at bounding box center [44, 225] width 48 height 8
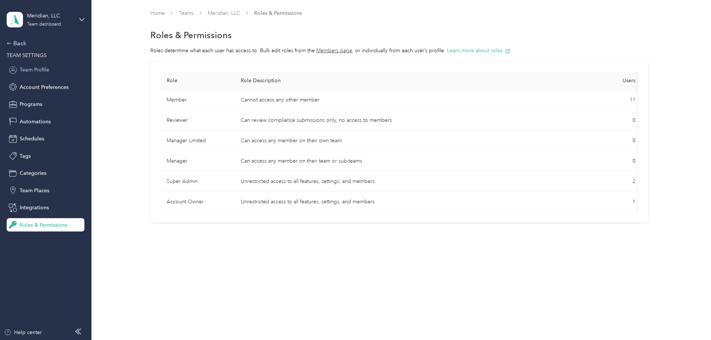
click at [31, 66] on span "Team Profile" at bounding box center [35, 70] width 30 height 8
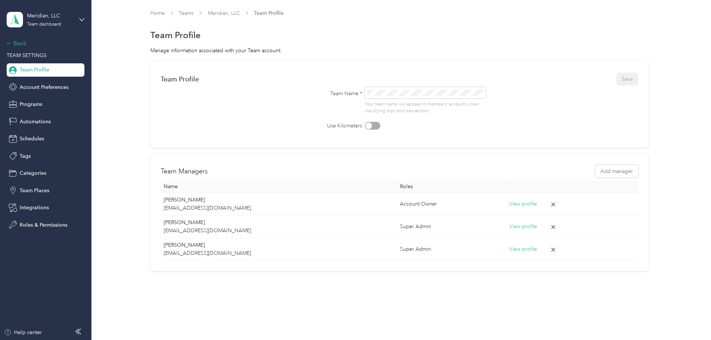
click at [17, 43] on div "Back" at bounding box center [44, 43] width 74 height 9
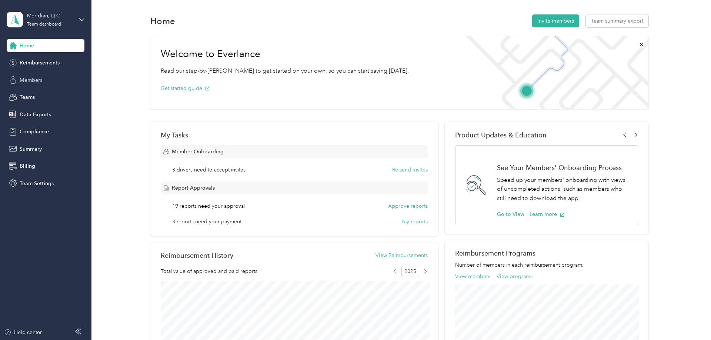
click at [31, 82] on span "Members" at bounding box center [31, 80] width 23 height 8
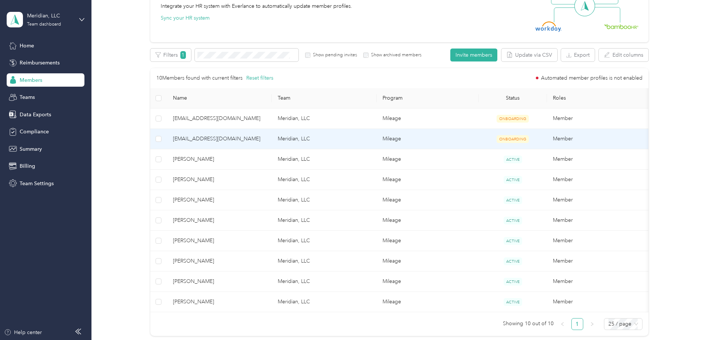
scroll to position [151, 0]
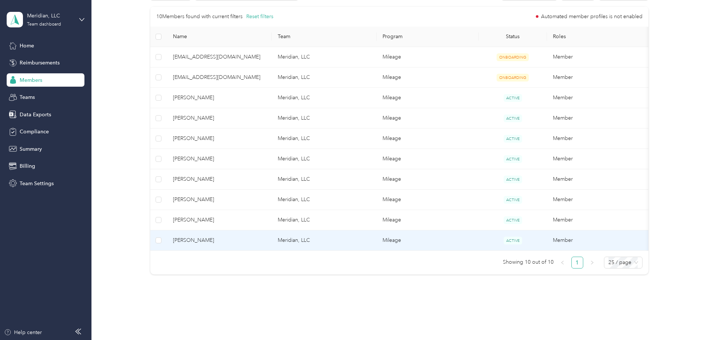
click at [218, 241] on span "[PERSON_NAME]" at bounding box center [219, 240] width 93 height 8
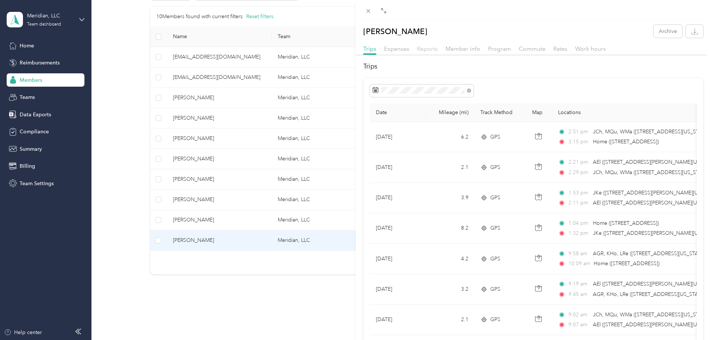
click at [433, 50] on span "Reports" at bounding box center [427, 48] width 21 height 7
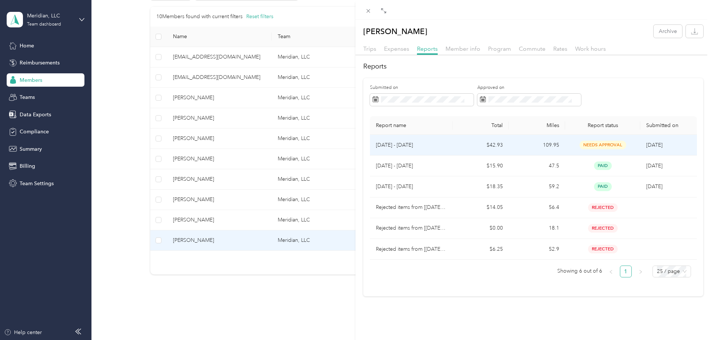
click at [397, 150] on td "[DATE] - [DATE]" at bounding box center [411, 145] width 83 height 21
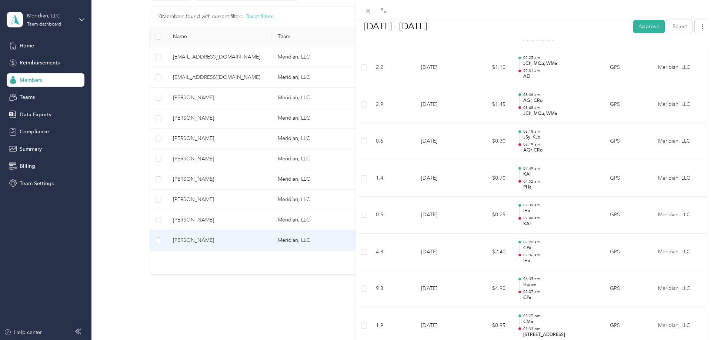
scroll to position [704, 0]
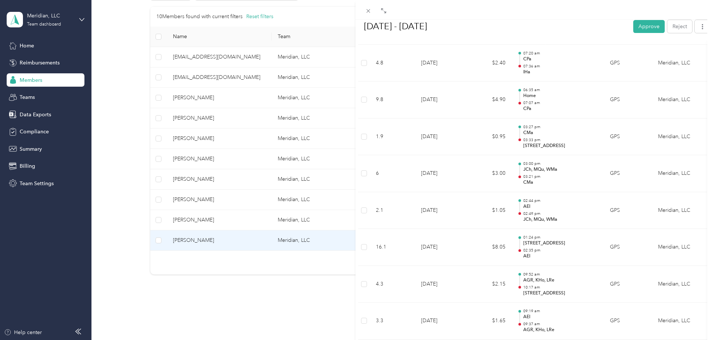
click at [28, 183] on div "BACK [PERSON_NAME] Reports [DATE] - [DATE] [DATE] - [DATE] Approve Reject Needs…" at bounding box center [355, 170] width 711 height 340
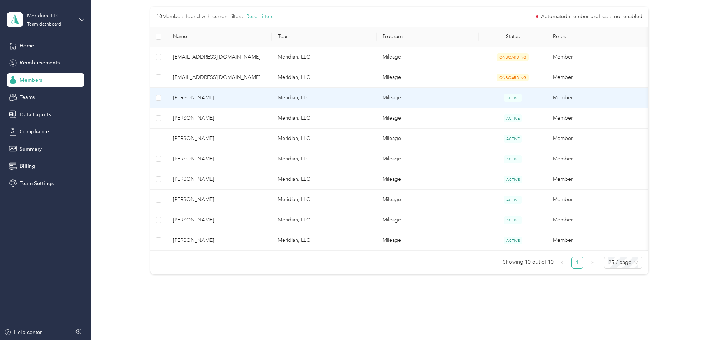
click at [186, 99] on span "[PERSON_NAME]" at bounding box center [219, 98] width 93 height 8
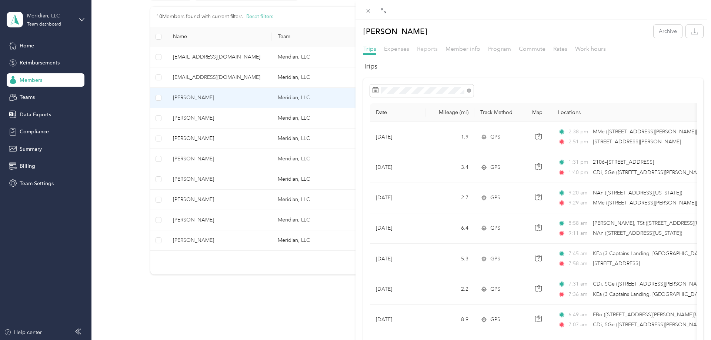
click at [429, 49] on span "Reports" at bounding box center [427, 48] width 21 height 7
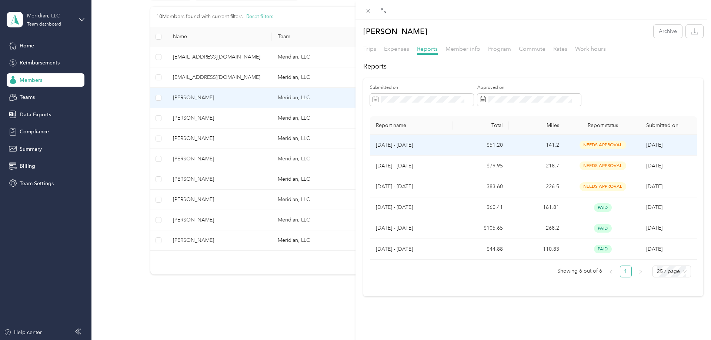
click at [402, 146] on p "[DATE] - [DATE]" at bounding box center [411, 145] width 71 height 8
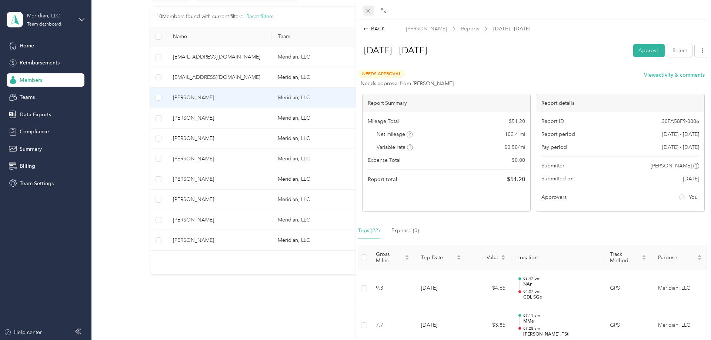
click at [370, 12] on icon at bounding box center [369, 11] width 4 height 4
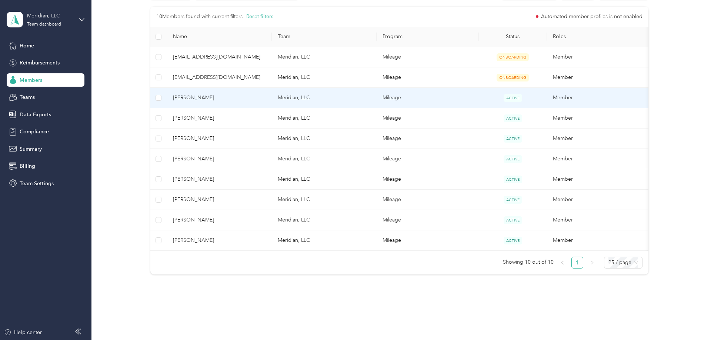
click at [303, 100] on td "Meridian, LLC" at bounding box center [324, 98] width 105 height 20
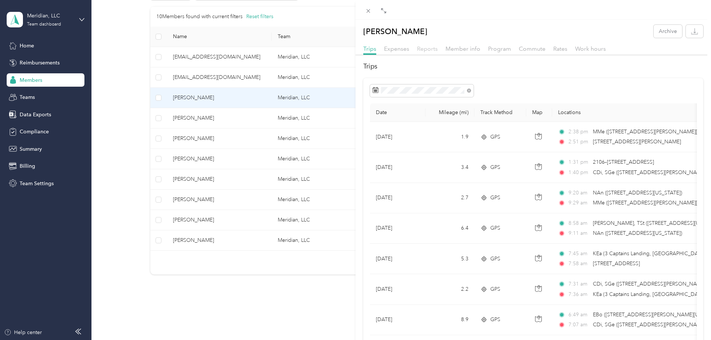
click at [429, 49] on span "Reports" at bounding box center [427, 48] width 21 height 7
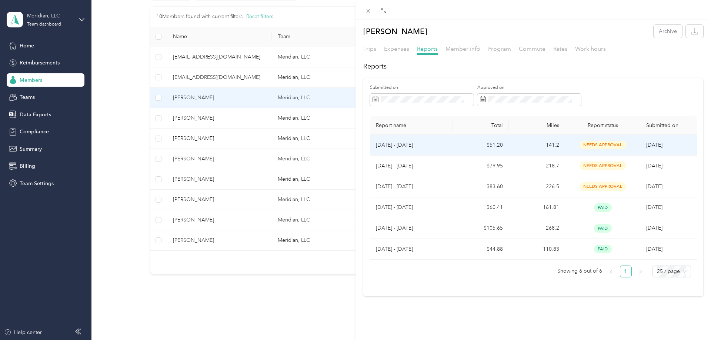
click at [410, 146] on p "[DATE] - [DATE]" at bounding box center [411, 145] width 71 height 8
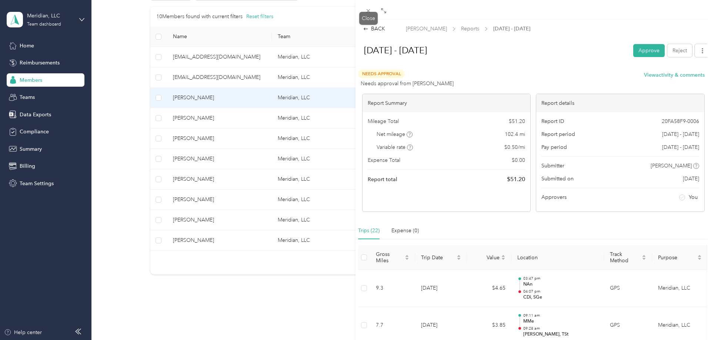
click at [367, 13] on icon at bounding box center [368, 11] width 6 height 6
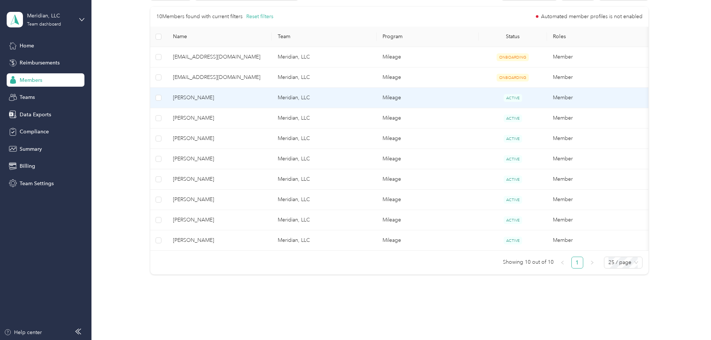
click at [281, 95] on td "Meridian, LLC" at bounding box center [324, 98] width 105 height 20
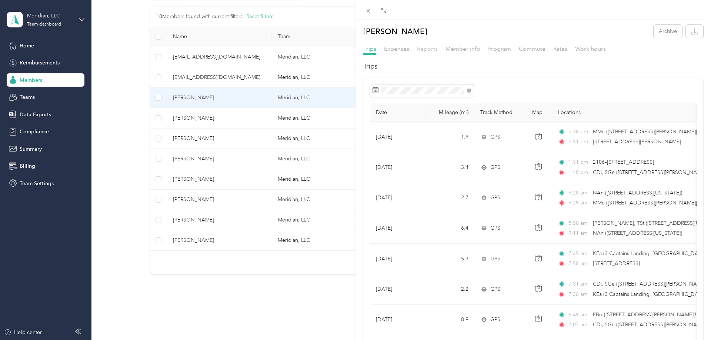
click at [426, 50] on span "Reports" at bounding box center [427, 48] width 21 height 7
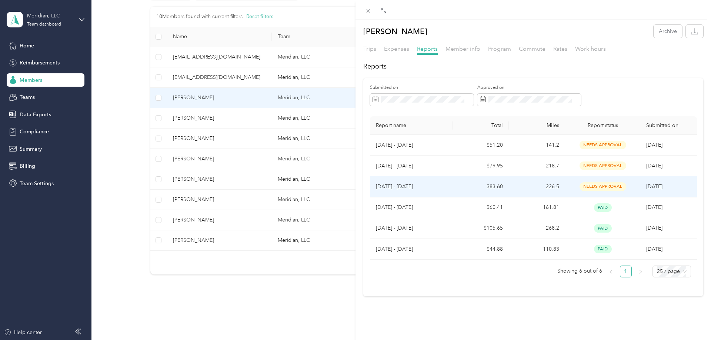
click at [602, 189] on span "needs approval" at bounding box center [603, 186] width 47 height 9
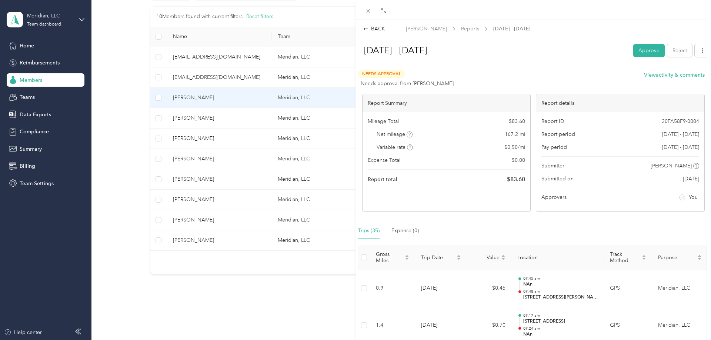
scroll to position [189, 0]
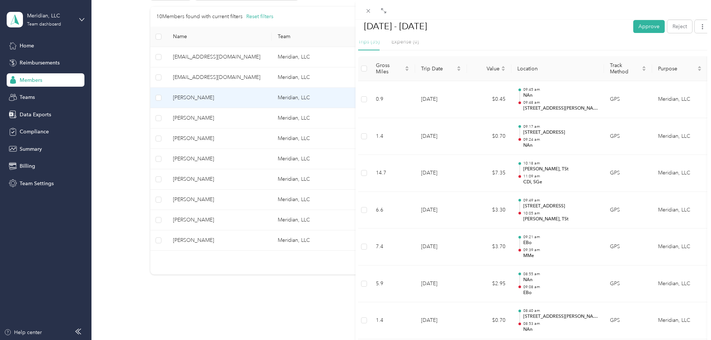
click at [39, 184] on div "BACK [PERSON_NAME] Reports [DATE] - [DATE] [DATE] - [DATE] Approve Reject Needs…" at bounding box center [355, 170] width 711 height 340
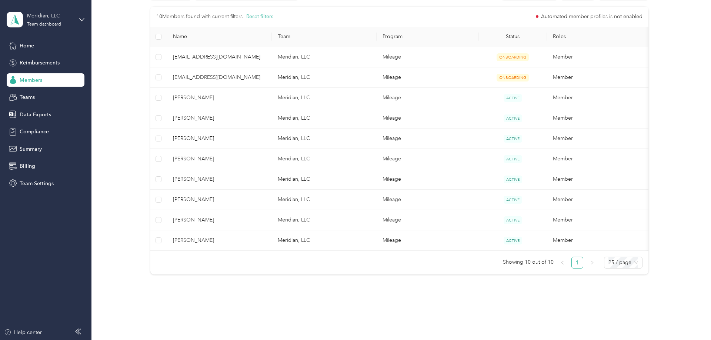
click at [39, 184] on span "Team Settings" at bounding box center [37, 184] width 34 height 8
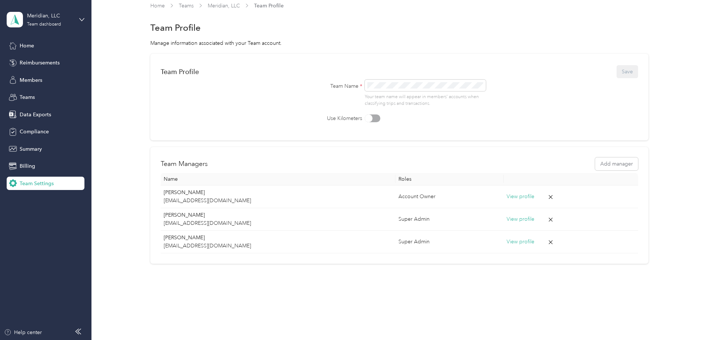
scroll to position [7, 0]
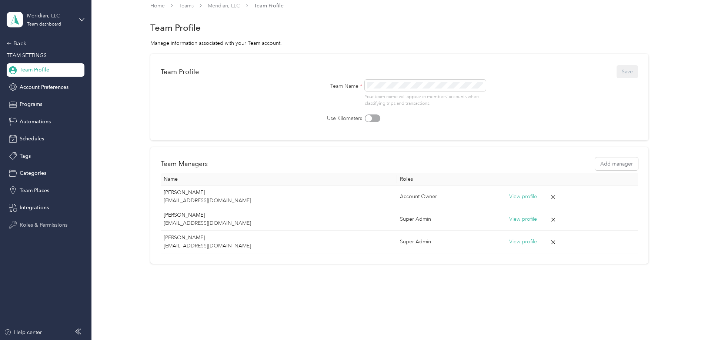
click at [51, 221] on span "Roles & Permissions" at bounding box center [44, 225] width 48 height 8
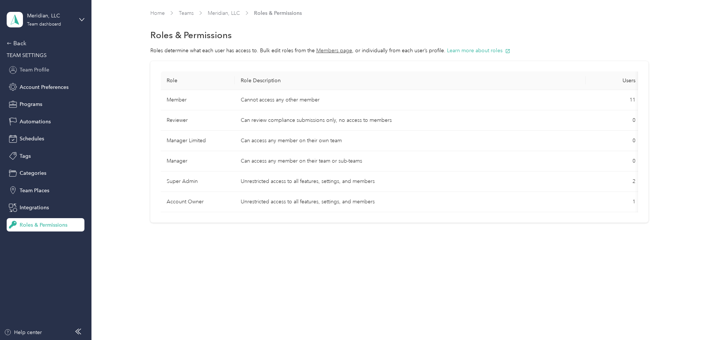
click at [35, 71] on span "Team Profile" at bounding box center [35, 70] width 30 height 8
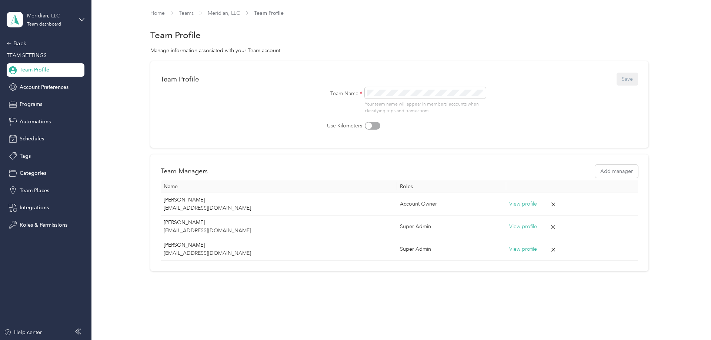
click at [44, 72] on span "Team Profile" at bounding box center [35, 70] width 30 height 8
click at [43, 70] on span "Team Profile" at bounding box center [35, 70] width 30 height 8
click at [57, 226] on span "Roles & Permissions" at bounding box center [44, 225] width 48 height 8
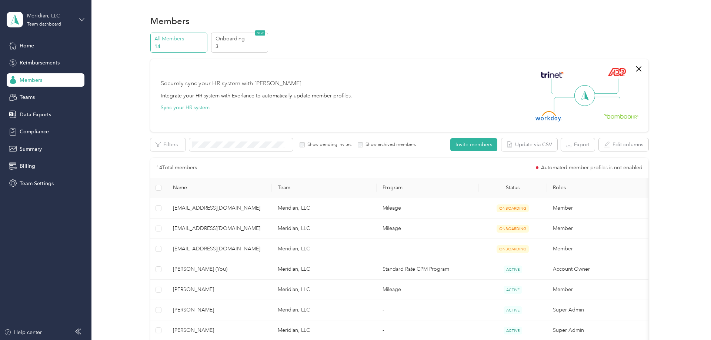
click at [83, 18] on icon at bounding box center [81, 19] width 5 height 5
click at [41, 182] on span "Team Settings" at bounding box center [37, 184] width 34 height 8
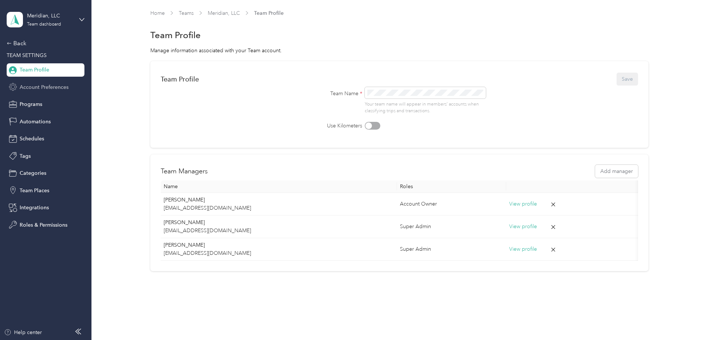
click at [51, 90] on span "Account Preferences" at bounding box center [44, 87] width 49 height 8
